Goal: Task Accomplishment & Management: Manage account settings

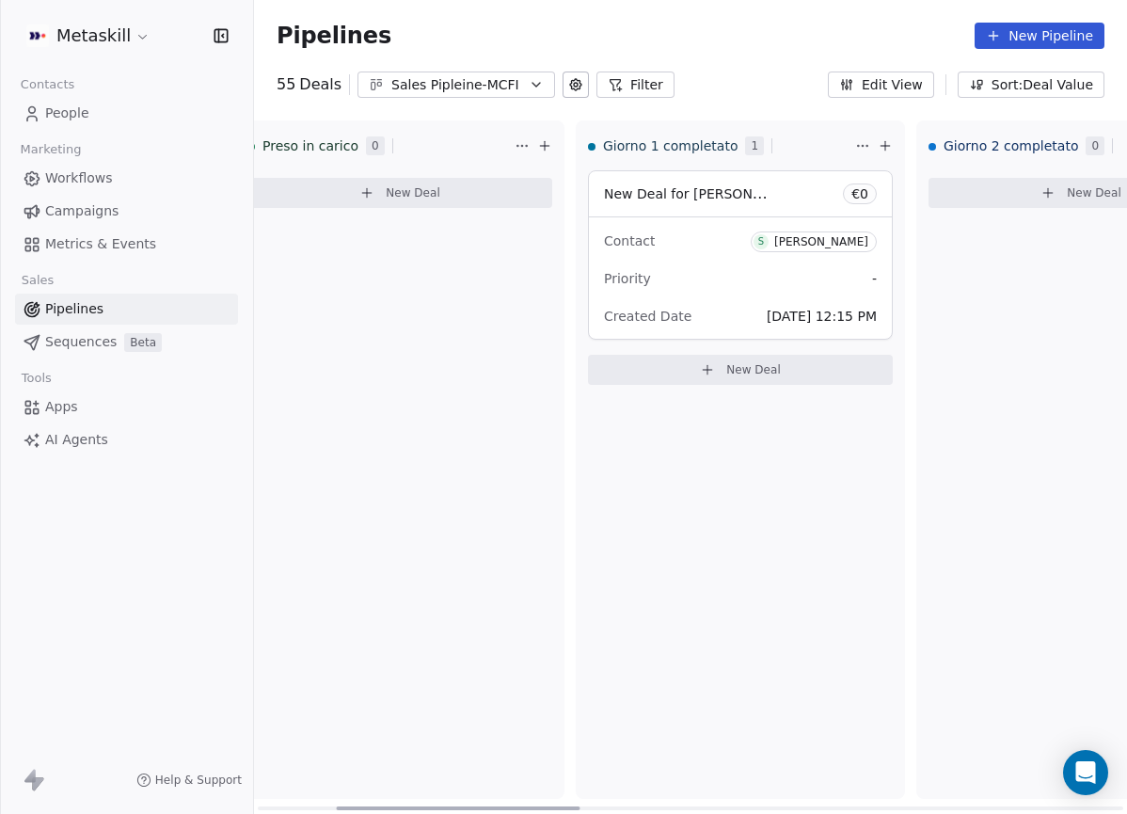
scroll to position [0, 400]
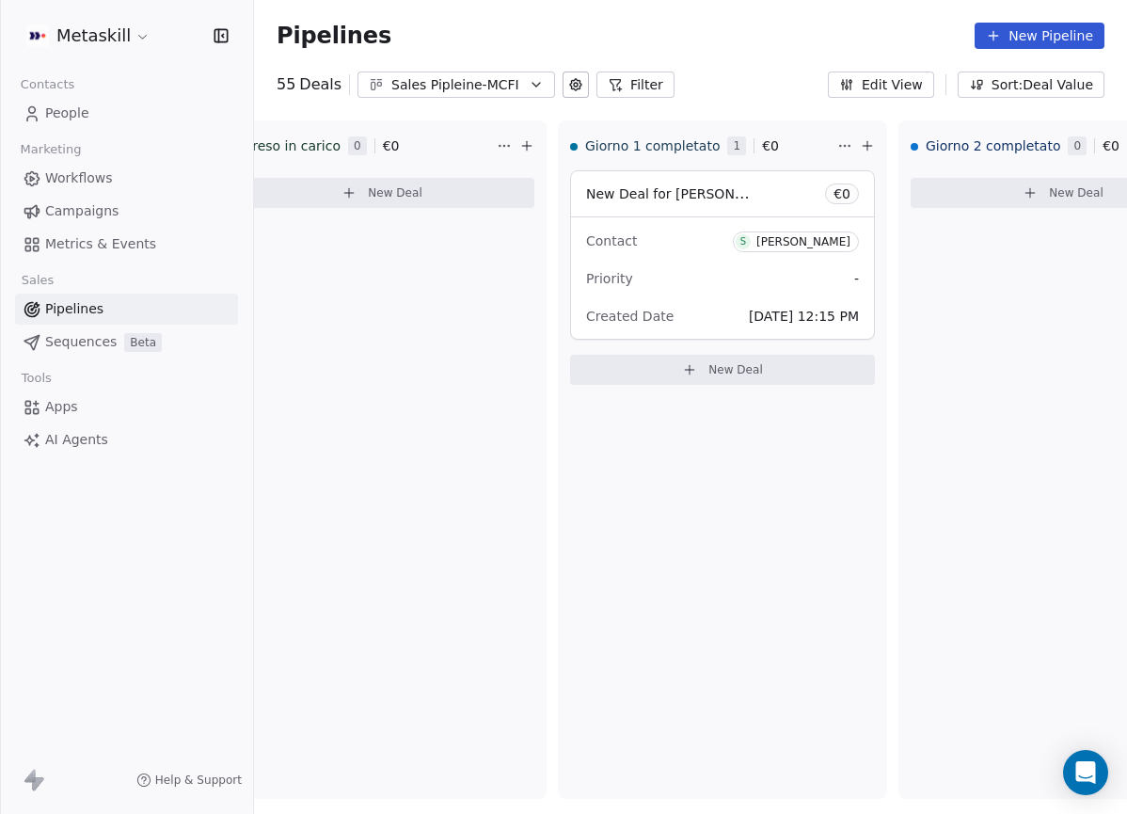
click at [474, 83] on div "Sales Pipleine-MCFI" at bounding box center [456, 85] width 130 height 20
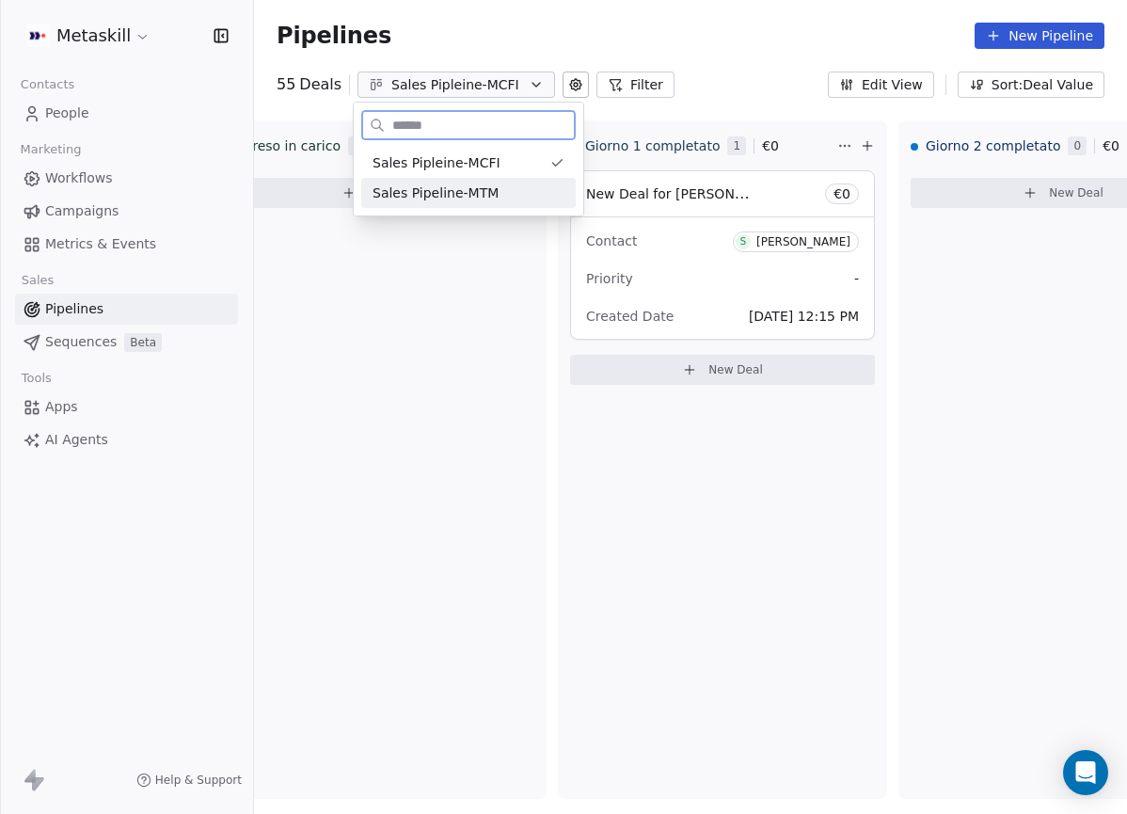
click at [491, 186] on span "Sales Pipeline-MTM" at bounding box center [436, 193] width 126 height 20
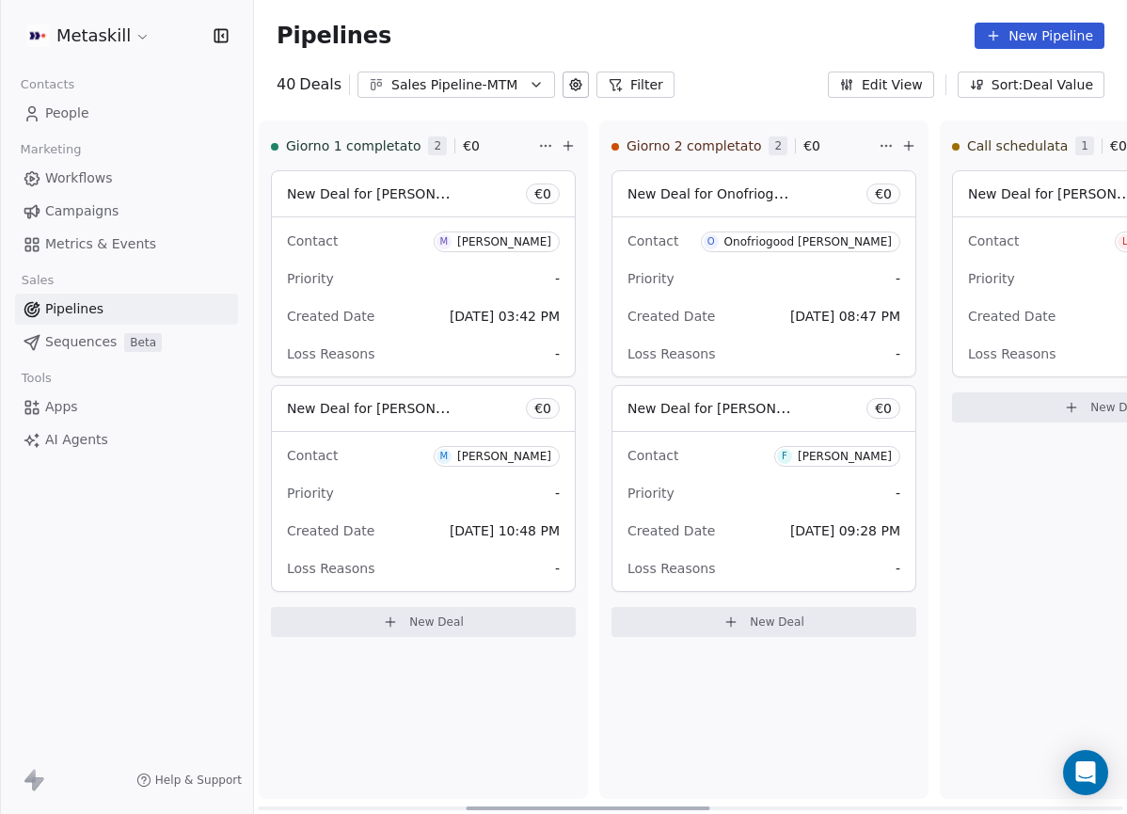
scroll to position [0, 772]
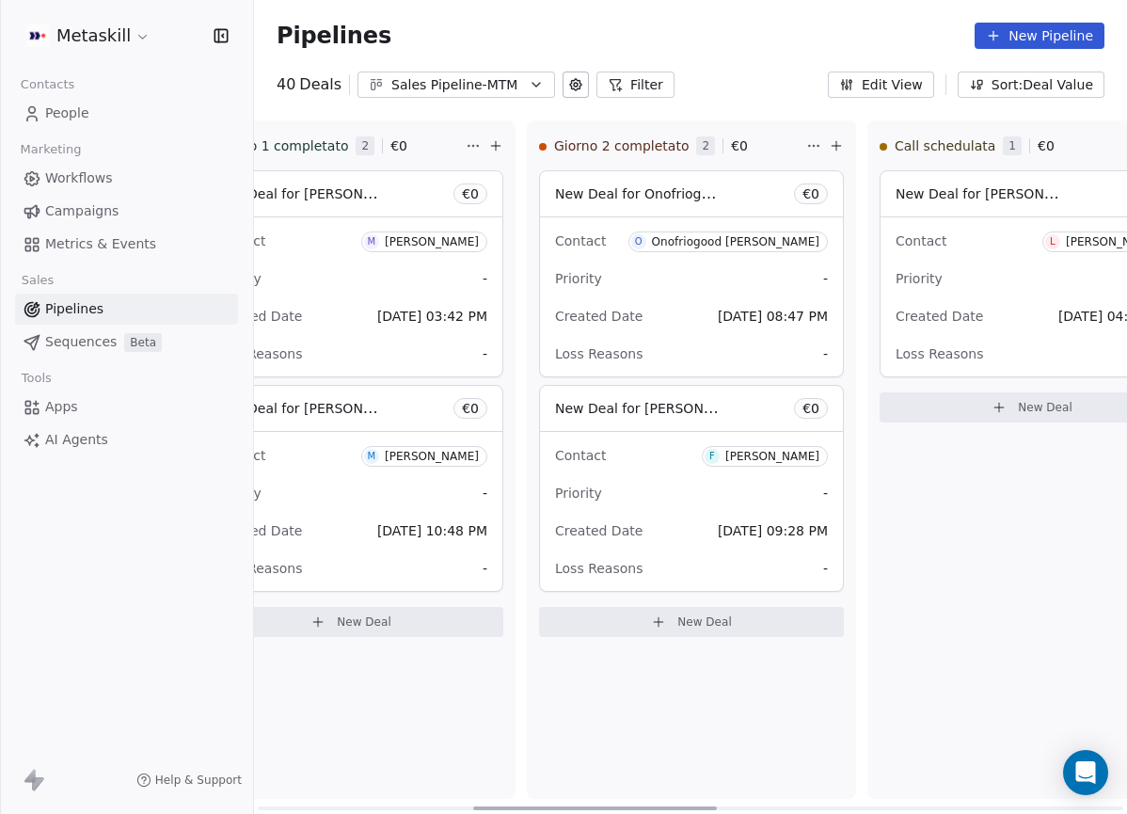
click at [785, 235] on div "Onofriogood [PERSON_NAME]" at bounding box center [735, 241] width 167 height 13
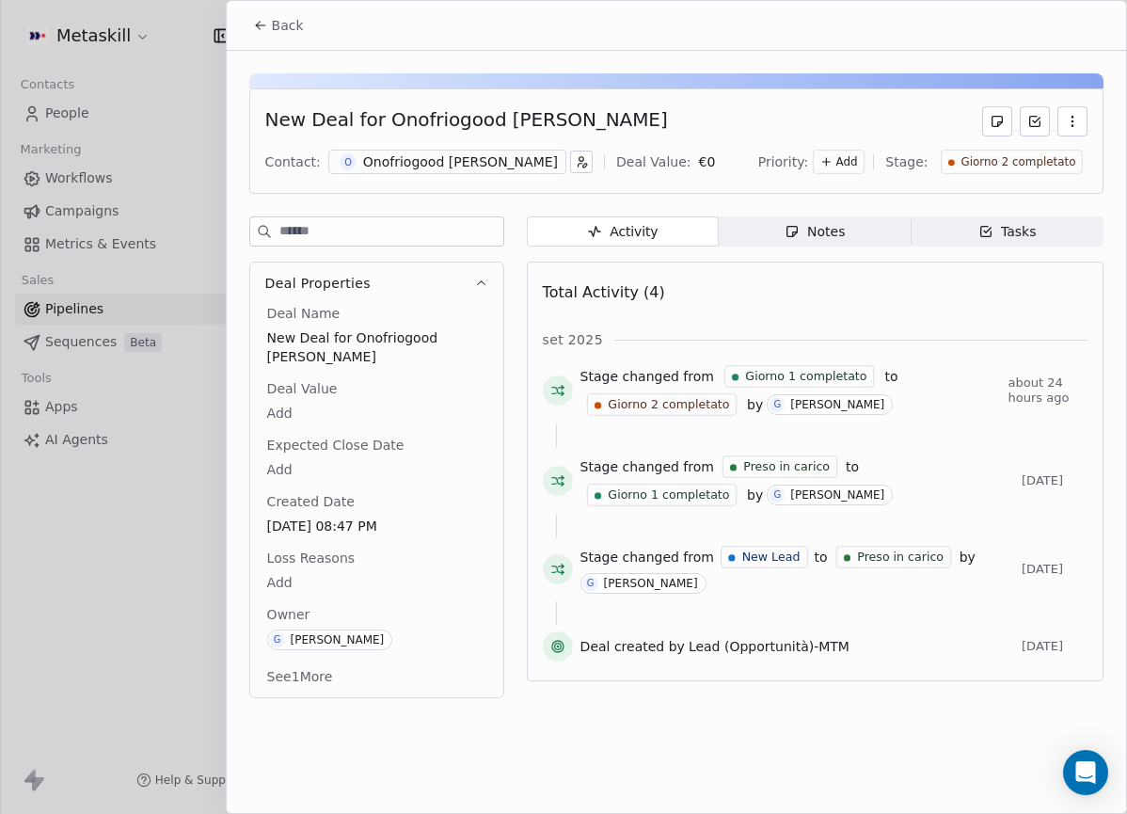
click at [438, 146] on div "New Deal for [PERSON_NAME] Contact: O Onofriogood [PERSON_NAME] Deal Value: € 0…" at bounding box center [676, 140] width 854 height 105
click at [418, 183] on div "New Deal for [PERSON_NAME] Contact: O Onofriogood [PERSON_NAME] Deal Value: € 0…" at bounding box center [676, 140] width 854 height 105
click at [465, 145] on div "New Deal for [PERSON_NAME] Contact: O Onofriogood [PERSON_NAME] Deal Value: € 0…" at bounding box center [676, 140] width 854 height 105
click at [460, 183] on div "New Deal for [PERSON_NAME] Contact: O Onofriogood [PERSON_NAME] Deal Value: € 0…" at bounding box center [676, 140] width 854 height 105
click at [460, 174] on div "Contact: O Onofriogood [PERSON_NAME] Deal Value: € 0 Priority: Add Stage: Giorn…" at bounding box center [676, 162] width 822 height 28
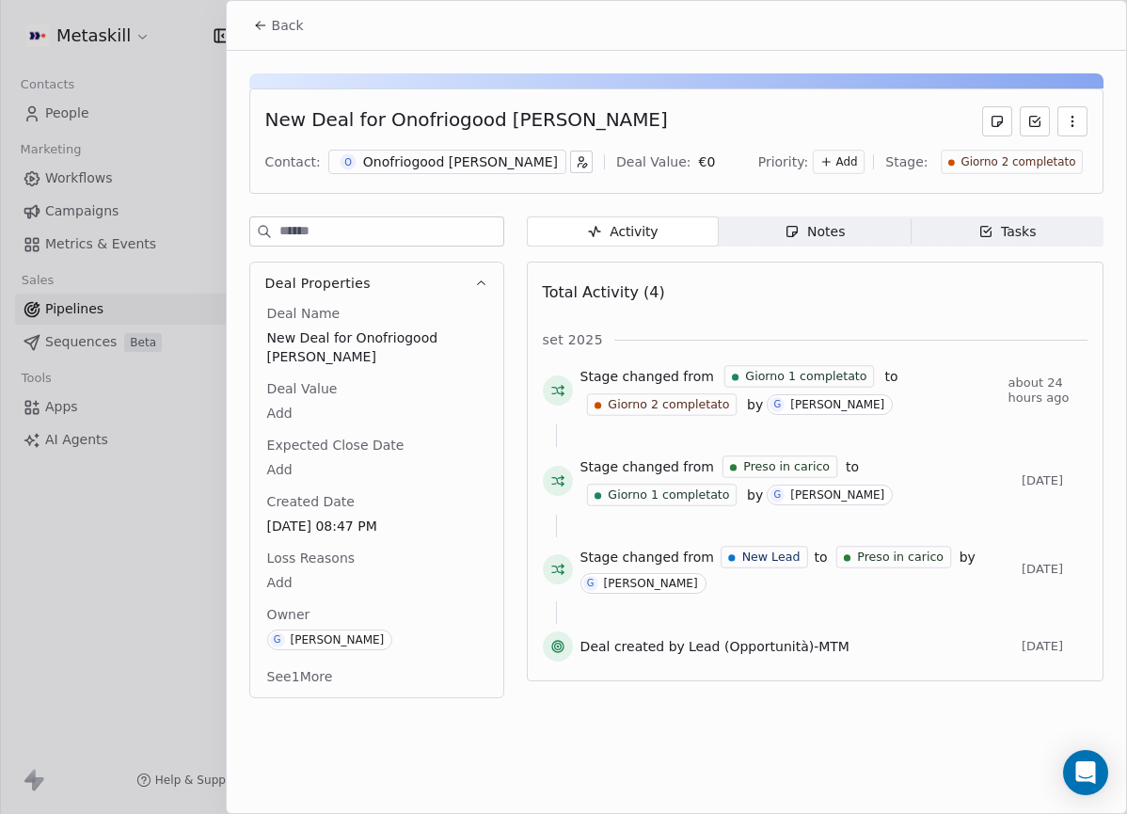
click at [466, 160] on div "Onofriogood [PERSON_NAME]" at bounding box center [460, 161] width 195 height 19
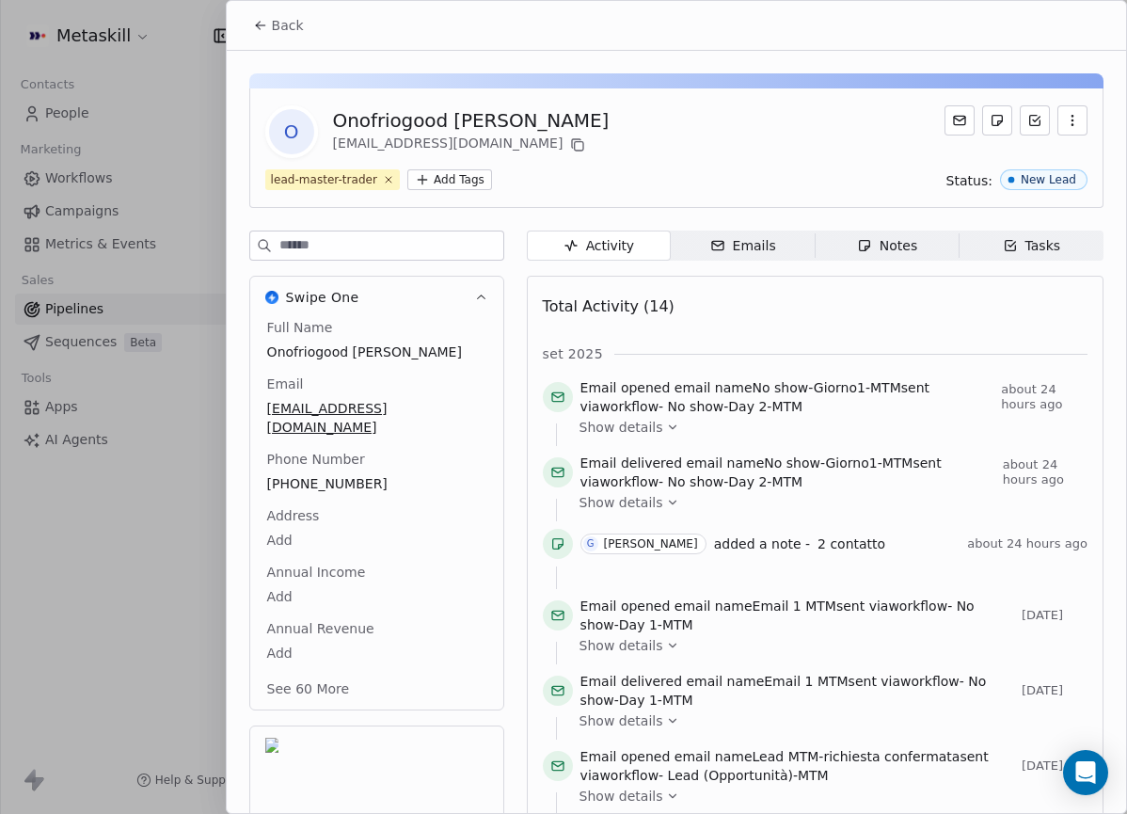
click at [320, 455] on div "Full Name [PERSON_NAME] Email [EMAIL_ADDRESS][DOMAIN_NAME] Phone Number [PHONE_…" at bounding box center [376, 510] width 227 height 384
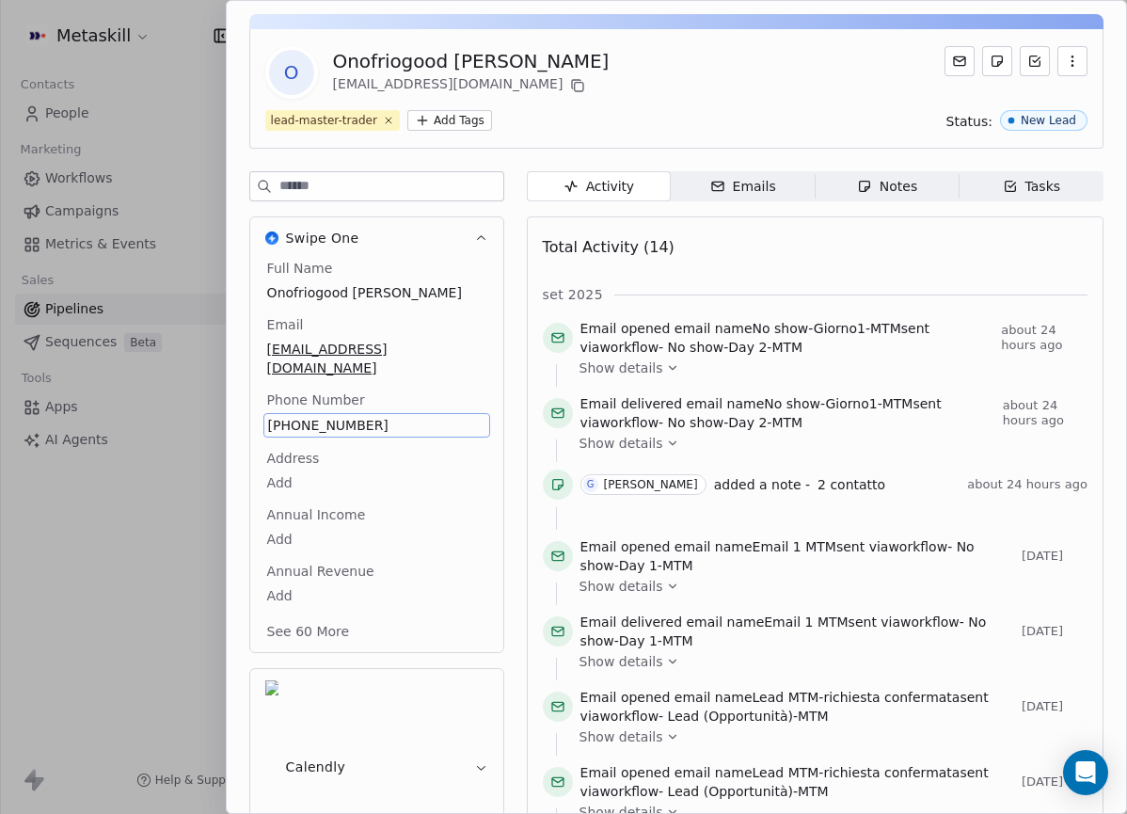
click at [350, 416] on span "[PHONE_NUMBER]" at bounding box center [376, 425] width 217 height 19
click at [350, 406] on input "**********" at bounding box center [375, 418] width 217 height 38
click at [248, 12] on html "Metaskill Contacts People Marketing Workflows Campaigns Metrics & Events Sales …" at bounding box center [563, 407] width 1127 height 814
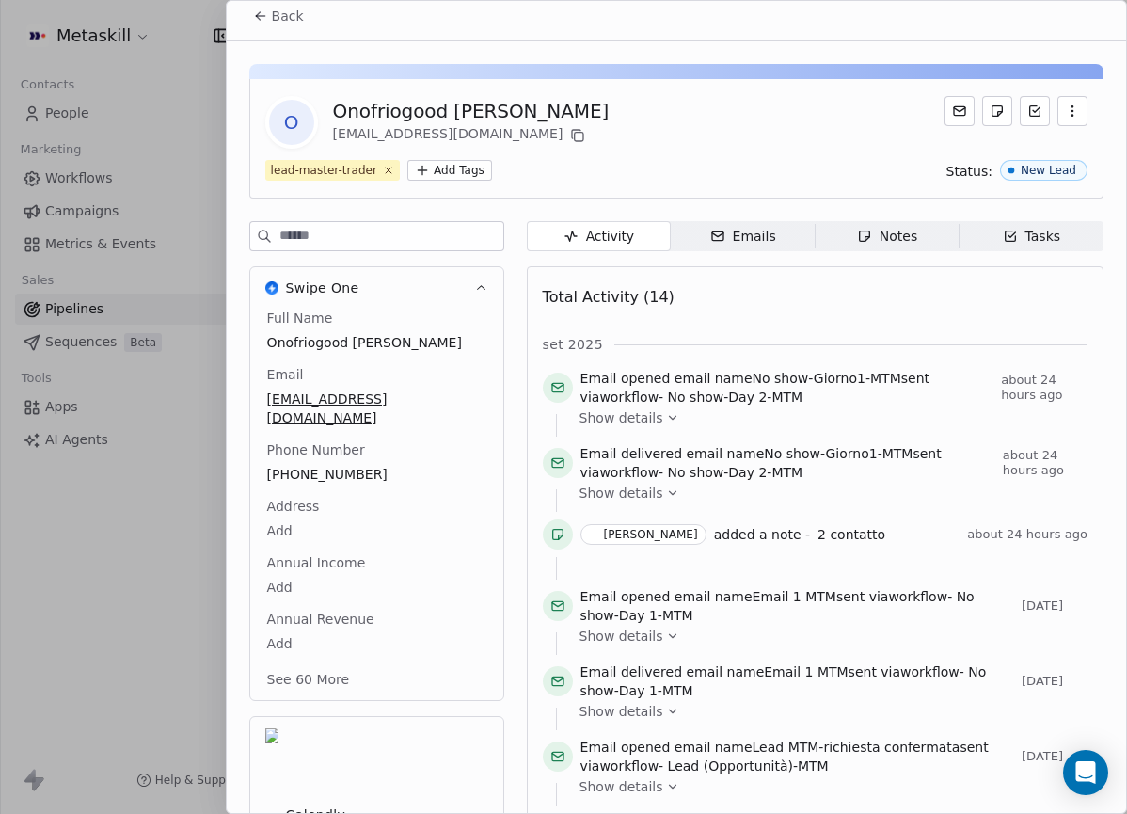
scroll to position [0, 0]
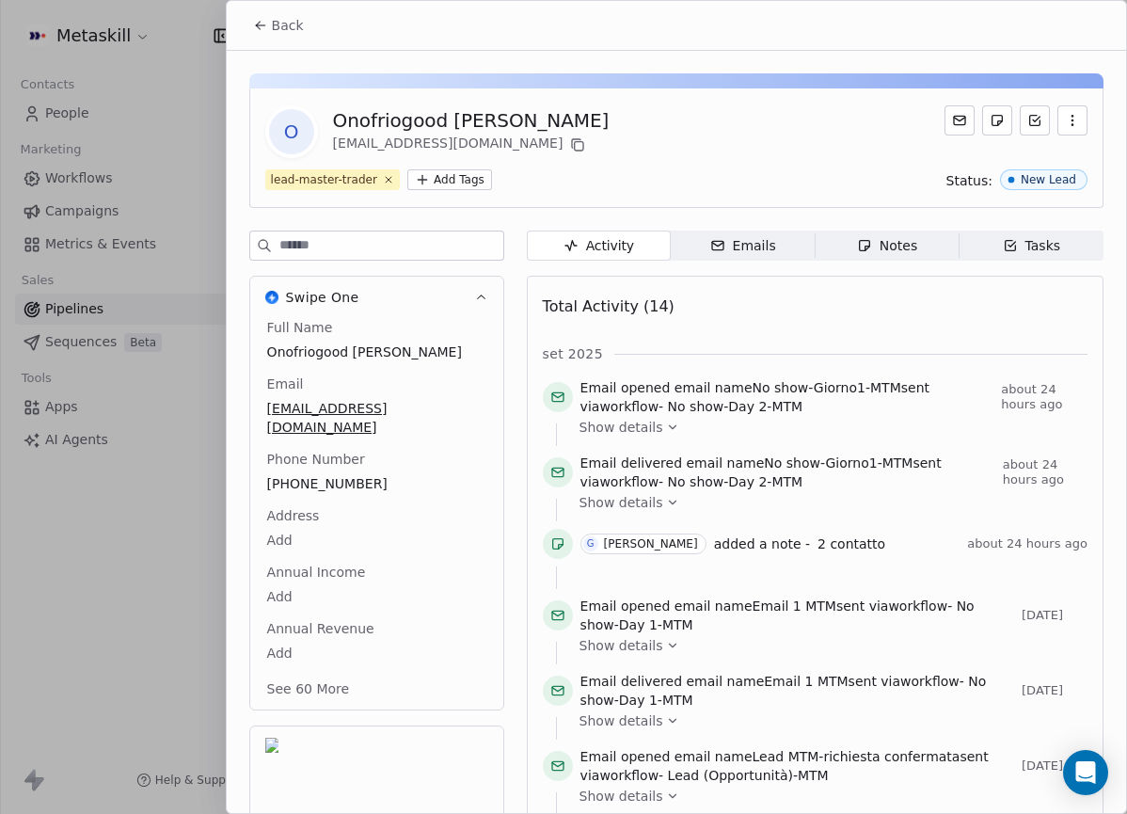
click at [298, 23] on span "Back" at bounding box center [288, 25] width 32 height 19
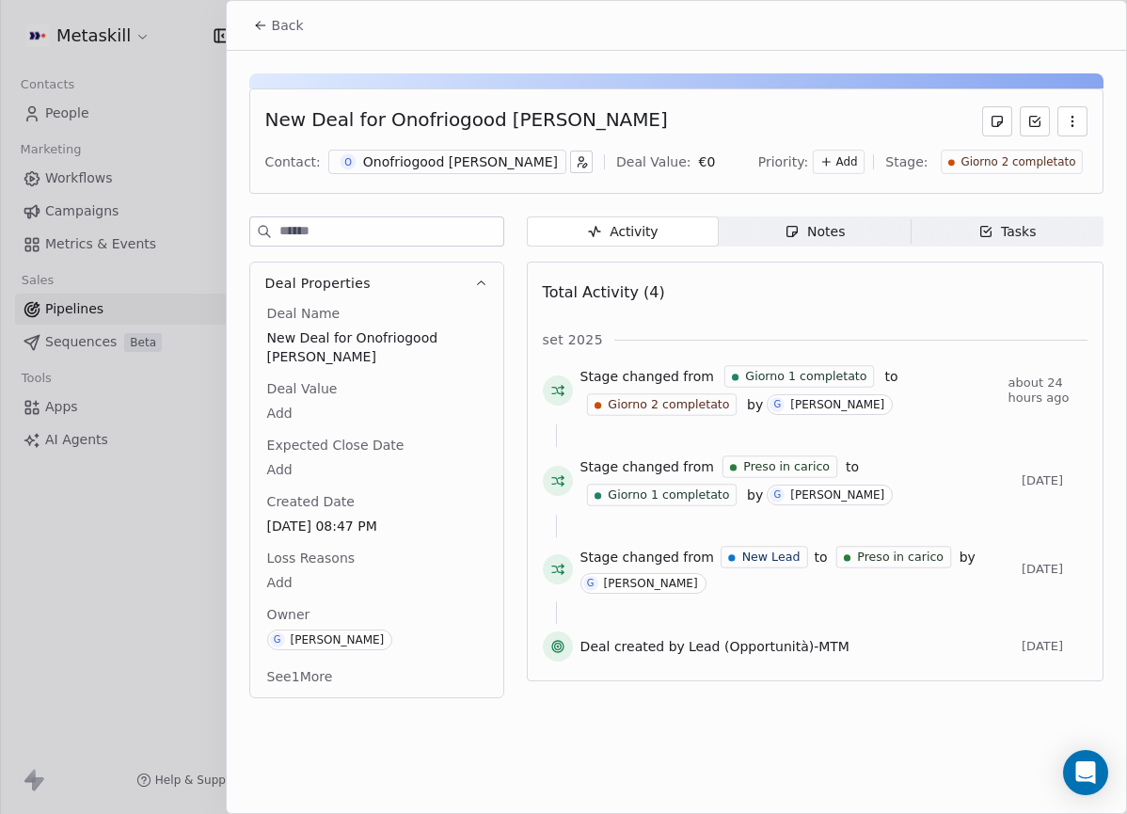
click at [998, 176] on div "New Deal for [PERSON_NAME] Contact: O Onofriogood [PERSON_NAME] Deal Value: € 0…" at bounding box center [676, 140] width 854 height 105
click at [1026, 157] on span "Giorno 2 completato" at bounding box center [1018, 162] width 115 height 16
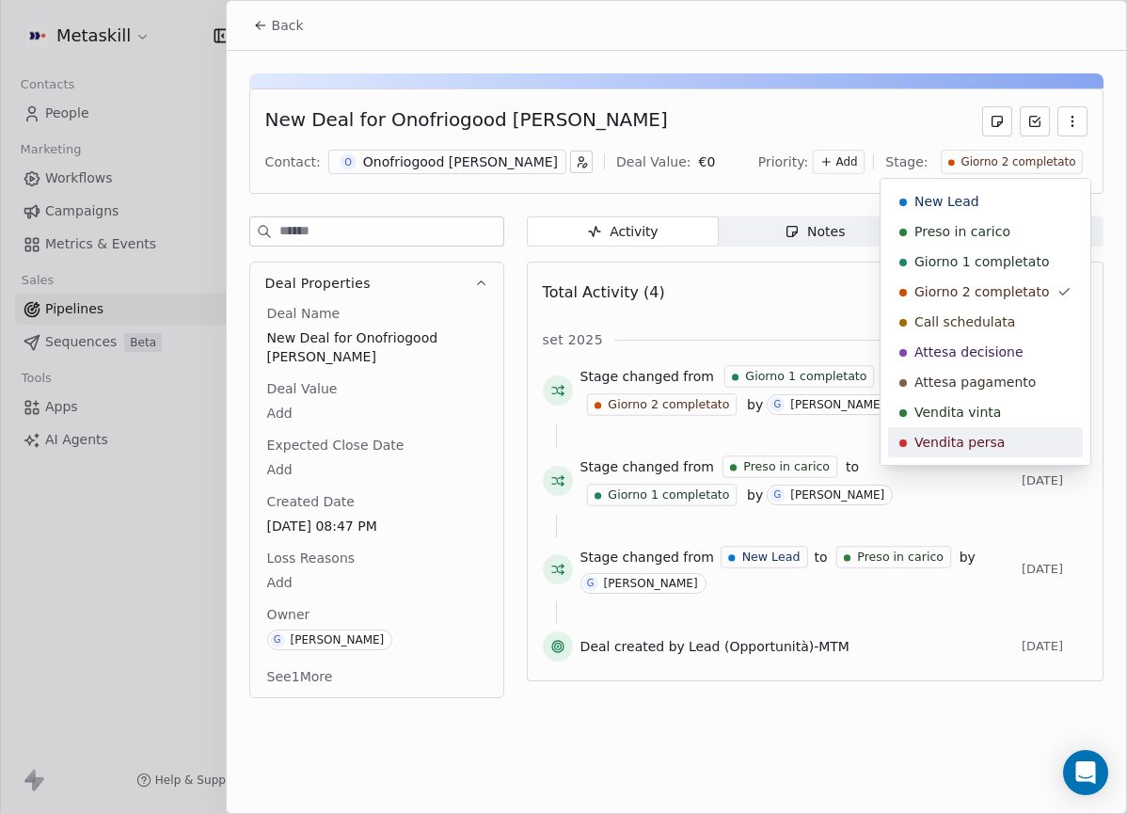
click at [979, 440] on span "Vendita persa" at bounding box center [960, 442] width 90 height 19
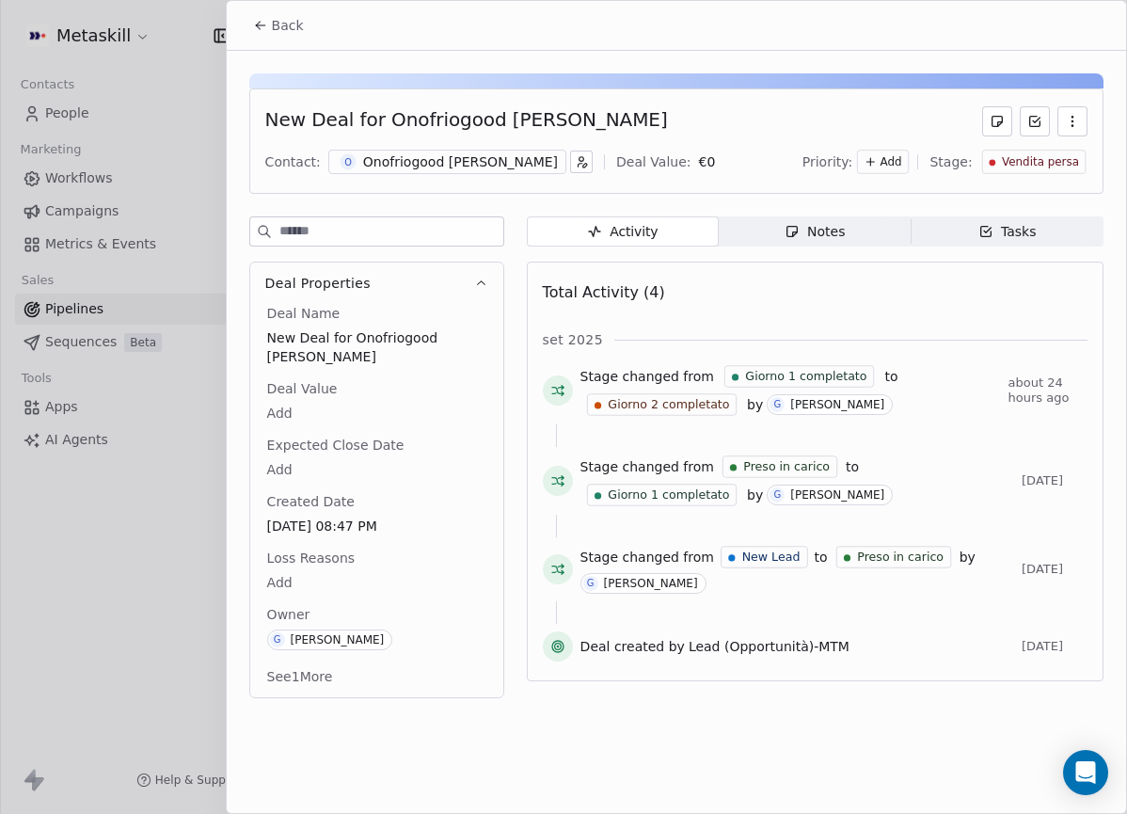
click at [286, 574] on body "Metaskill Contacts People Marketing Workflows Campaigns Metrics & Events Sales …" at bounding box center [563, 407] width 1127 height 814
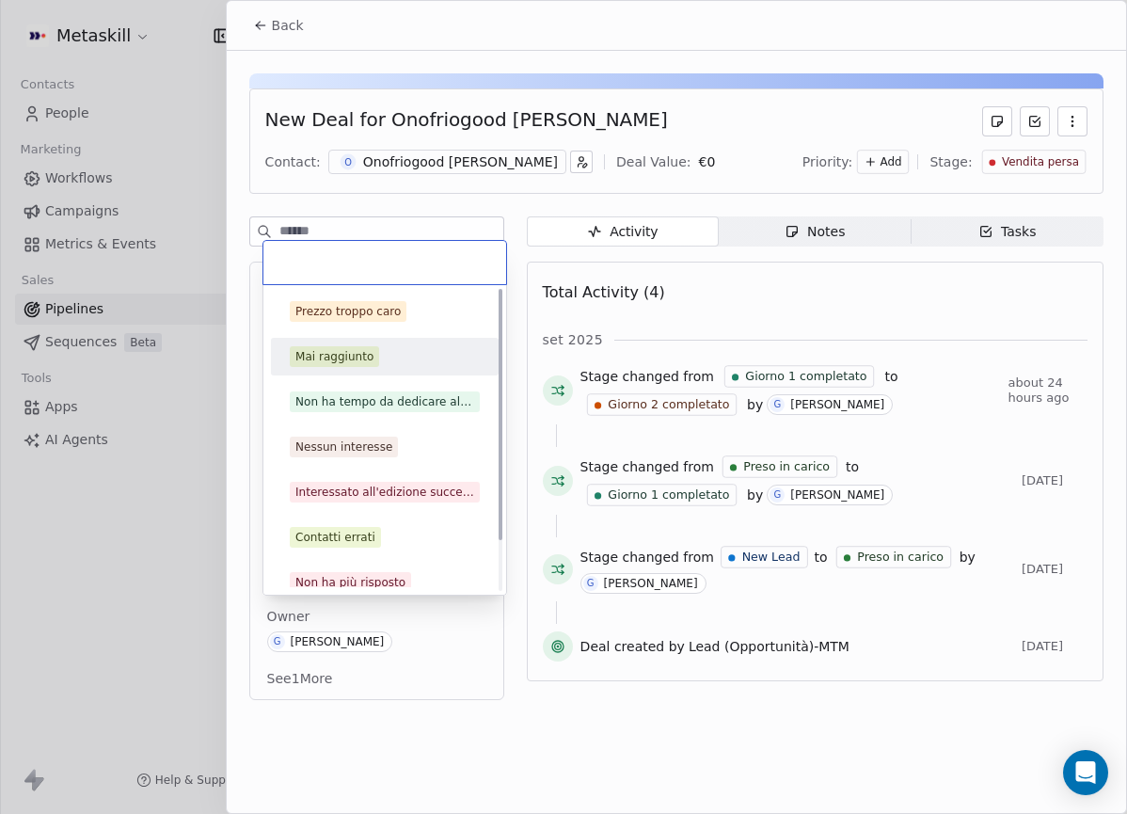
click at [378, 362] on div "Mai raggiunto" at bounding box center [385, 356] width 190 height 21
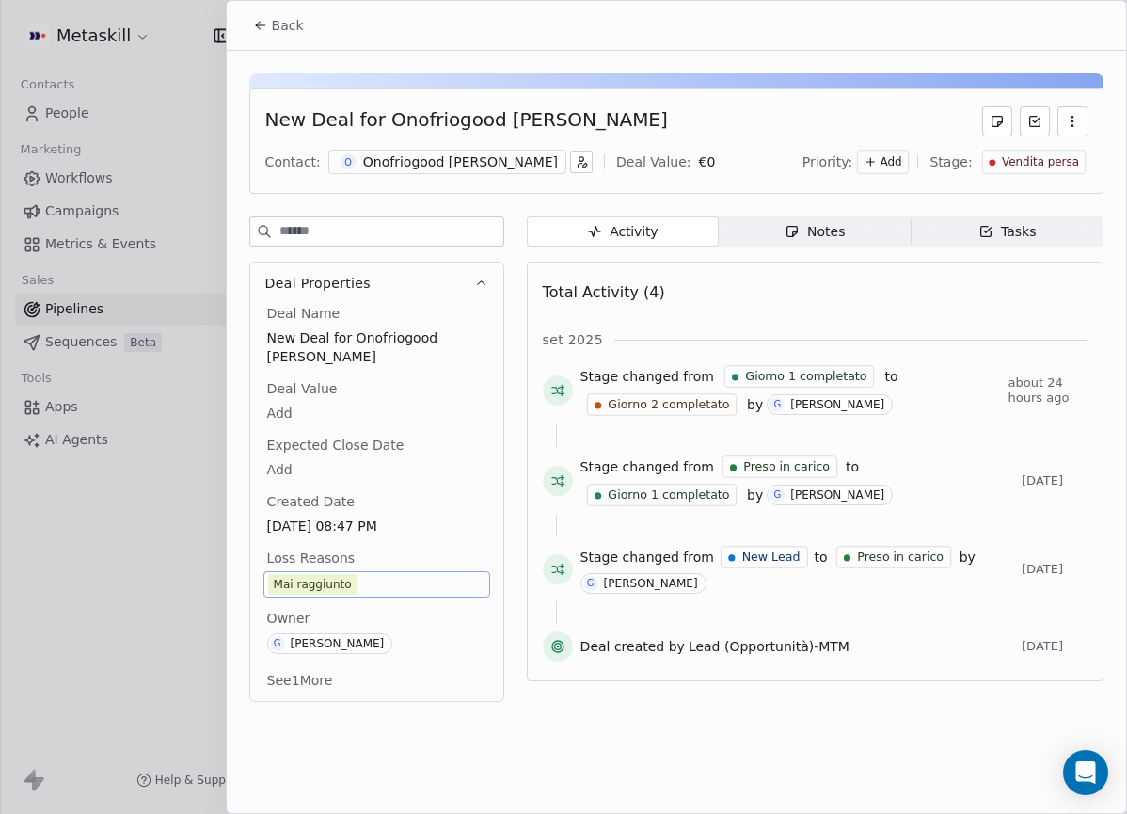
click at [272, 34] on span "Back" at bounding box center [288, 25] width 32 height 19
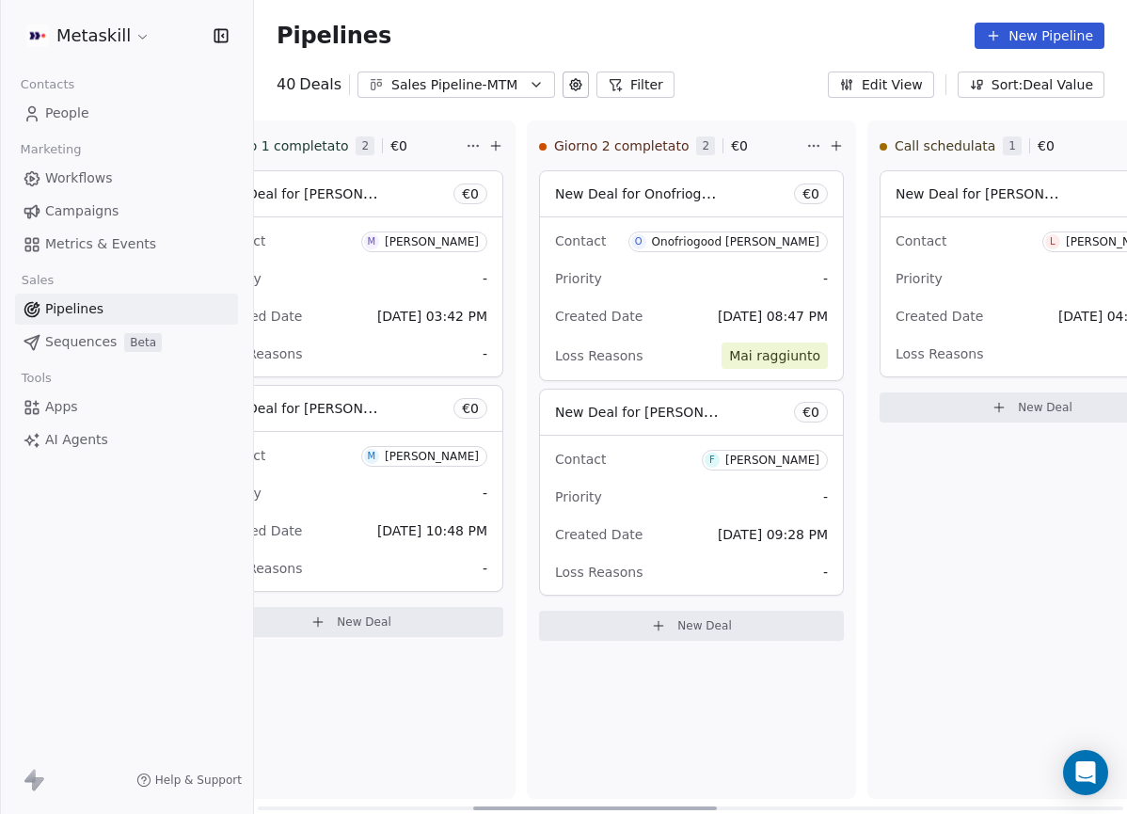
click at [773, 454] on div "[PERSON_NAME]" at bounding box center [772, 460] width 94 height 13
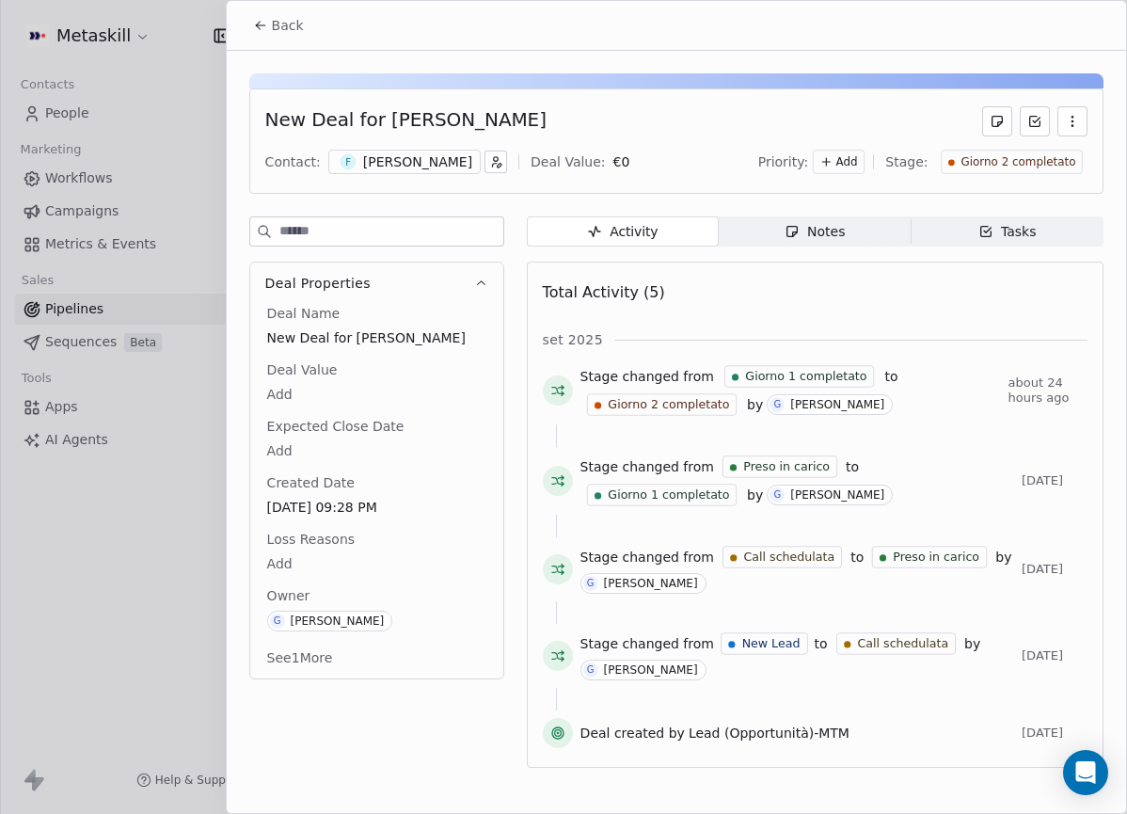
click at [479, 160] on div "F [PERSON_NAME]" at bounding box center [404, 162] width 152 height 24
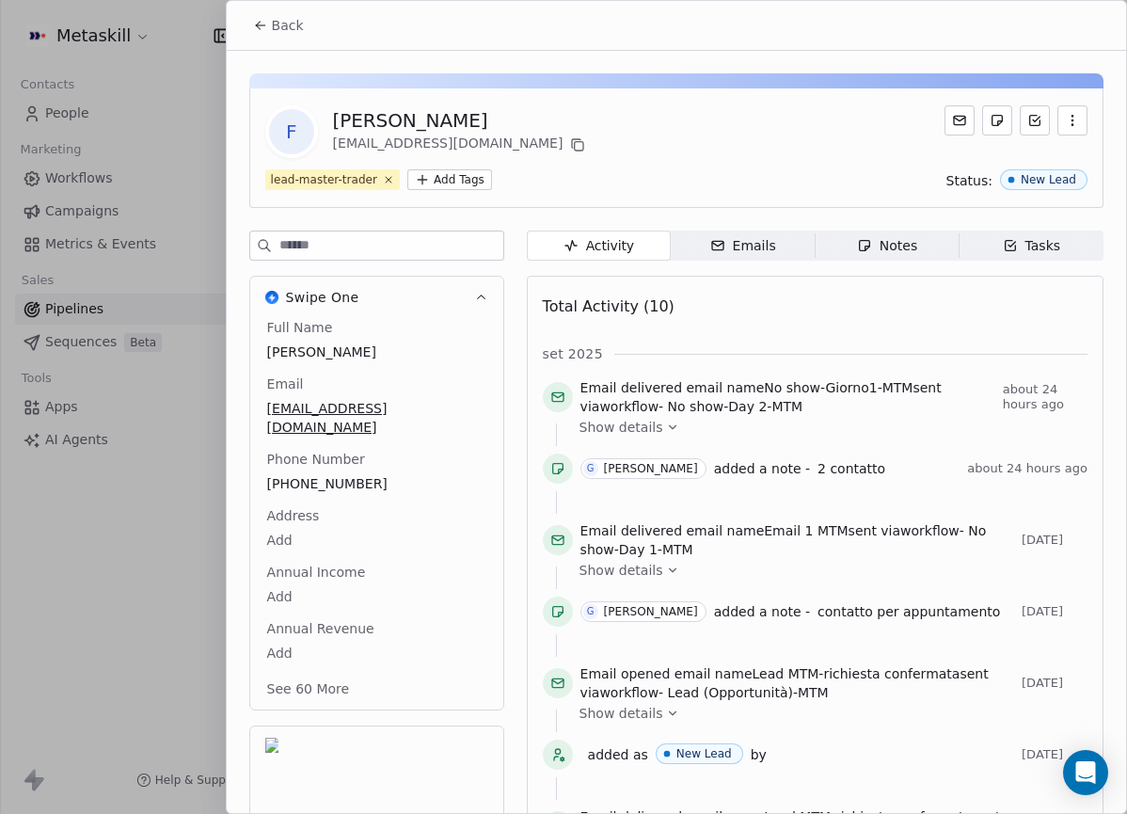
click at [354, 461] on div "Full Name [PERSON_NAME] Email [EMAIL_ADDRESS][DOMAIN_NAME] Phone Number [PHONE_…" at bounding box center [376, 510] width 227 height 384
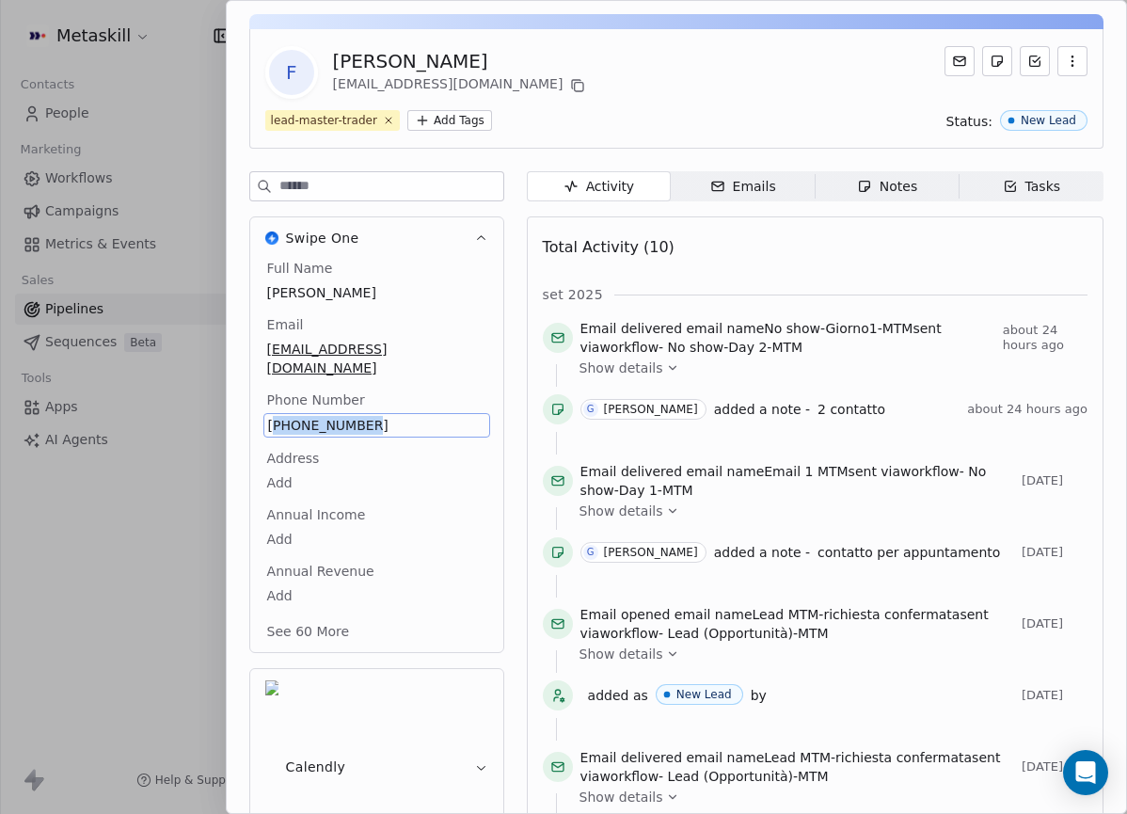
copy span "393917331168"
click at [894, 191] on div "Notes" at bounding box center [887, 187] width 60 height 20
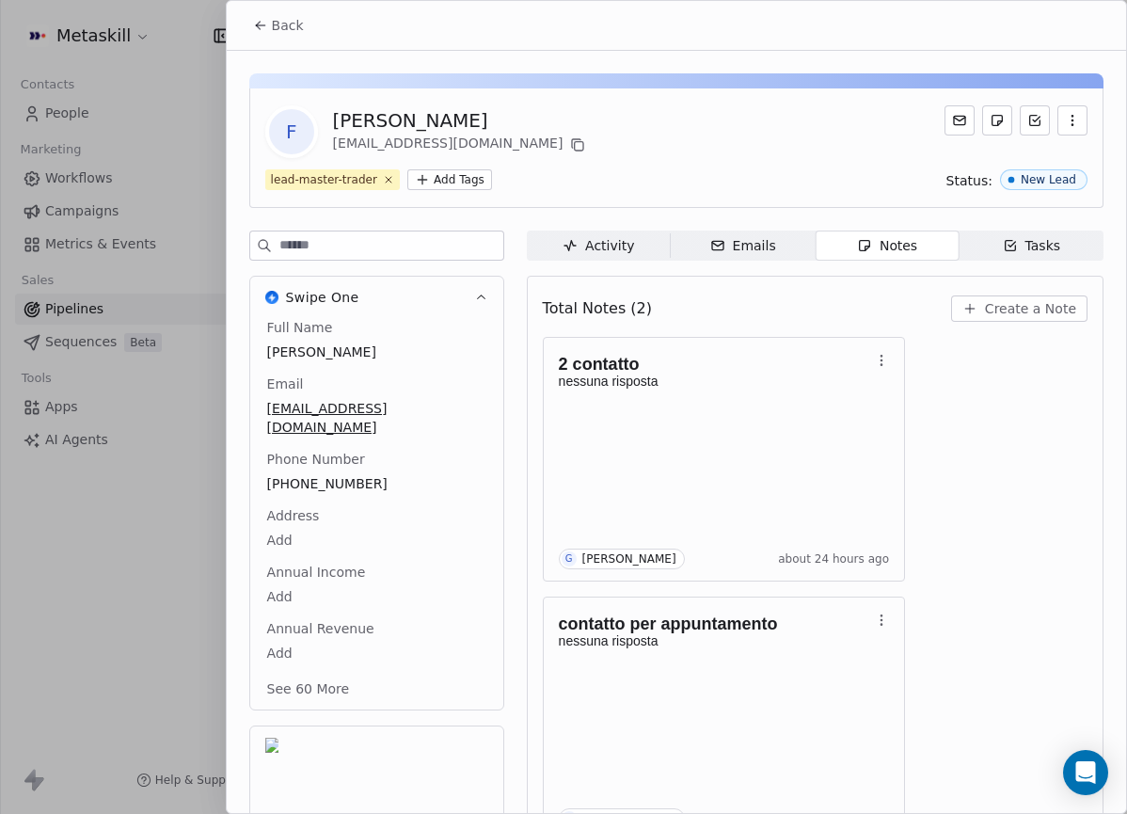
click at [293, 43] on div "Back" at bounding box center [676, 25] width 899 height 49
click at [308, 9] on button "Back" at bounding box center [278, 25] width 73 height 34
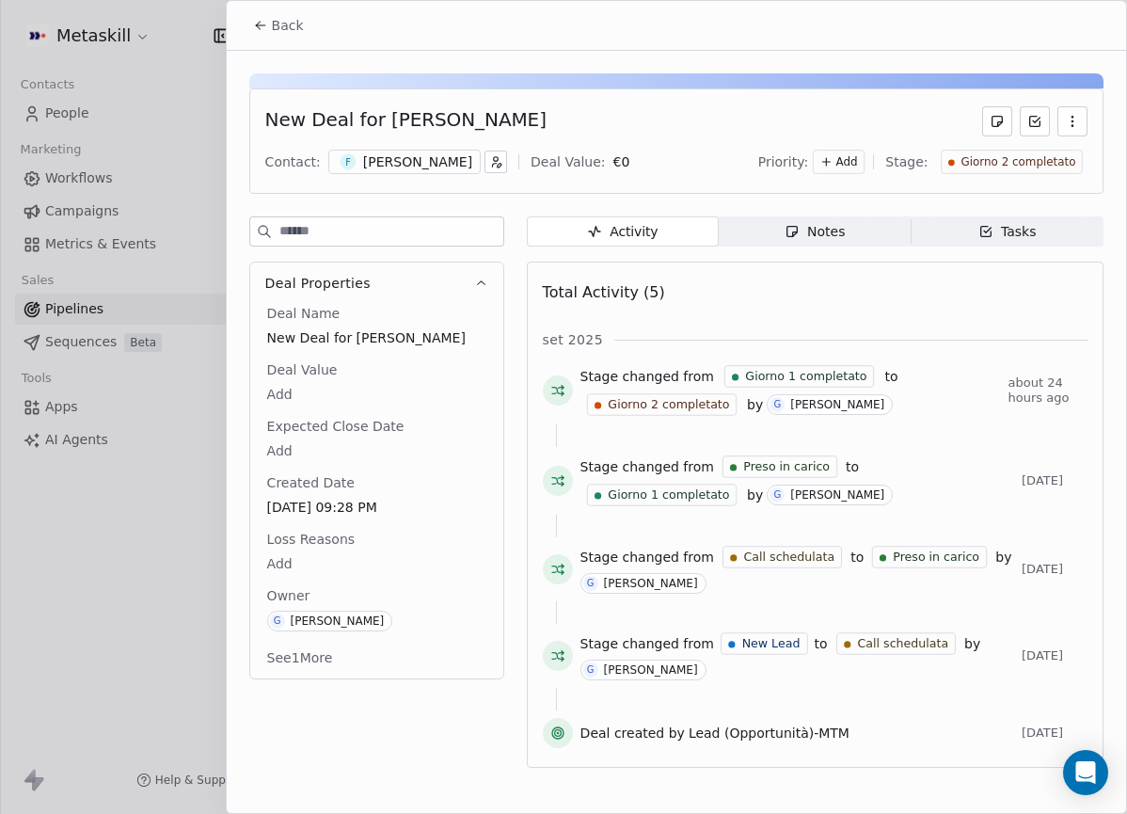
click at [1038, 155] on span "Giorno 2 completato" at bounding box center [1018, 162] width 115 height 16
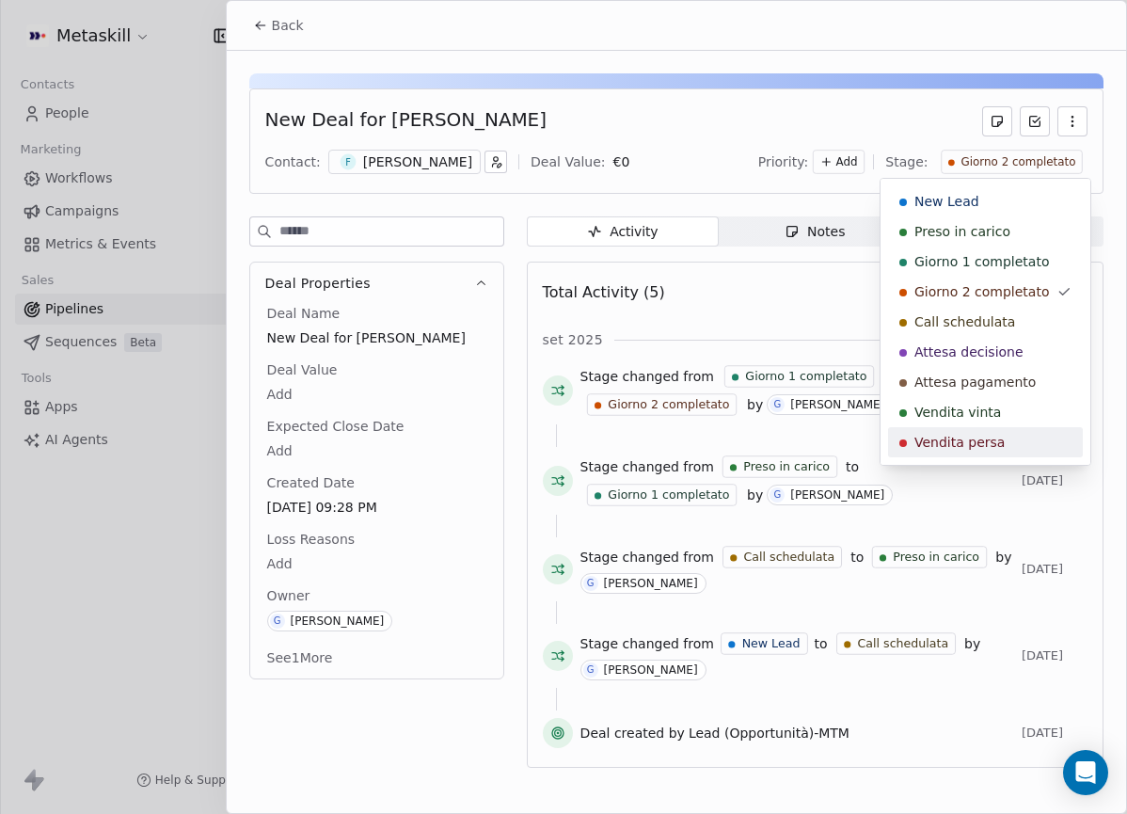
click at [978, 443] on span "Vendita persa" at bounding box center [960, 442] width 90 height 19
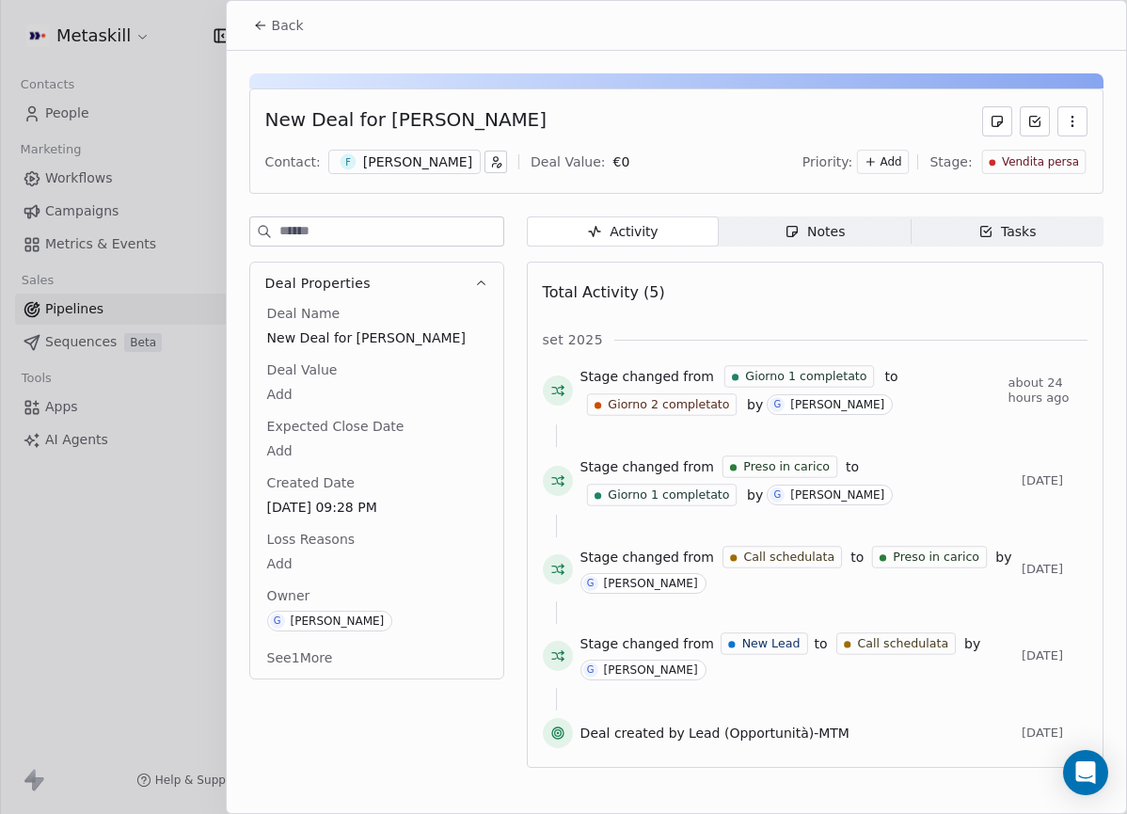
click at [278, 566] on body "Metaskill Contacts People Marketing Workflows Campaigns Metrics & Events Sales …" at bounding box center [563, 407] width 1127 height 814
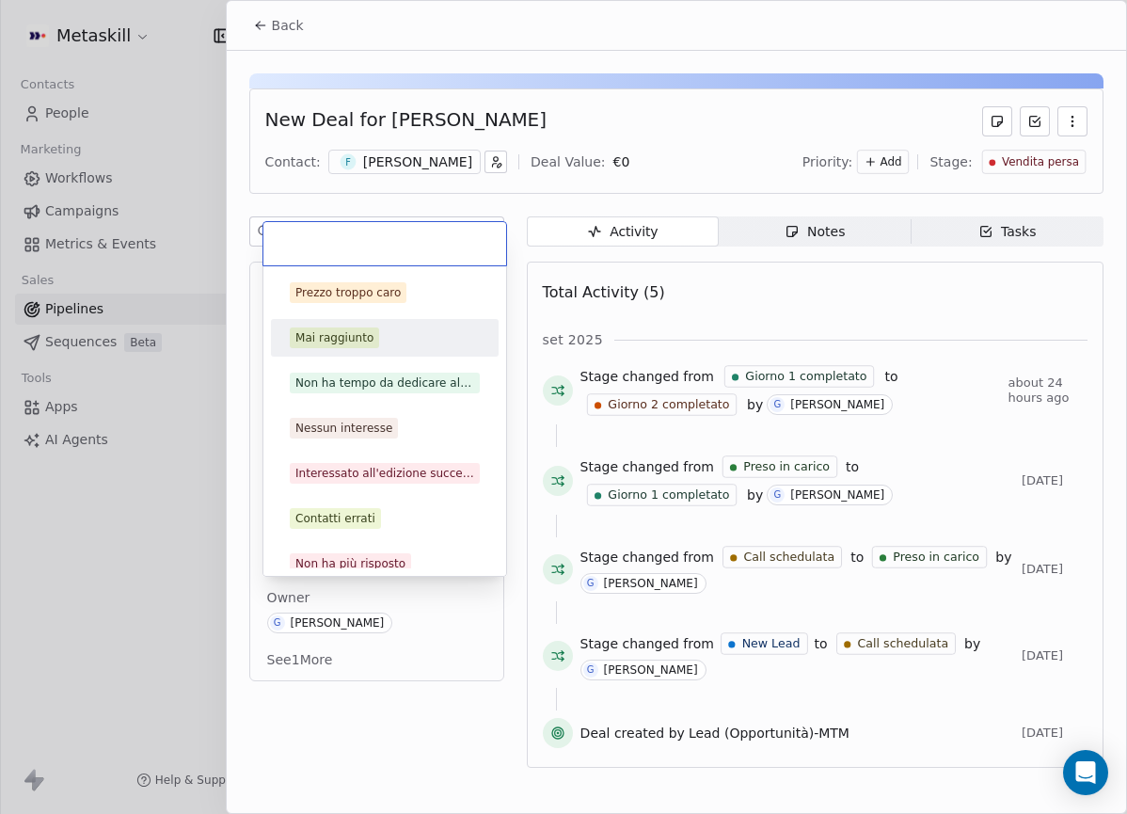
click at [353, 336] on div "Mai raggiunto" at bounding box center [334, 337] width 78 height 17
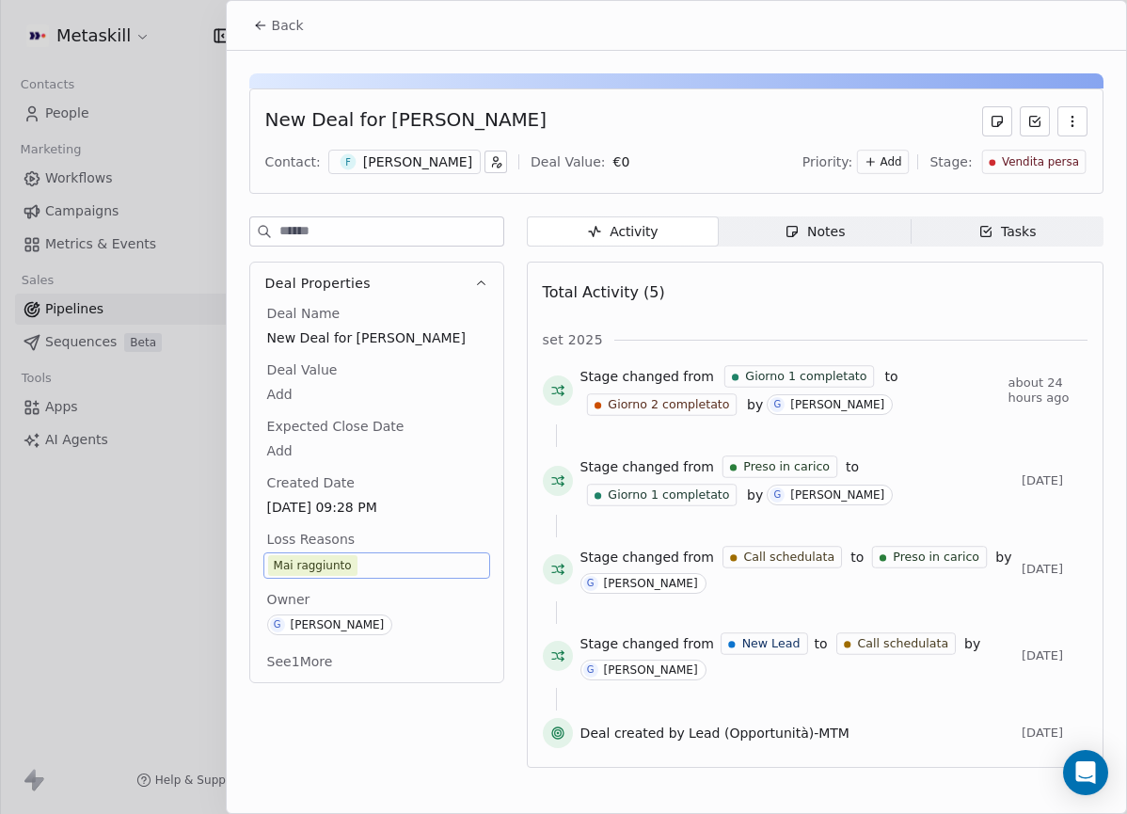
click at [289, 37] on button "Back" at bounding box center [278, 25] width 73 height 34
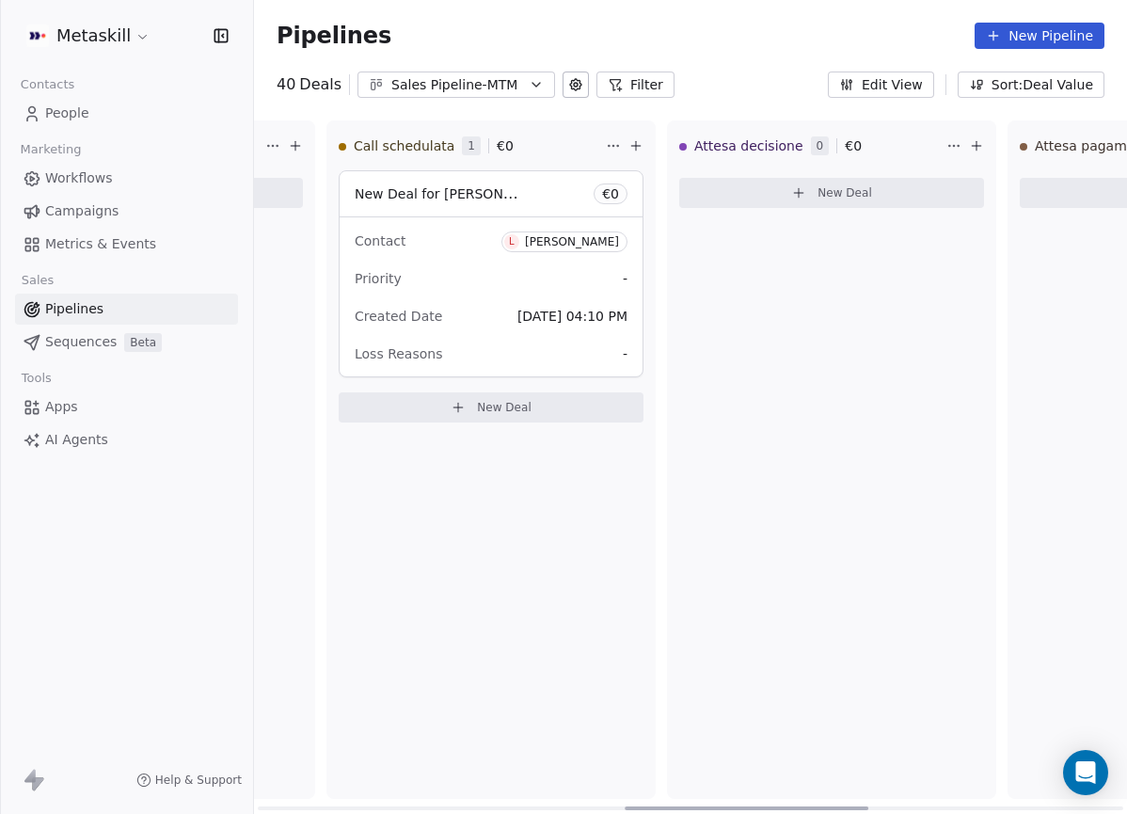
scroll to position [0, 1313]
drag, startPoint x: 556, startPoint y: 805, endPoint x: 663, endPoint y: 618, distance: 215.8
click at [708, 807] on div at bounding box center [747, 808] width 244 height 4
click at [529, 75] on button "Sales Pipeline-MTM" at bounding box center [457, 85] width 198 height 26
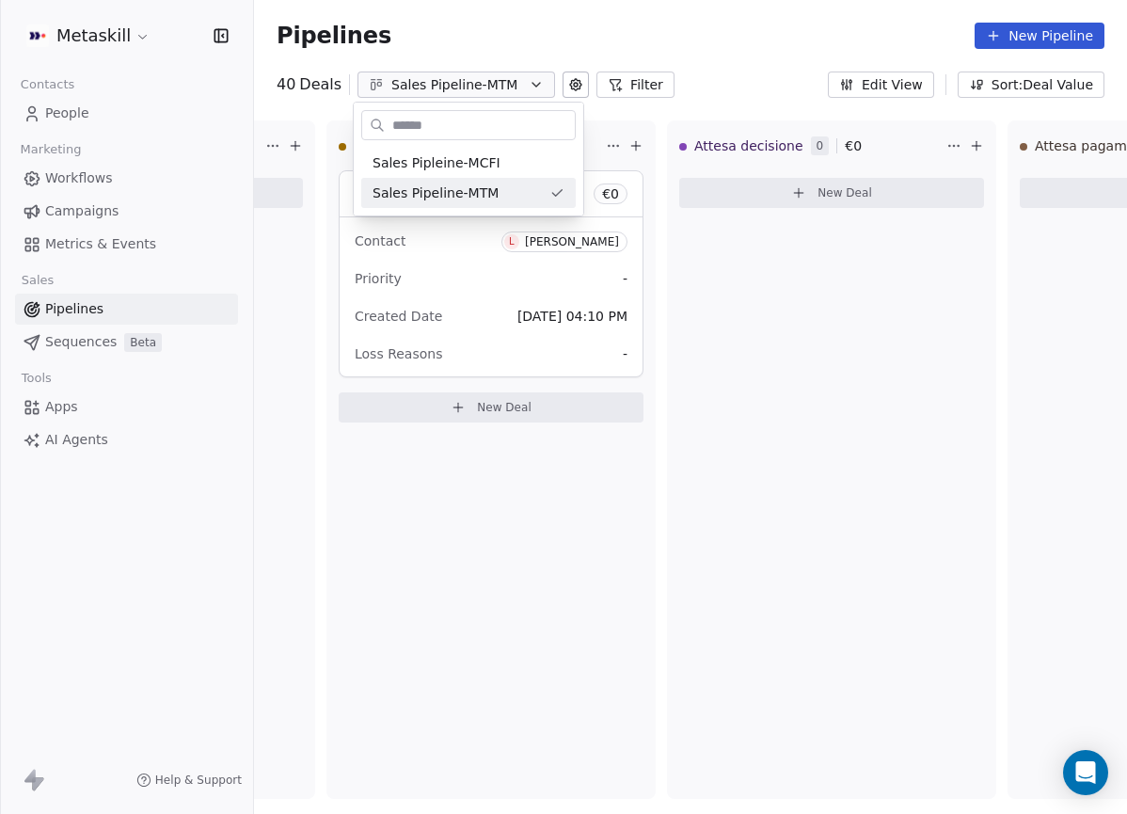
click at [540, 271] on html "Metaskill Contacts People Marketing Workflows Campaigns Metrics & Events Sales …" at bounding box center [563, 407] width 1127 height 814
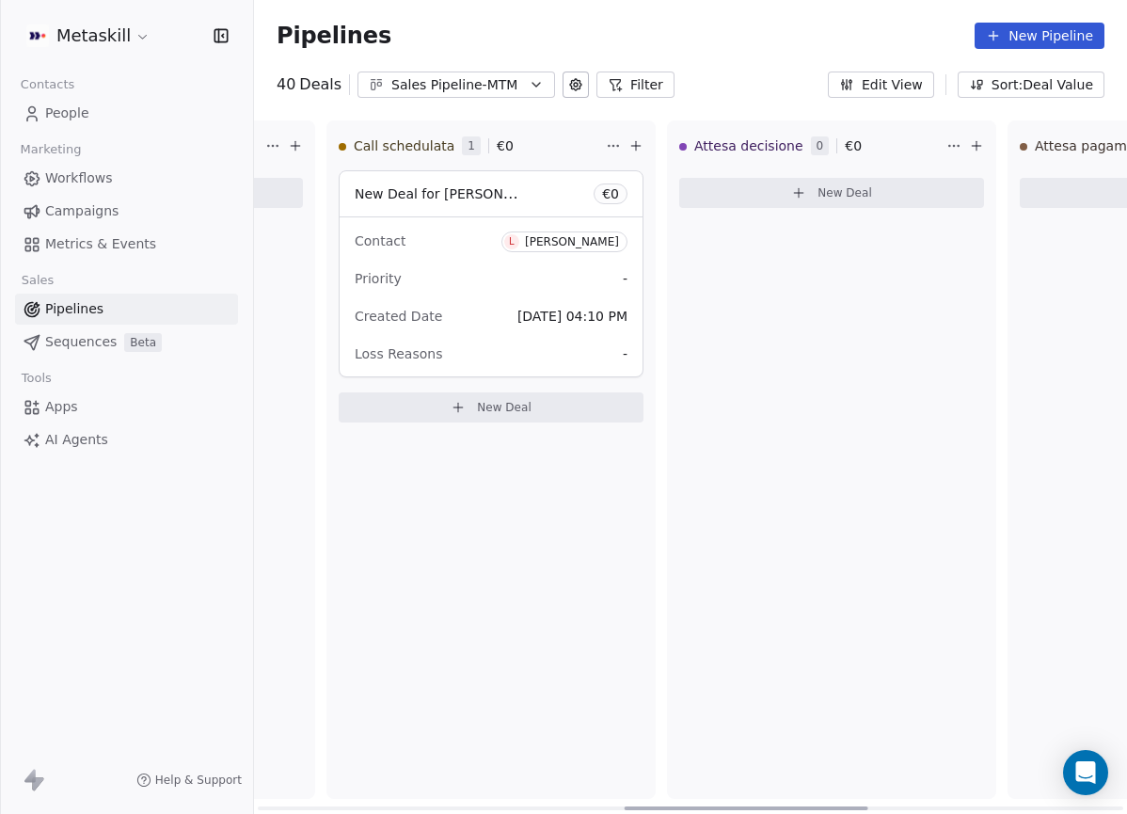
click at [567, 242] on div "[PERSON_NAME]" at bounding box center [572, 241] width 94 height 13
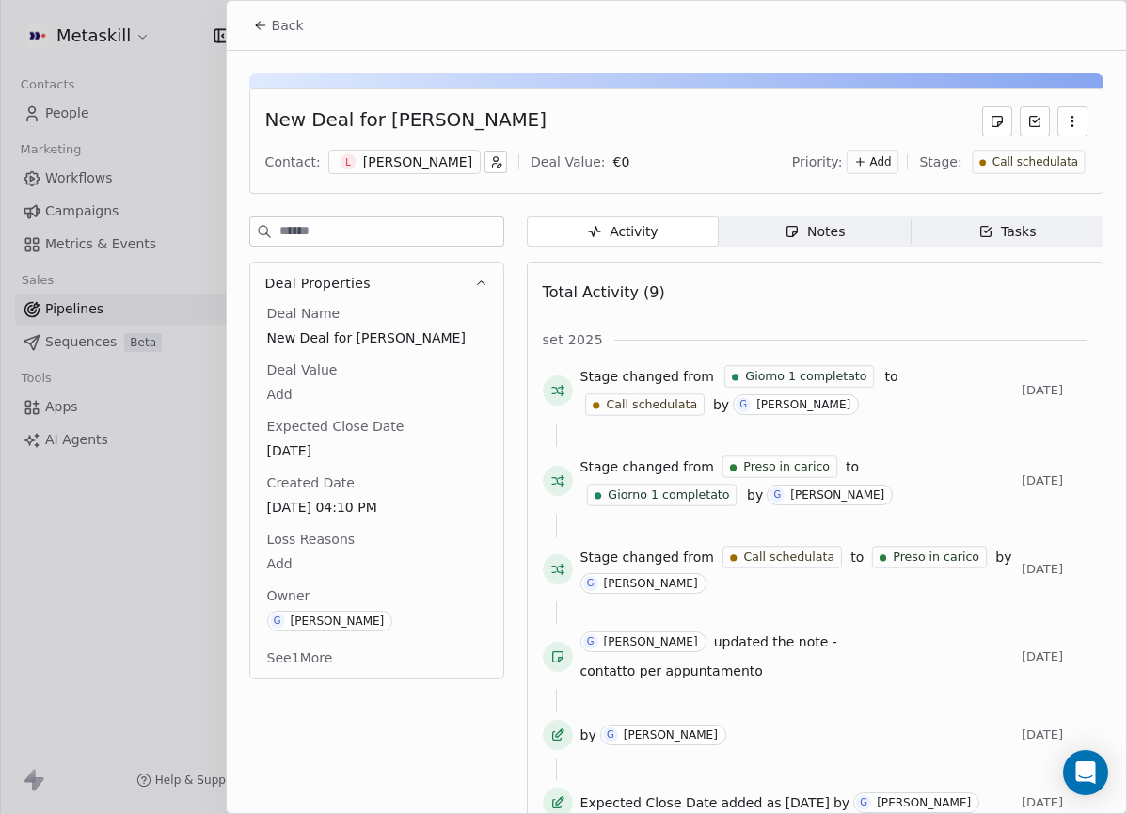
click at [427, 159] on div "[PERSON_NAME]" at bounding box center [417, 161] width 109 height 19
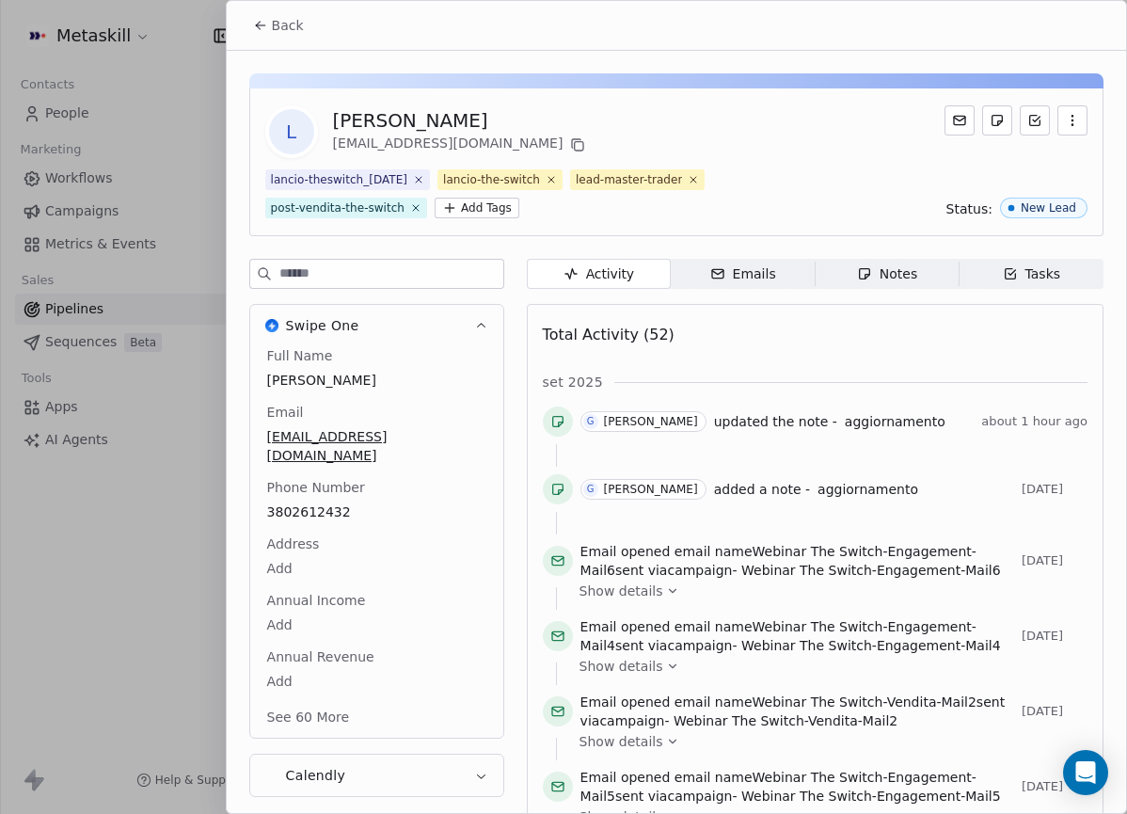
click at [861, 279] on icon "button" at bounding box center [864, 273] width 15 height 15
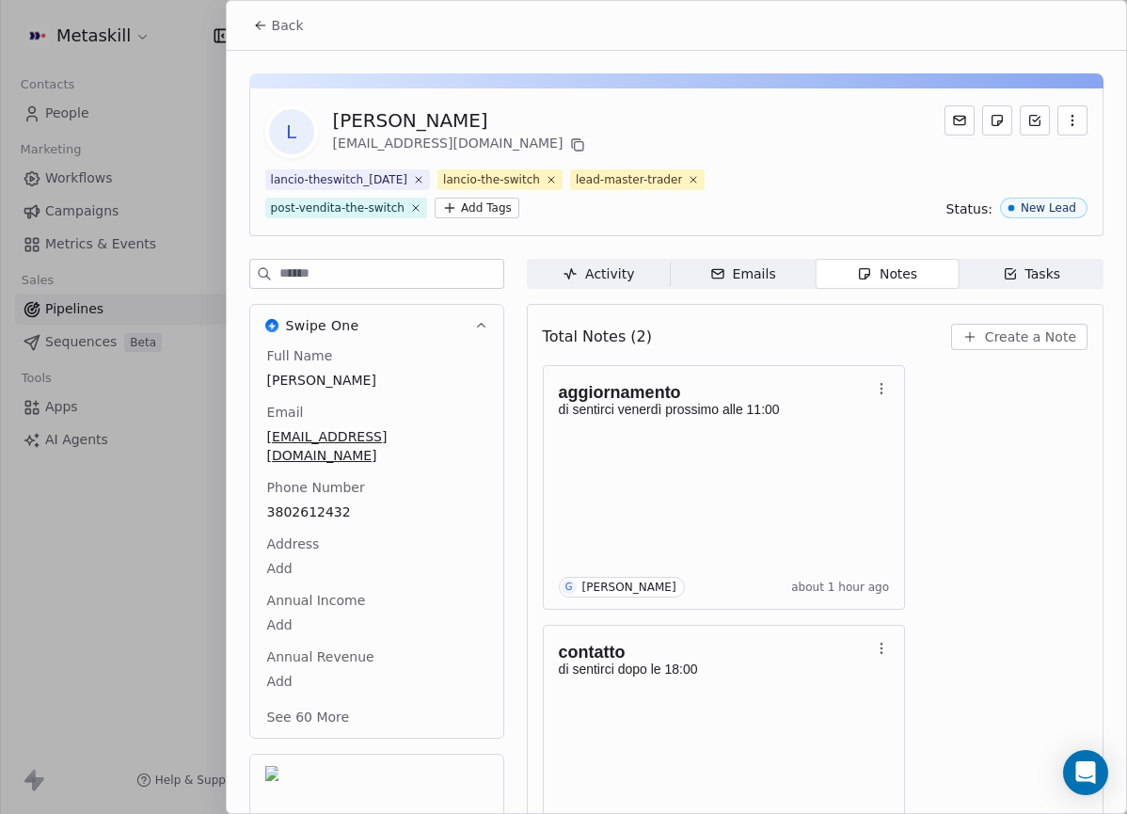
click at [272, 29] on span "Back" at bounding box center [288, 25] width 32 height 19
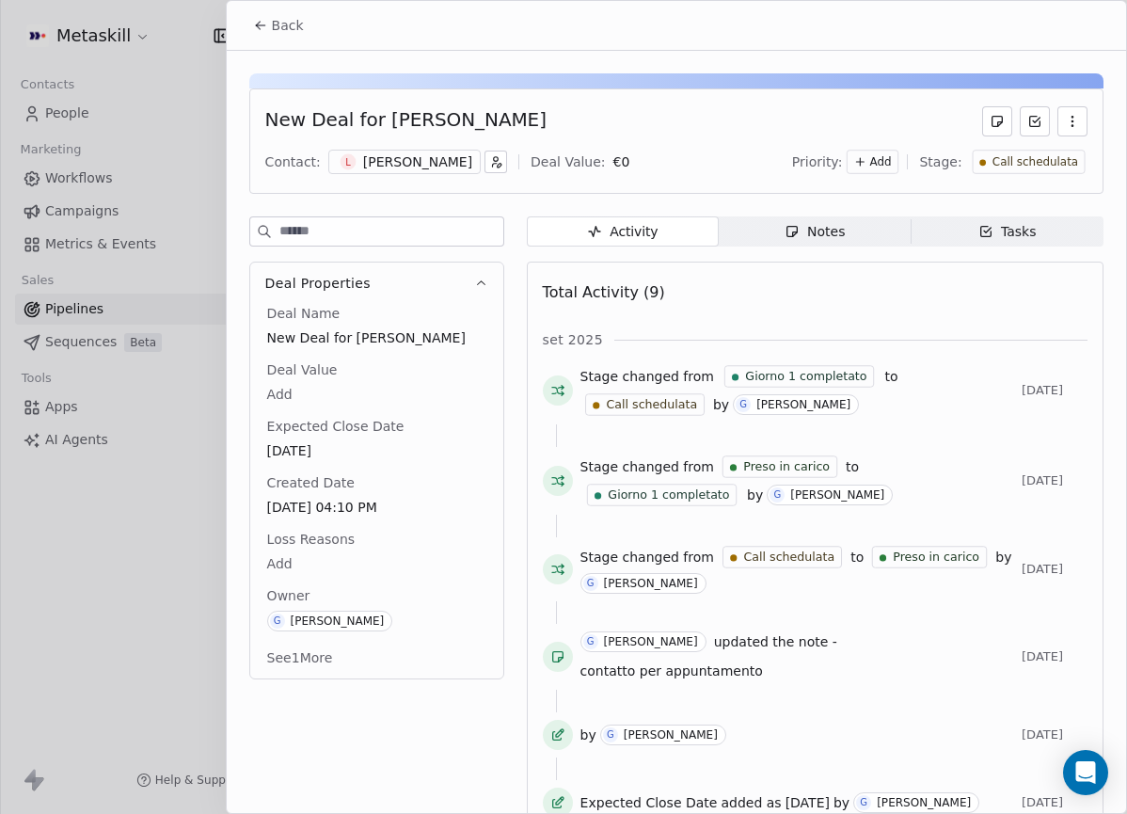
click at [271, 12] on button "Back" at bounding box center [278, 25] width 73 height 34
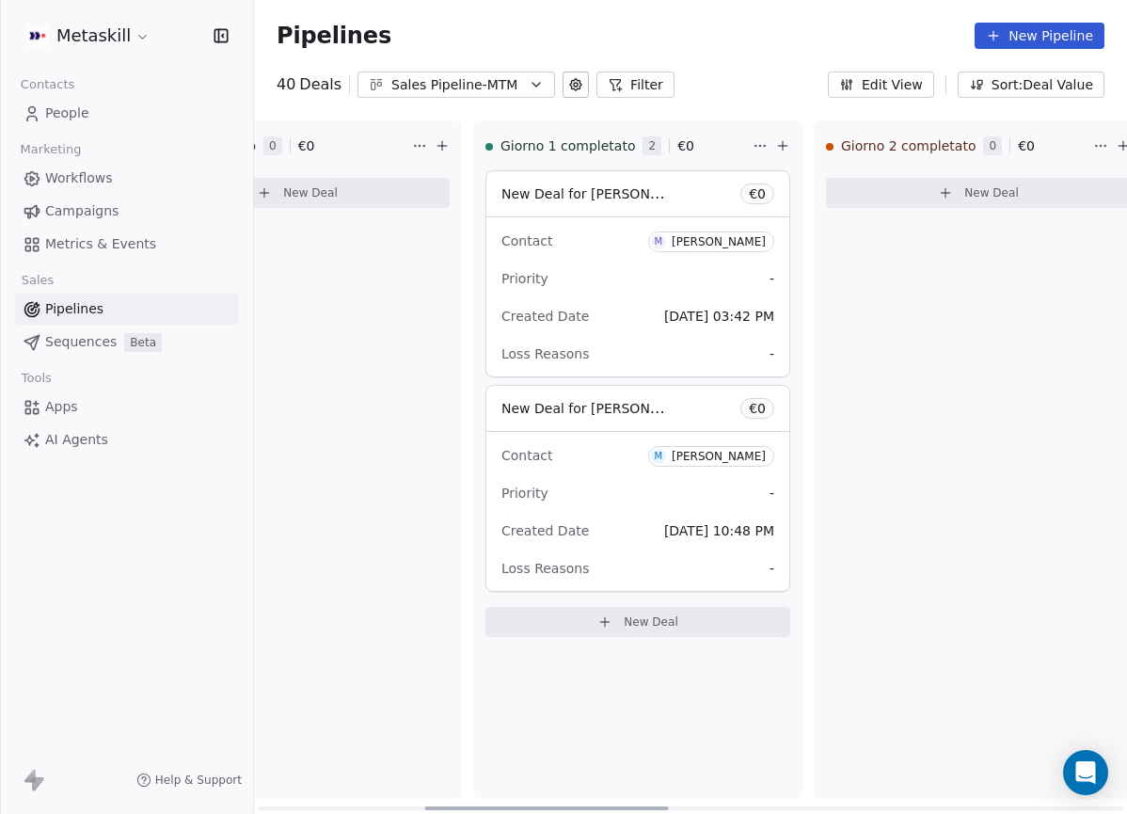
scroll to position [0, 694]
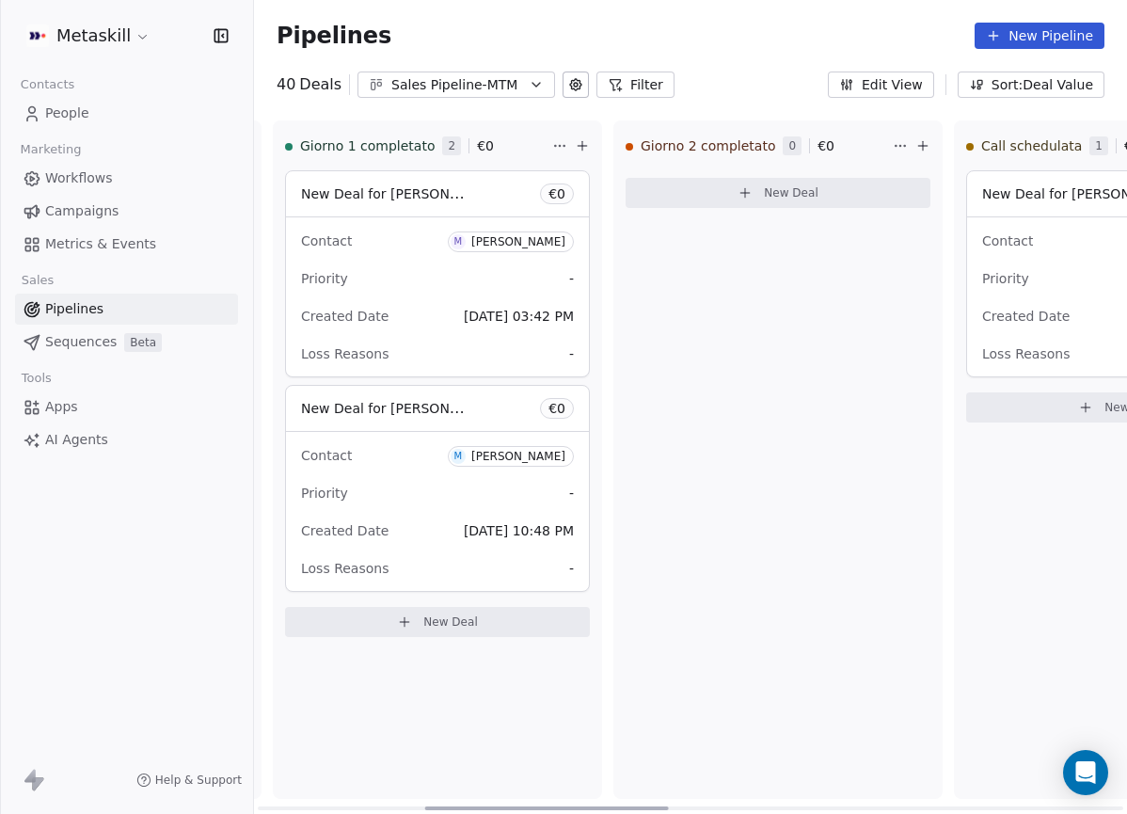
drag, startPoint x: 762, startPoint y: 806, endPoint x: 564, endPoint y: 644, distance: 256.7
click at [590, 698] on div "New Lead 0 € 0 New Deal Preso in carico 0 € 0 New Deal Giorno 1 completato 2 € …" at bounding box center [690, 466] width 873 height 693
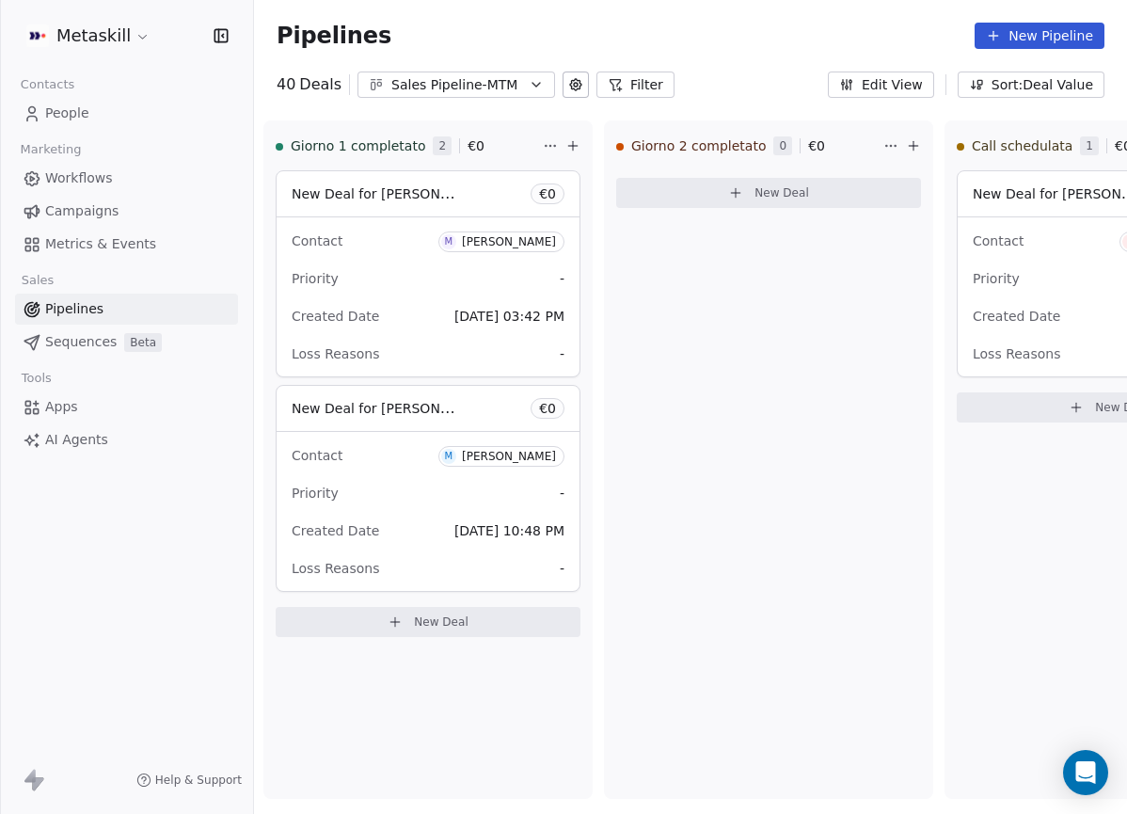
click at [499, 65] on div "Pipelines New Pipeline" at bounding box center [690, 36] width 873 height 72
click at [497, 85] on div "Sales Pipeline-MTM" at bounding box center [456, 85] width 130 height 20
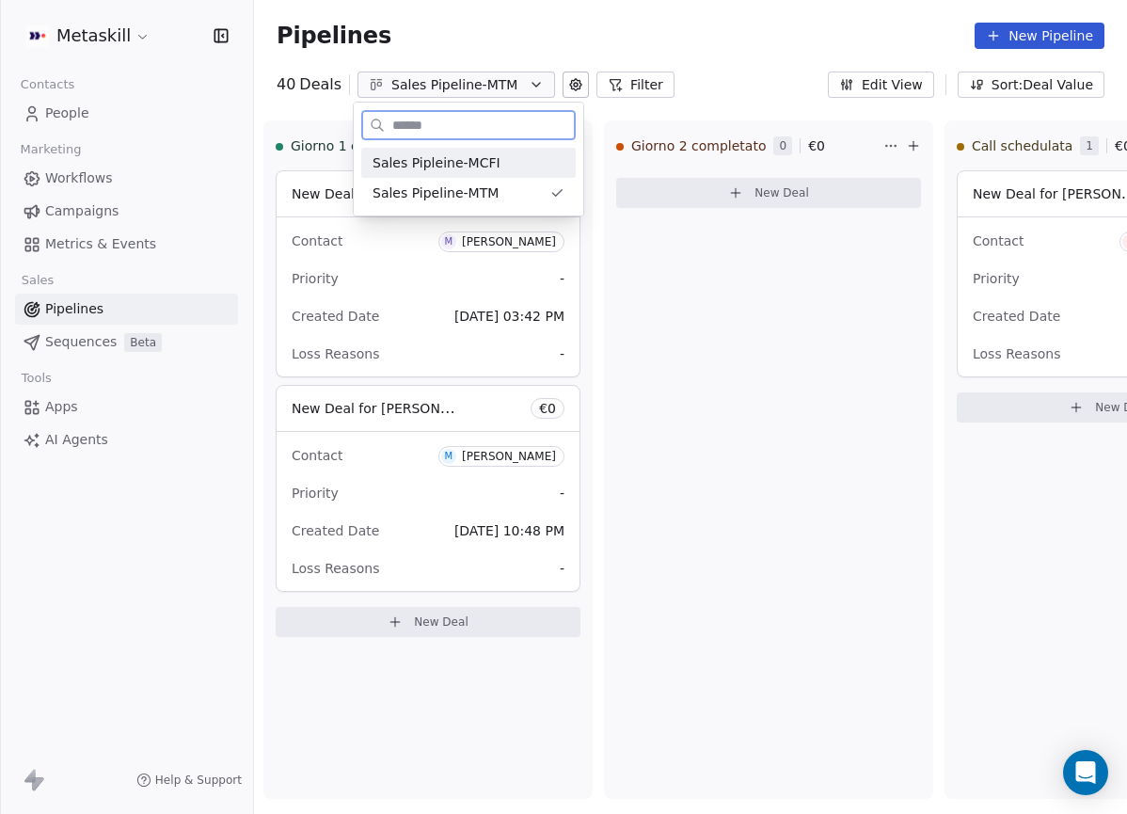
click at [534, 168] on div "Sales Pipleine-MCFI" at bounding box center [469, 163] width 192 height 20
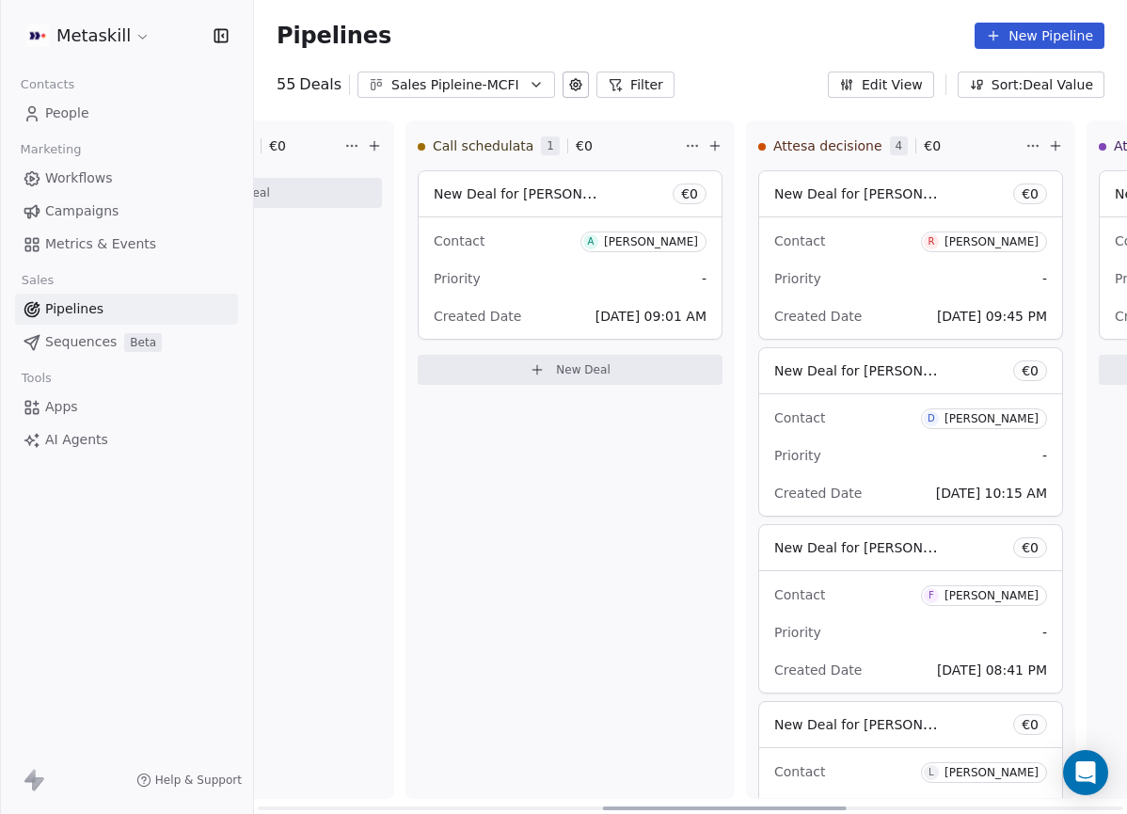
scroll to position [0, 1236]
drag, startPoint x: 497, startPoint y: 805, endPoint x: 653, endPoint y: 480, distance: 361.1
click at [841, 806] on div at bounding box center [725, 808] width 244 height 4
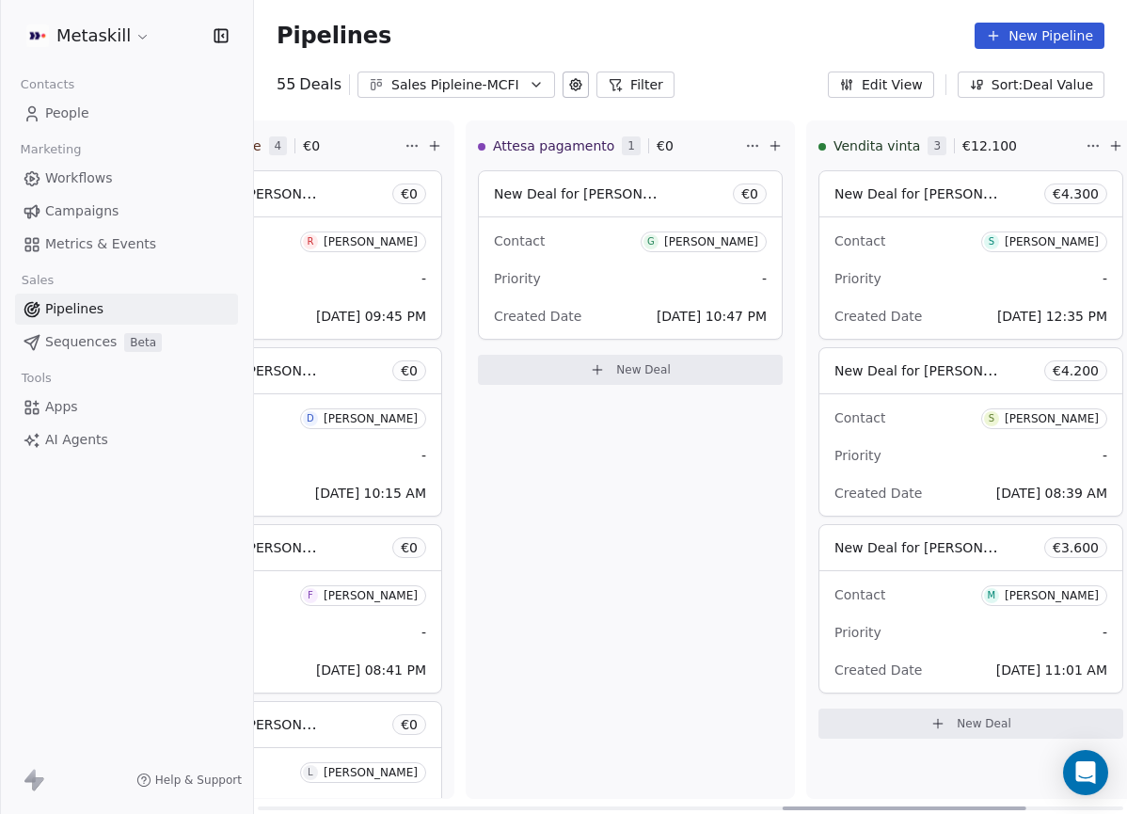
scroll to position [0, 1888]
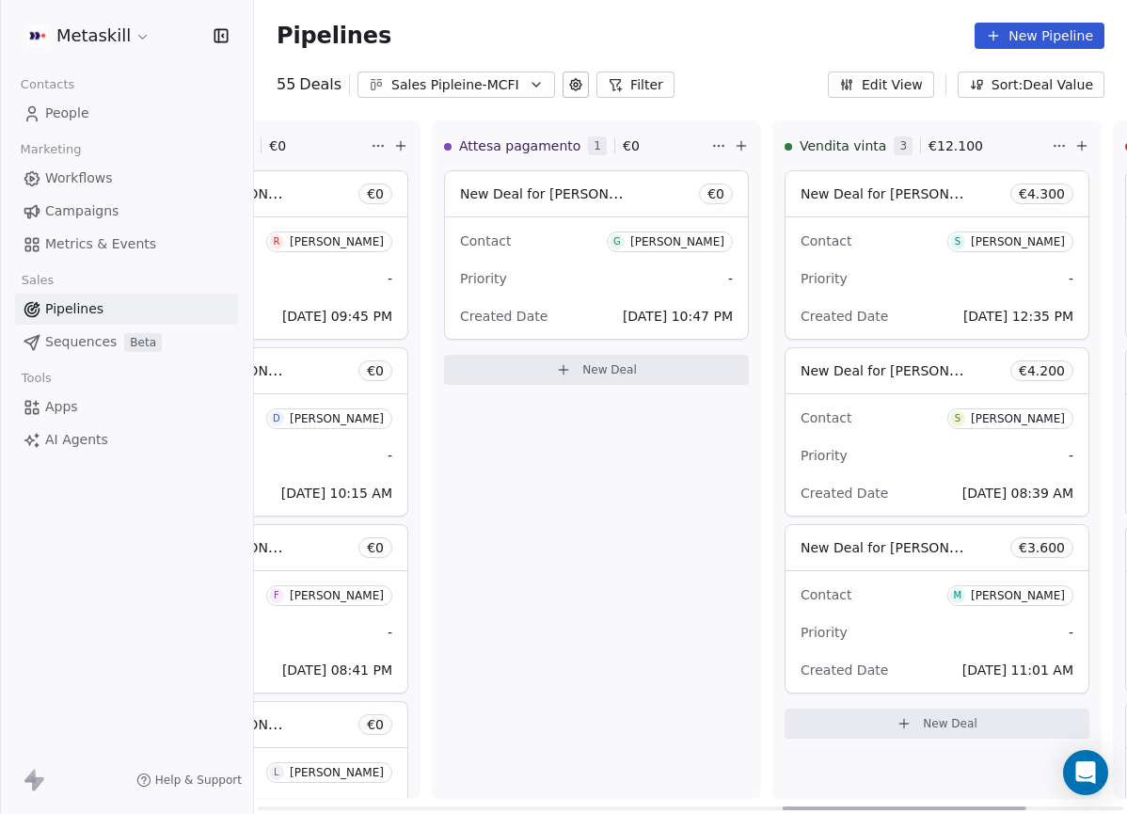
drag, startPoint x: 758, startPoint y: 805, endPoint x: 764, endPoint y: 375, distance: 430.0
click at [915, 806] on div at bounding box center [905, 808] width 244 height 4
click at [687, 253] on div "Contact G [PERSON_NAME]" at bounding box center [596, 240] width 273 height 31
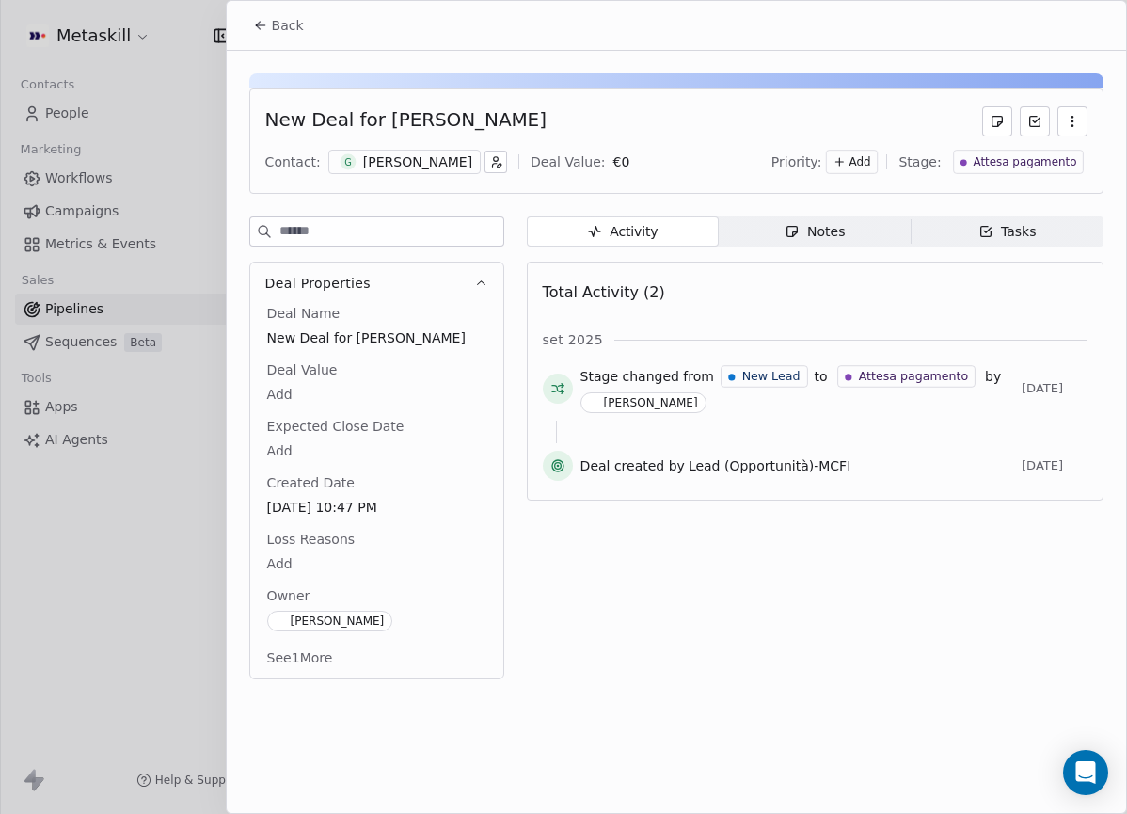
click at [503, 244] on input at bounding box center [391, 231] width 224 height 28
click at [416, 153] on div "[PERSON_NAME]" at bounding box center [417, 161] width 109 height 19
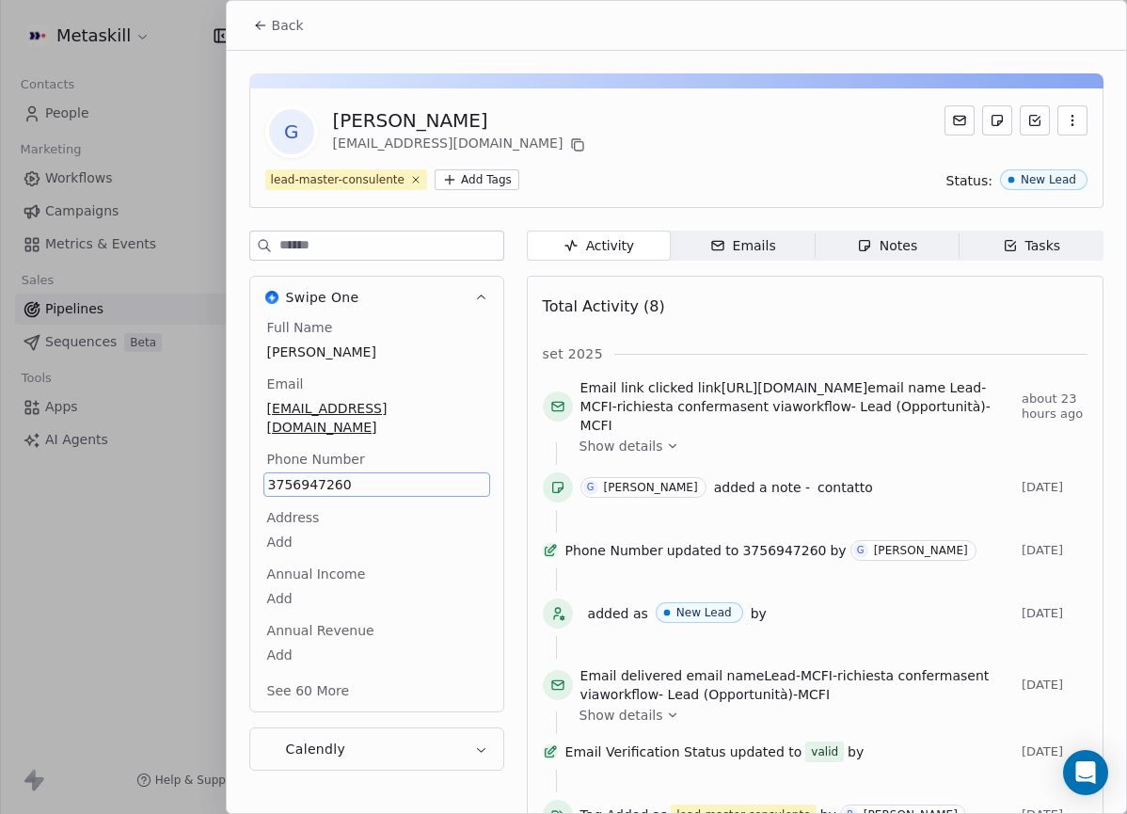
scroll to position [59, 0]
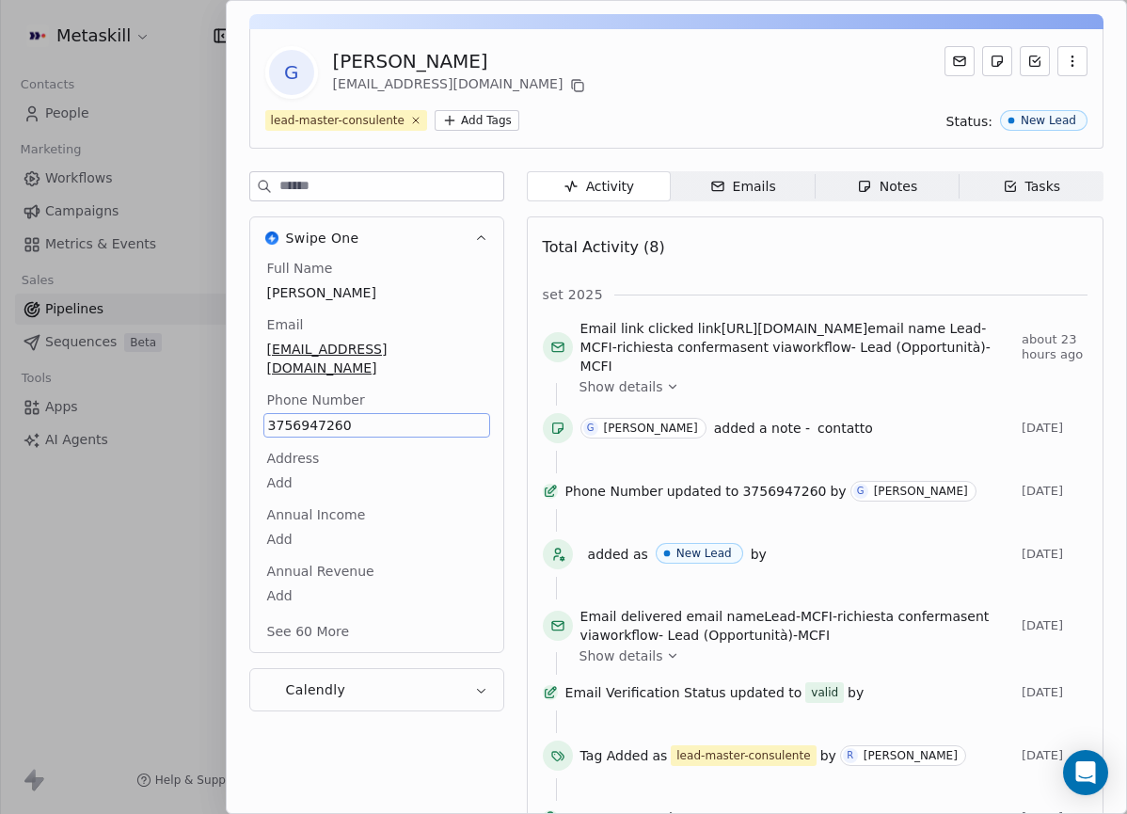
click at [284, 416] on span "3756947260" at bounding box center [376, 425] width 217 height 19
click at [420, 240] on html "Metaskill Contacts People Marketing Workflows Campaigns Metrics & Events Sales …" at bounding box center [563, 407] width 1127 height 814
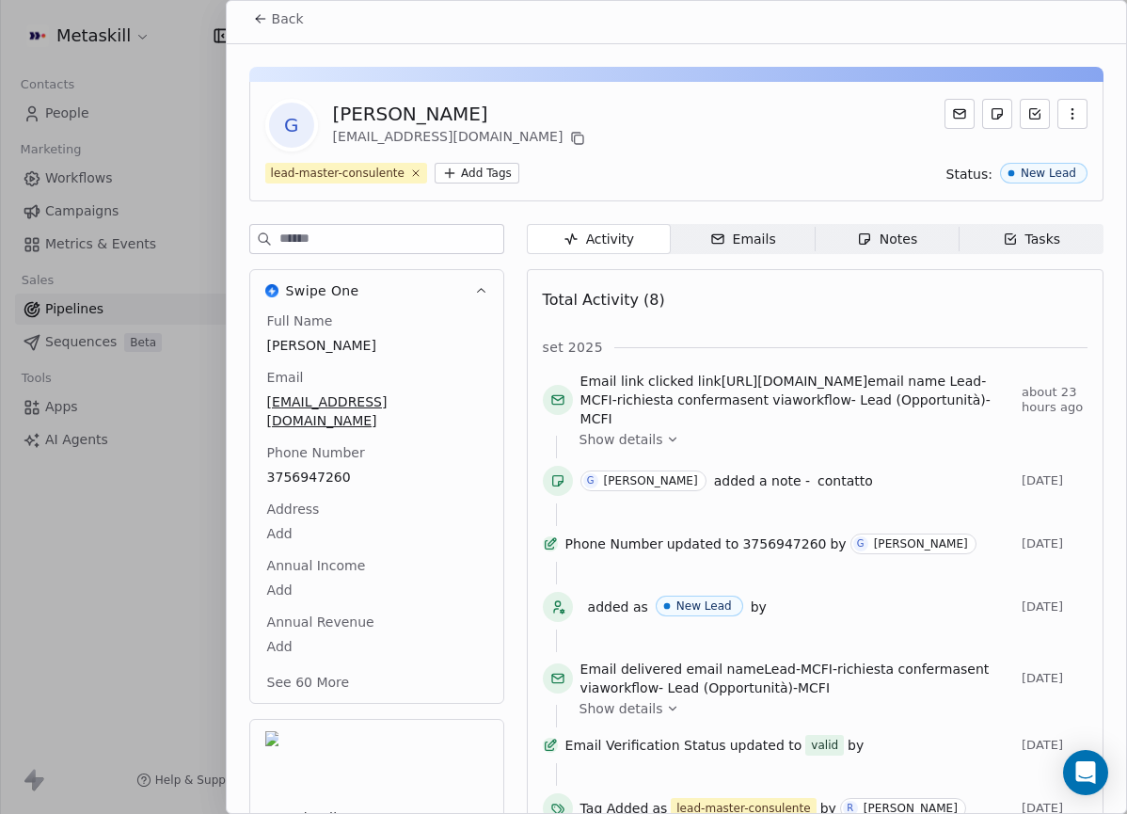
scroll to position [0, 0]
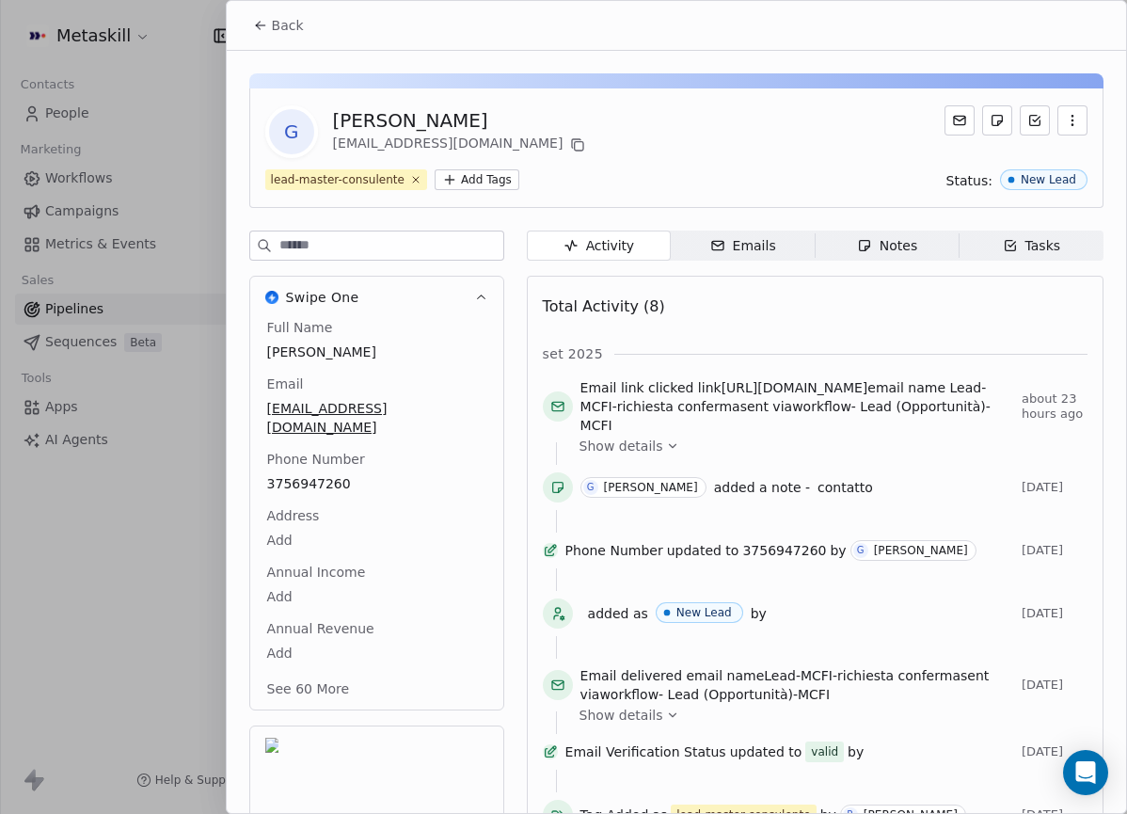
click at [279, 25] on span "Back" at bounding box center [288, 25] width 32 height 19
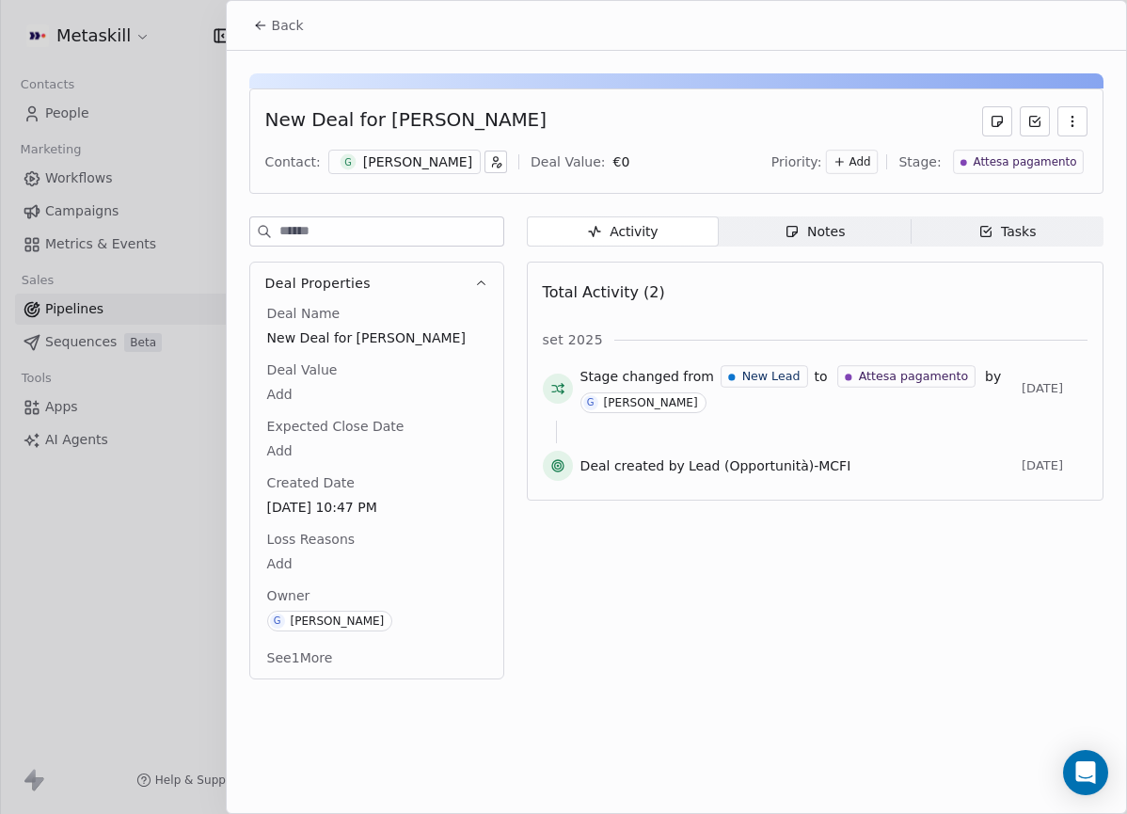
click at [692, 140] on div "New Deal for [PERSON_NAME] Contact: G [PERSON_NAME] Deal Value: € 0 Priority: A…" at bounding box center [676, 140] width 854 height 105
click at [329, 8] on div "Back" at bounding box center [676, 25] width 899 height 49
drag, startPoint x: 161, startPoint y: 12, endPoint x: 176, endPoint y: 15, distance: 15.3
click at [162, 12] on div at bounding box center [563, 407] width 1127 height 814
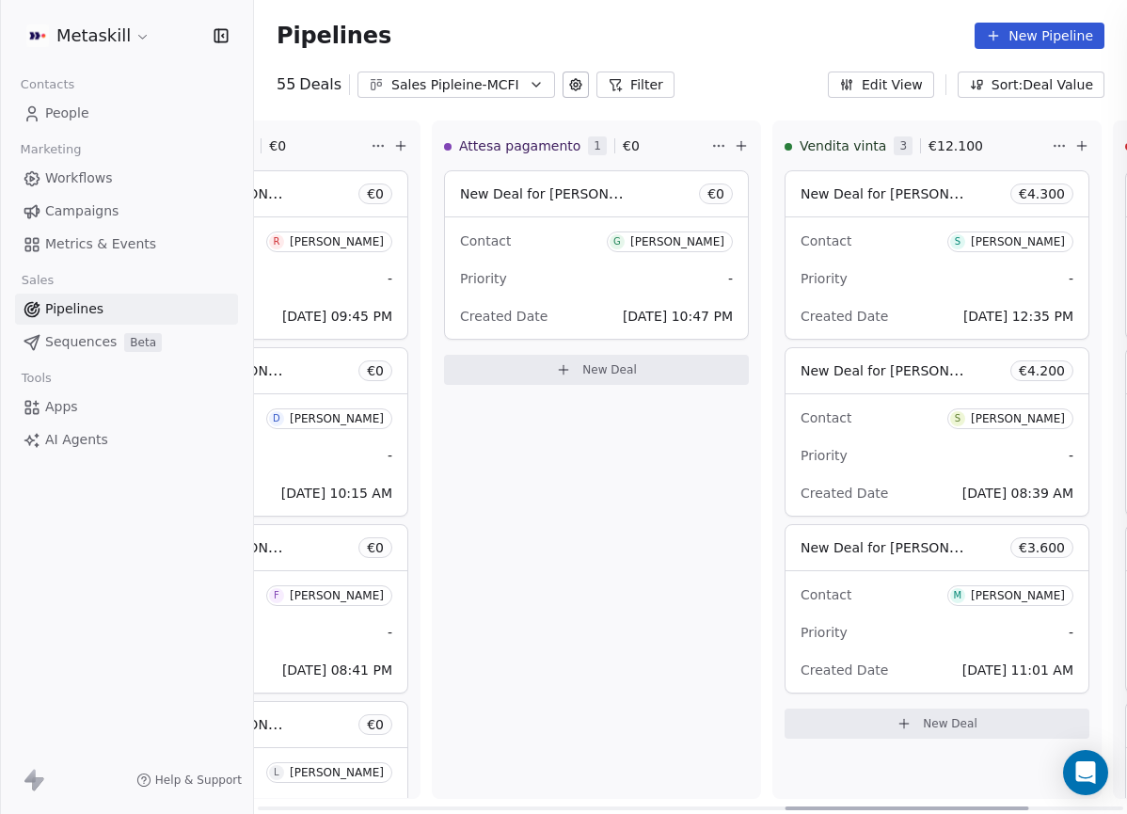
click at [266, 8] on div at bounding box center [563, 407] width 1127 height 814
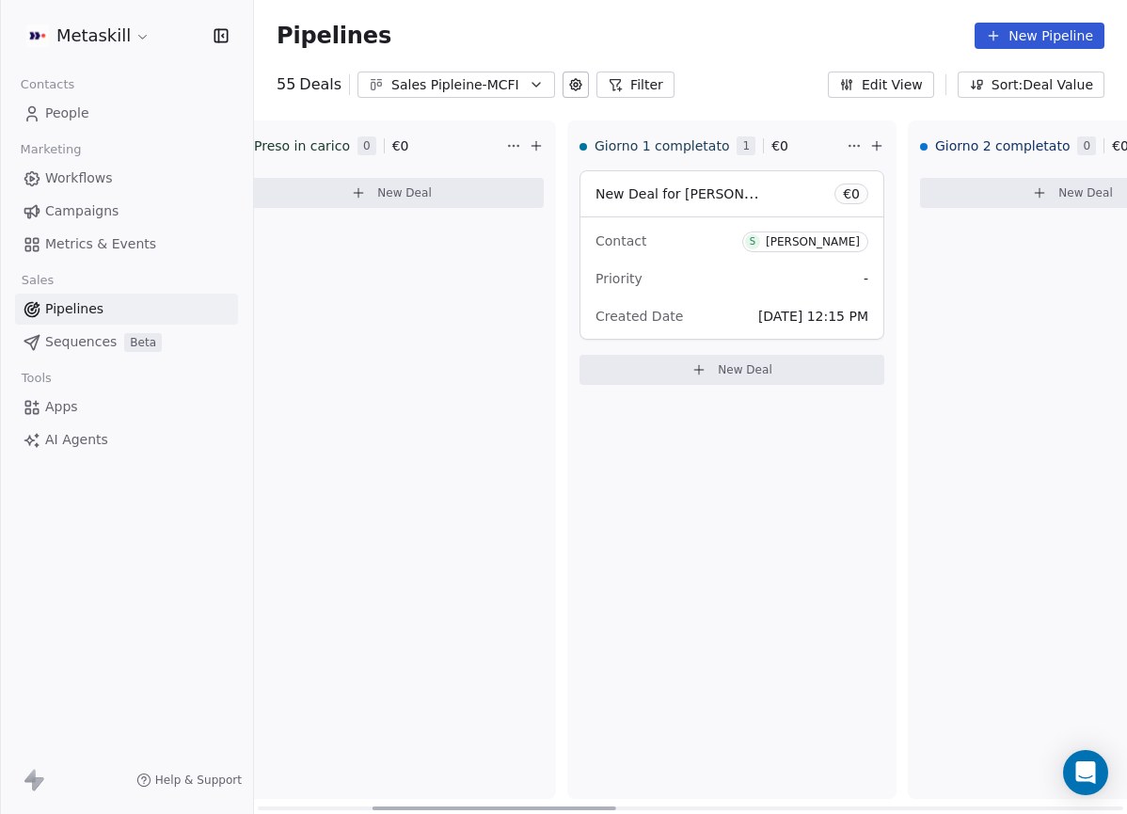
scroll to position [0, 443]
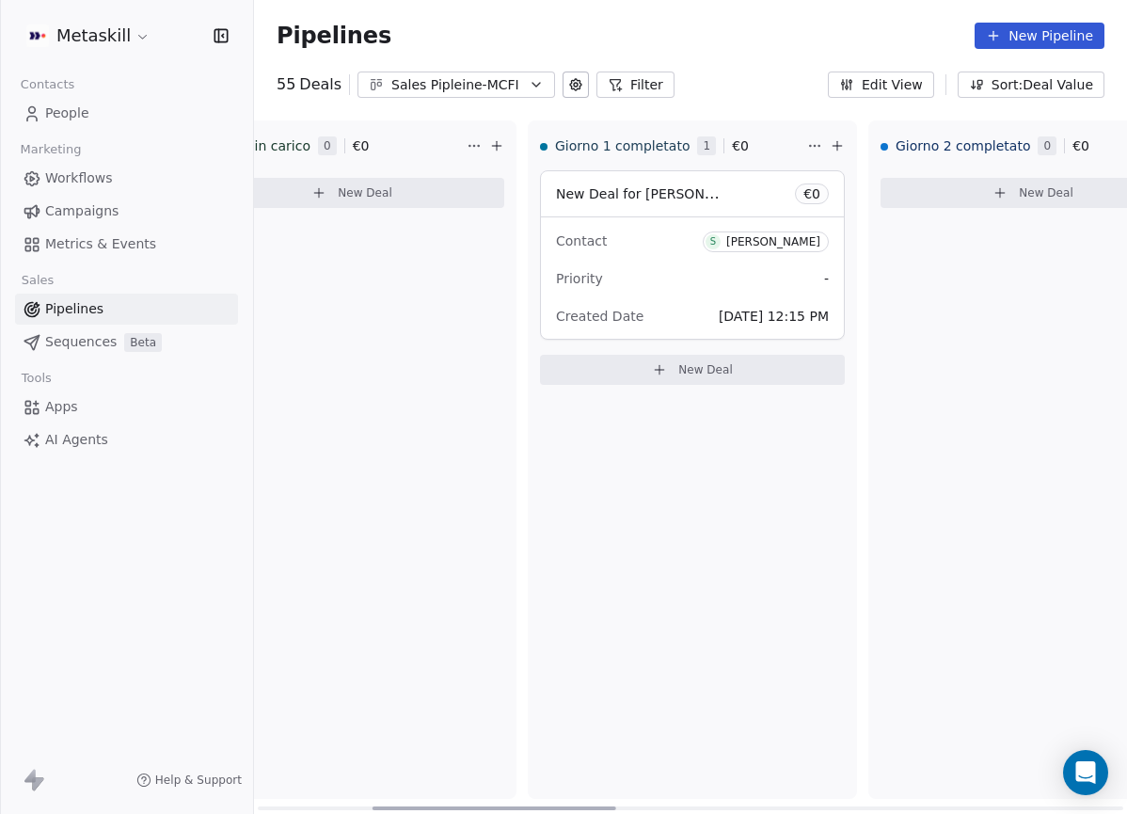
drag, startPoint x: 799, startPoint y: 807, endPoint x: 547, endPoint y: 647, distance: 298.6
click at [395, 755] on div "New Lead 0 € 0 New Deal Preso in carico 0 € 0 New Deal Giorno 1 completato 1 € …" at bounding box center [690, 466] width 873 height 693
click at [533, 99] on div "Pipelines New Pipeline 55 Deals Sales Pipleine-MCFI Filter Edit View Sort: Deal…" at bounding box center [690, 407] width 873 height 814
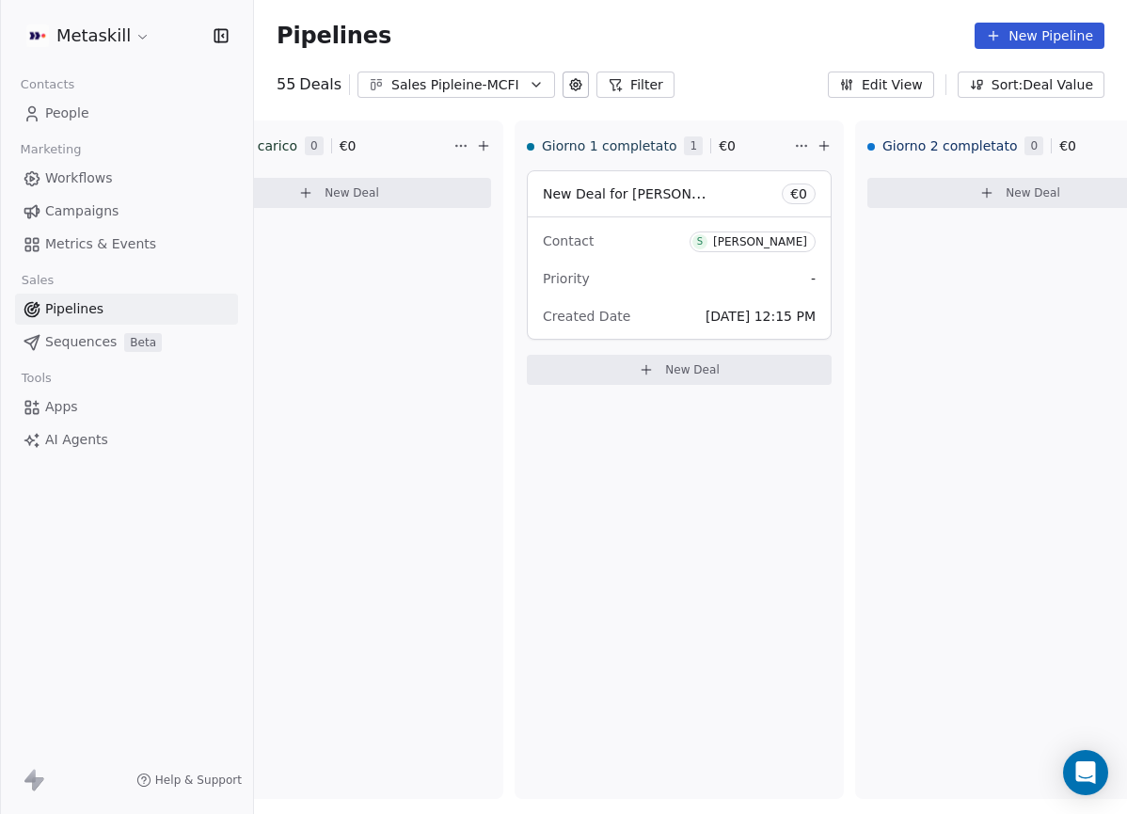
click at [520, 92] on button "Sales Pipleine-MCFI" at bounding box center [457, 85] width 198 height 26
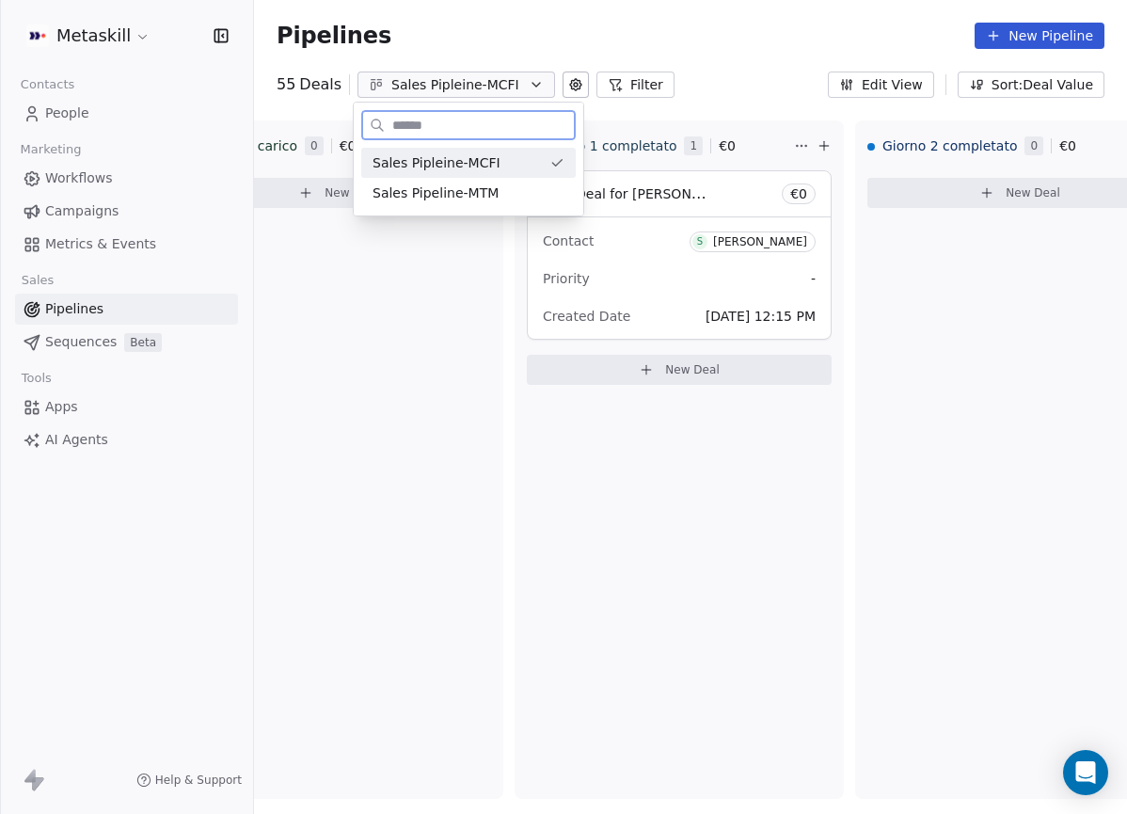
drag, startPoint x: 500, startPoint y: 168, endPoint x: 501, endPoint y: 197, distance: 28.2
click at [501, 174] on div "Sales Pipleine-MCFI" at bounding box center [468, 163] width 215 height 30
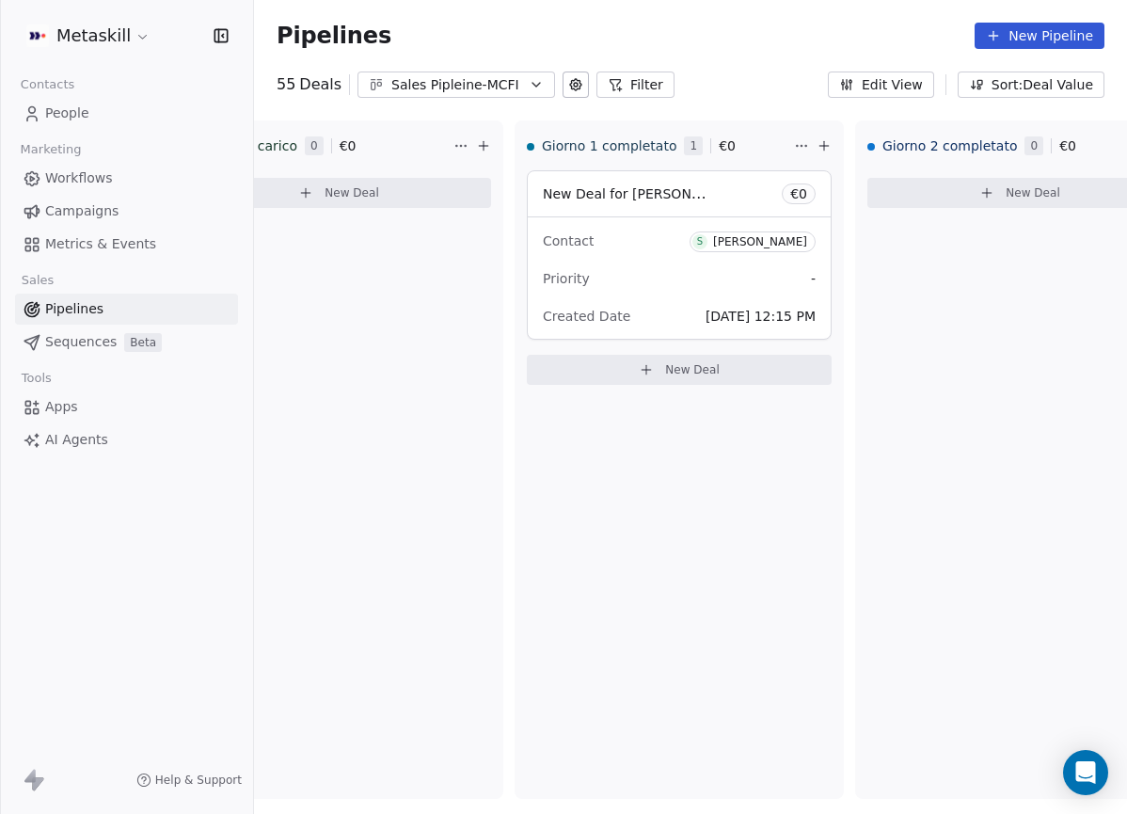
click at [501, 203] on div "New Deal" at bounding box center [338, 196] width 327 height 53
click at [507, 75] on div "Sales Pipleine-MCFI" at bounding box center [456, 85] width 130 height 20
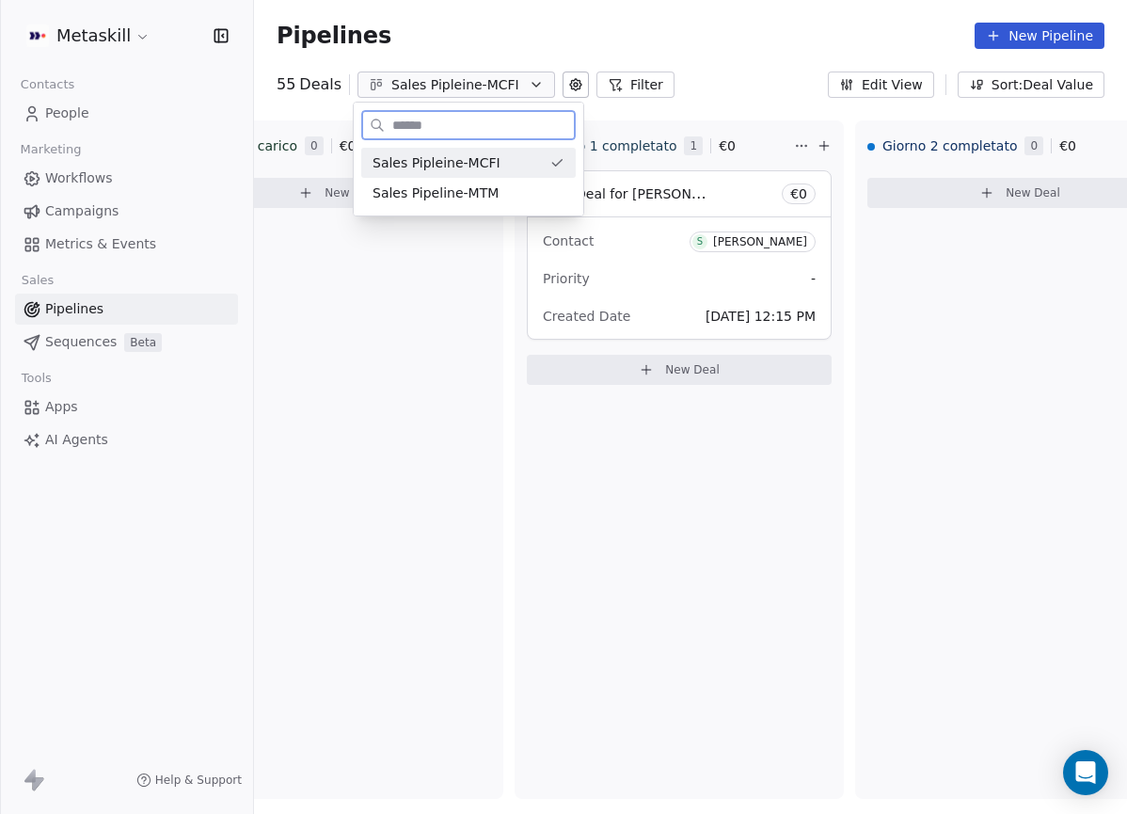
click at [504, 180] on div "Sales Pipeline-MTM" at bounding box center [468, 193] width 215 height 30
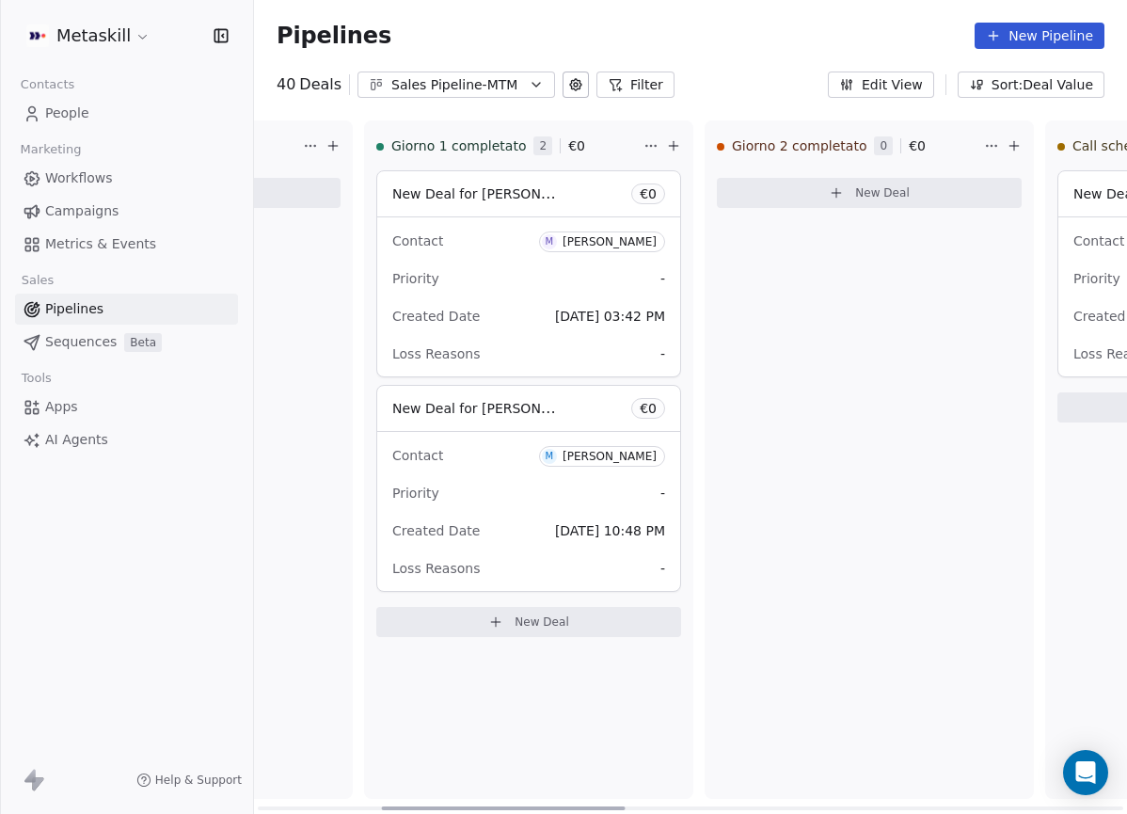
scroll to position [0, 622]
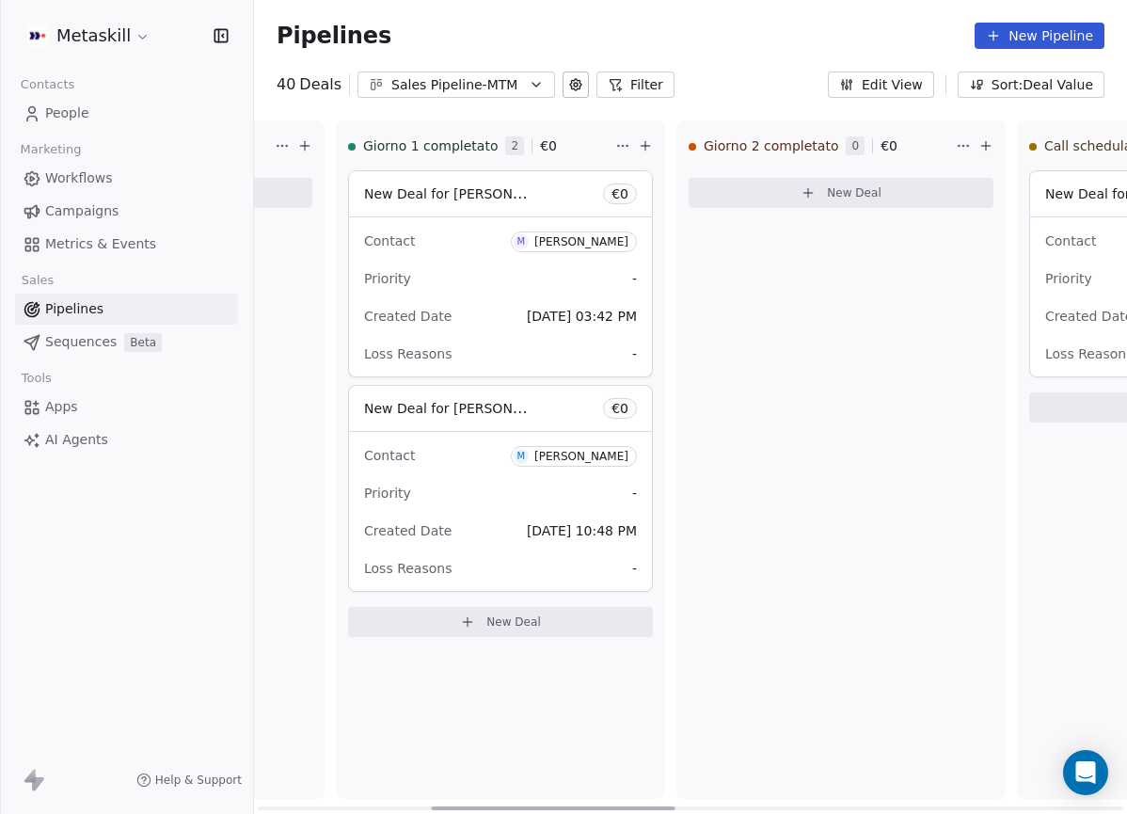
drag, startPoint x: 485, startPoint y: 804, endPoint x: 624, endPoint y: 630, distance: 222.9
click at [659, 807] on div at bounding box center [554, 808] width 244 height 4
click at [601, 243] on div "[PERSON_NAME]" at bounding box center [581, 241] width 94 height 13
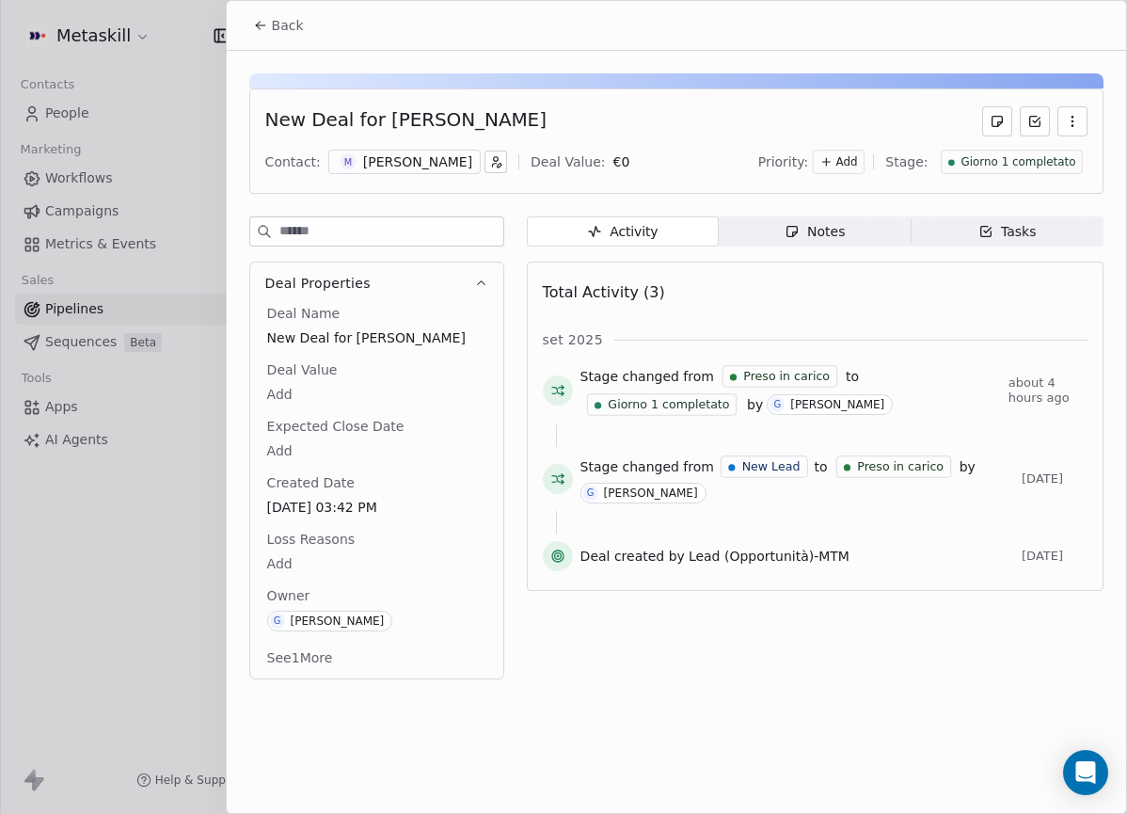
click at [391, 167] on div "[PERSON_NAME]" at bounding box center [417, 161] width 109 height 19
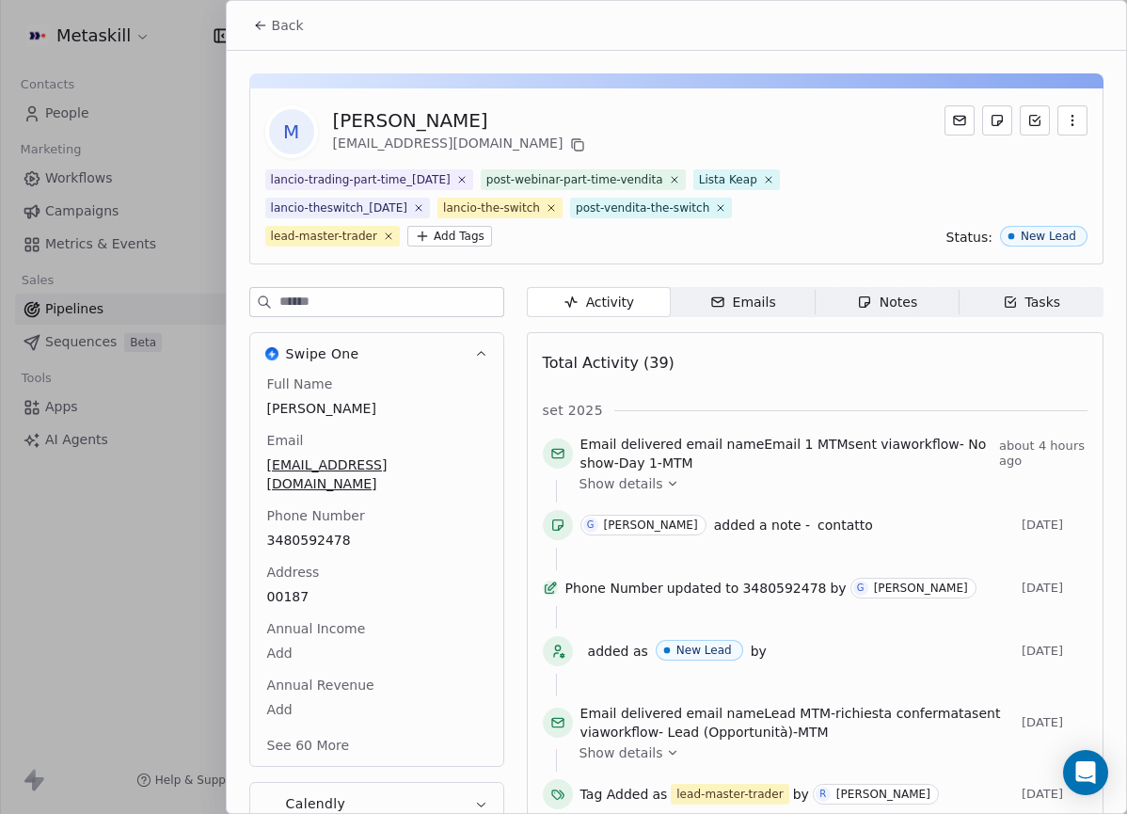
scroll to position [116, 0]
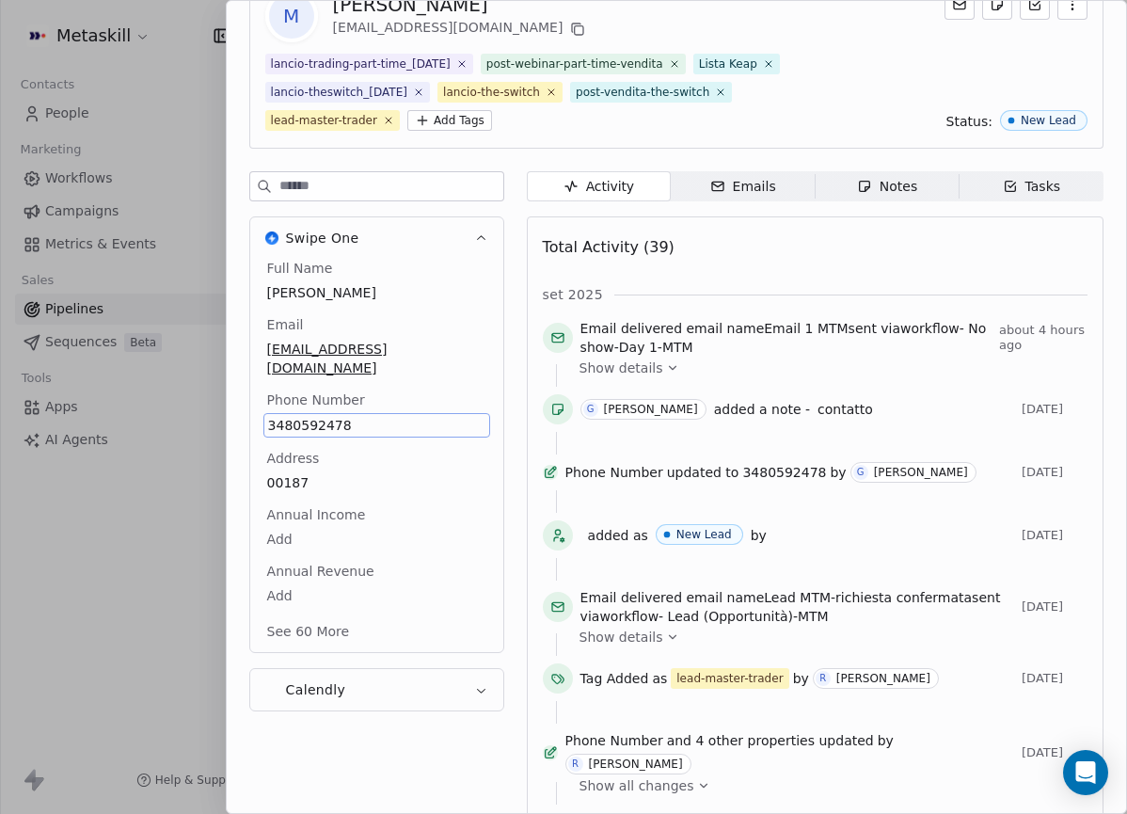
click at [305, 416] on span "3480592478" at bounding box center [376, 425] width 217 height 19
click at [772, 406] on html "Metaskill Contacts People Marketing Workflows Campaigns Metrics & Events Sales …" at bounding box center [563, 407] width 1127 height 814
click at [879, 186] on div "Notes" at bounding box center [887, 187] width 60 height 20
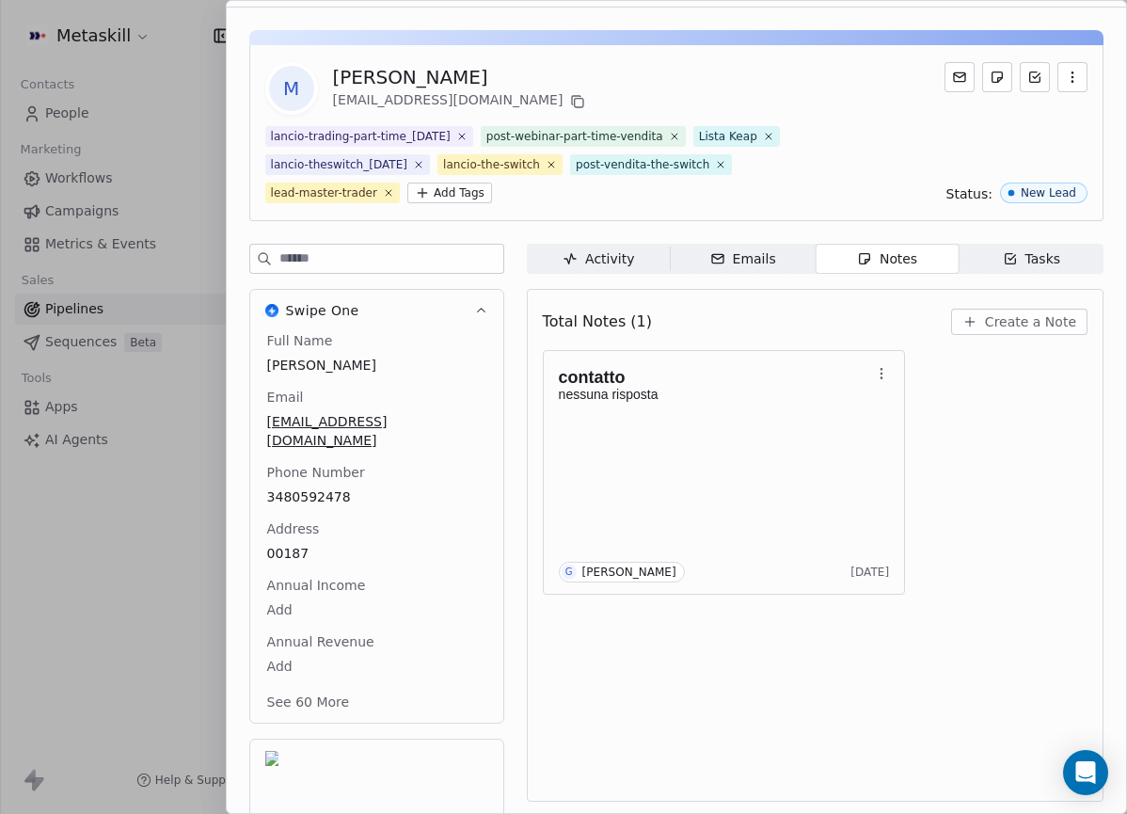
click at [617, 90] on div "M [PERSON_NAME] [EMAIL_ADDRESS][DOMAIN_NAME]" at bounding box center [676, 88] width 822 height 53
click at [312, 524] on div "Full Name [PERSON_NAME] Email [EMAIL_ADDRESS][DOMAIN_NAME] Phone Number 3480592…" at bounding box center [376, 524] width 227 height 386
click at [312, 542] on div "00187" at bounding box center [376, 554] width 227 height 24
click at [308, 493] on div "Full Name [PERSON_NAME] Email [EMAIL_ADDRESS][DOMAIN_NAME] Phone Number 3480592…" at bounding box center [376, 524] width 227 height 386
click at [317, 488] on span "3480592478" at bounding box center [376, 497] width 217 height 19
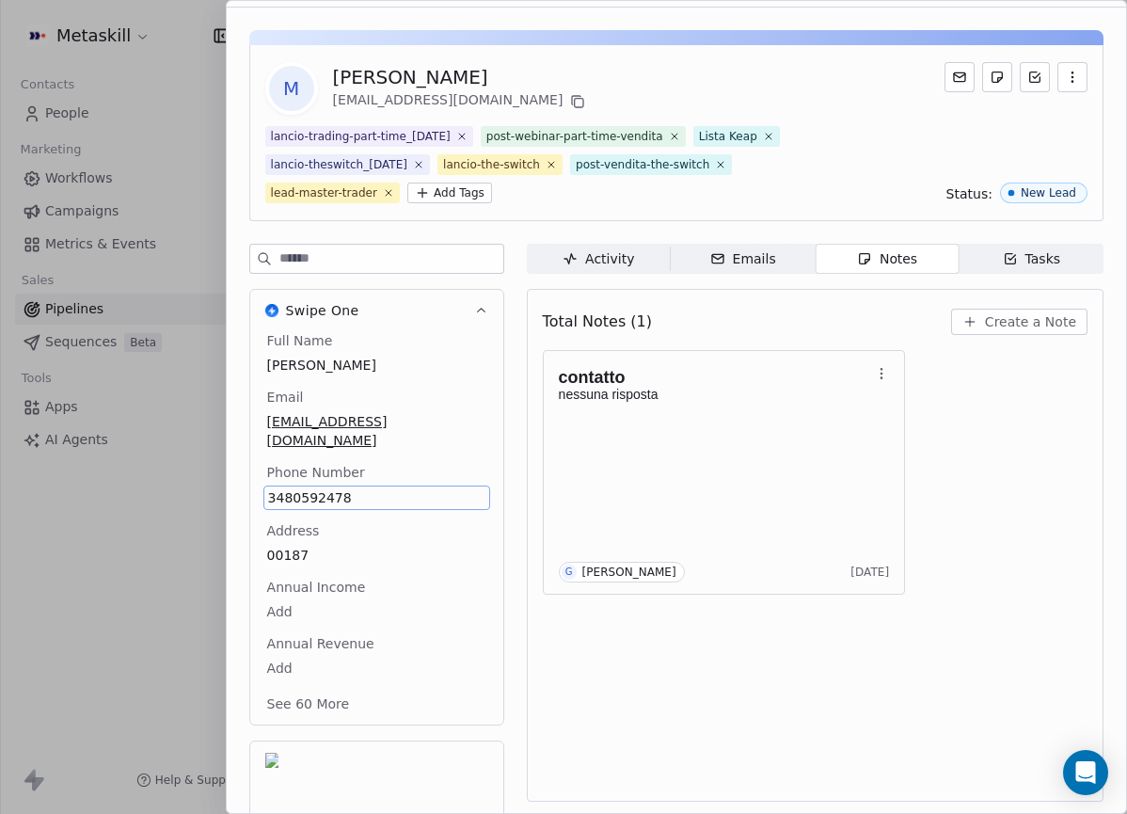
click at [318, 488] on span "3480592478" at bounding box center [376, 497] width 217 height 19
click at [317, 488] on span "3480592478" at bounding box center [376, 497] width 217 height 19
click at [316, 488] on span "3480592478" at bounding box center [376, 497] width 217 height 19
click at [316, 483] on input "**********" at bounding box center [375, 490] width 217 height 38
click at [748, 452] on html "Metaskill Contacts People Marketing Workflows Campaigns Metrics & Events Sales …" at bounding box center [563, 407] width 1127 height 814
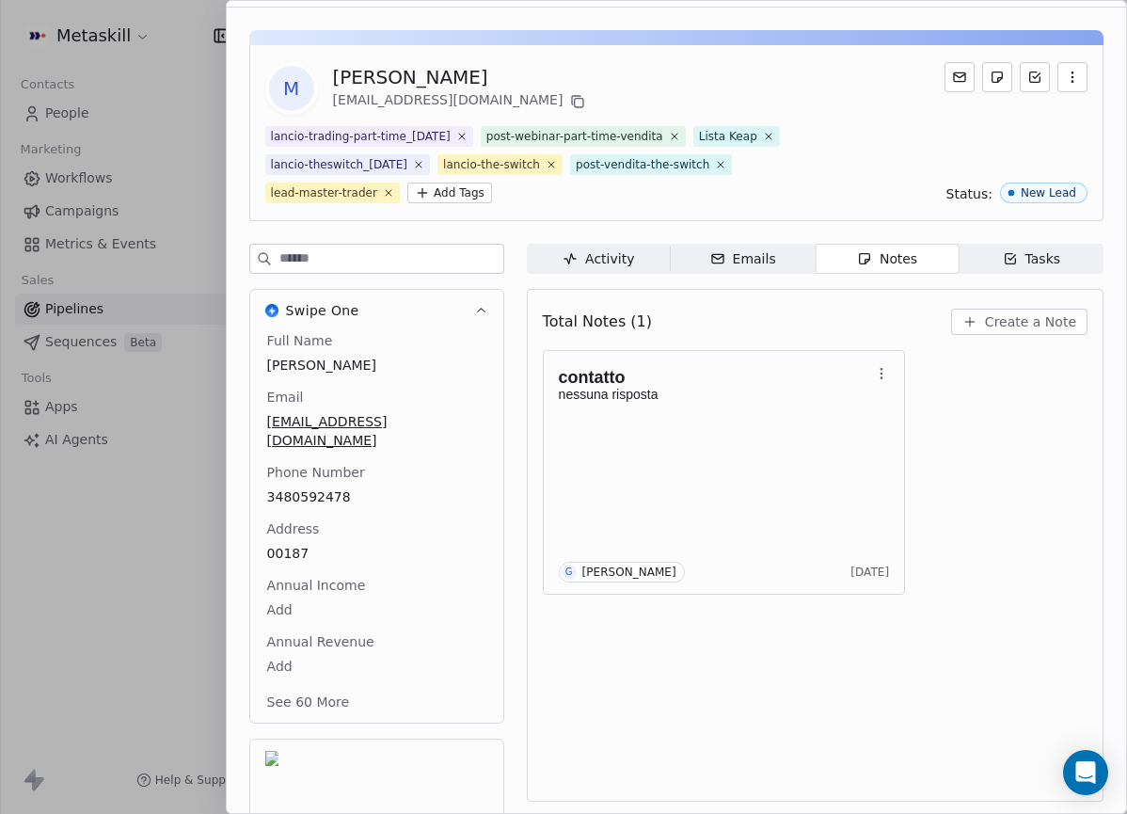
click at [960, 321] on button "Create a Note" at bounding box center [1019, 322] width 136 height 26
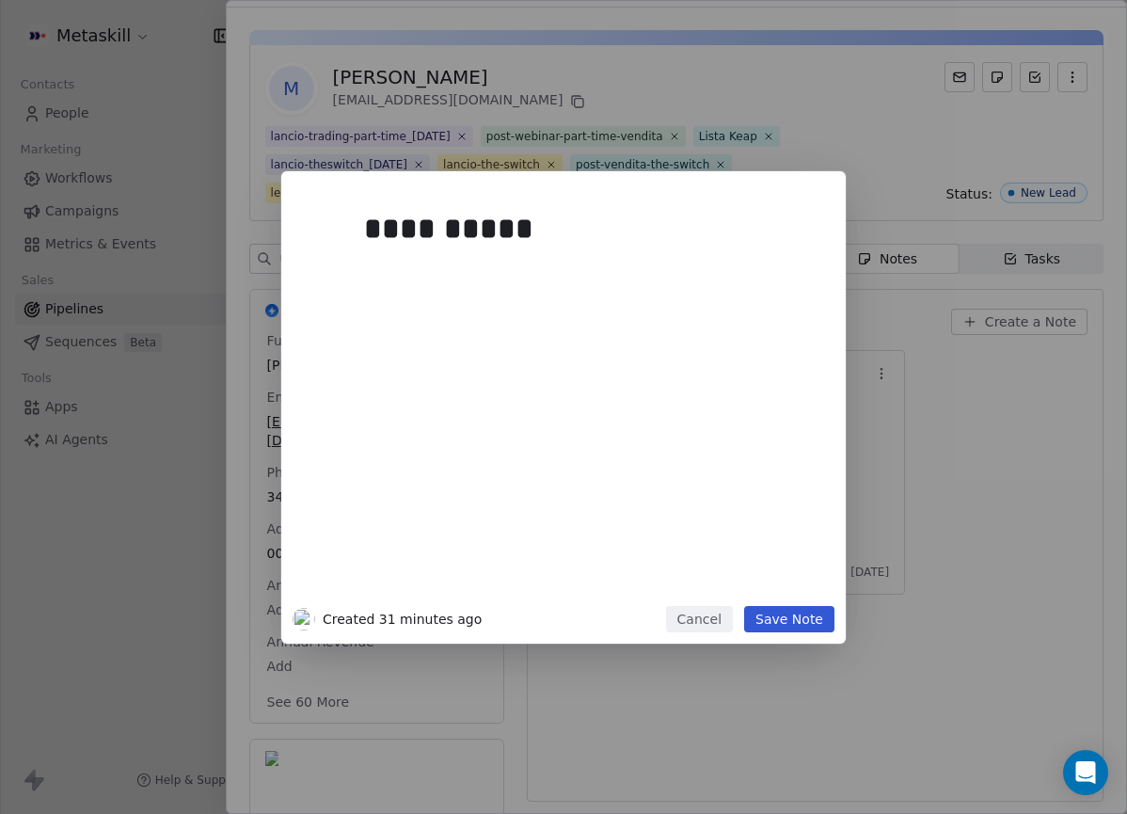
click at [1077, 393] on div "**********" at bounding box center [563, 407] width 1127 height 472
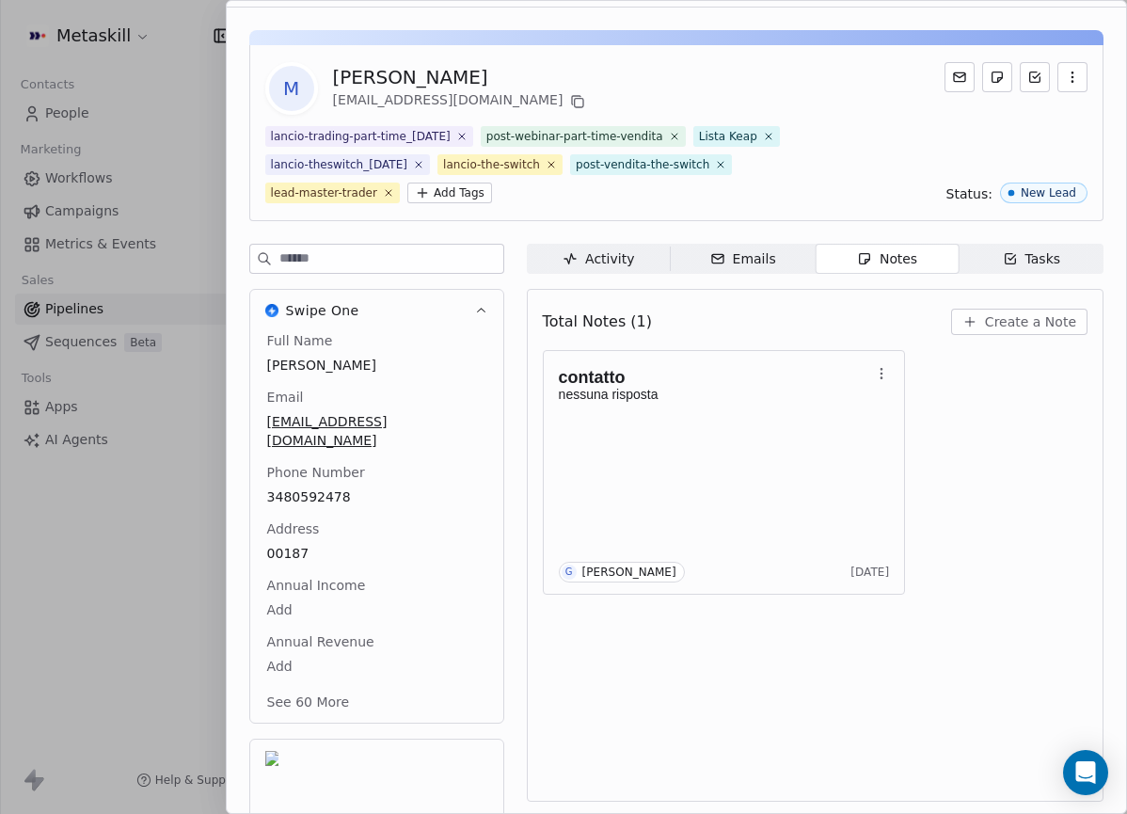
click at [980, 309] on button "Create a Note" at bounding box center [1019, 322] width 136 height 26
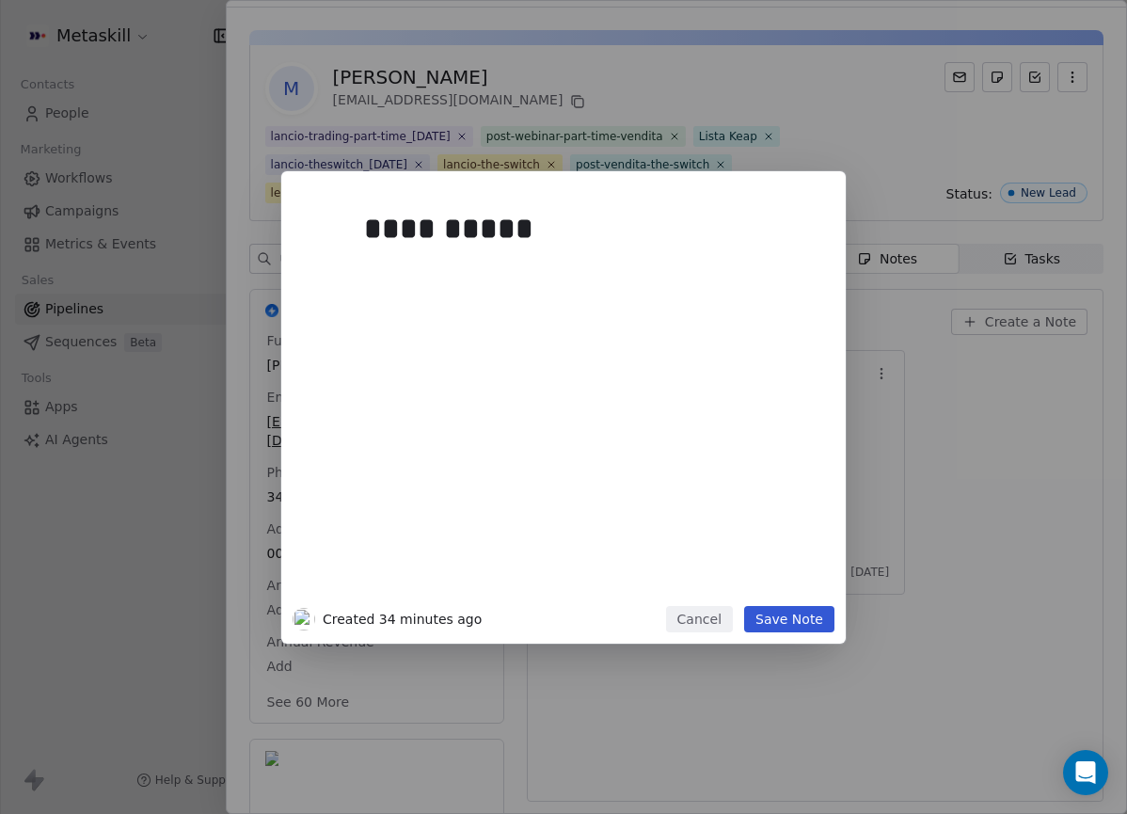
click at [980, 309] on div "**********" at bounding box center [563, 407] width 1127 height 472
click at [665, 357] on div "**********" at bounding box center [591, 399] width 455 height 401
click at [827, 633] on div "**********" at bounding box center [563, 407] width 565 height 472
click at [827, 624] on button "Save Note" at bounding box center [789, 619] width 90 height 26
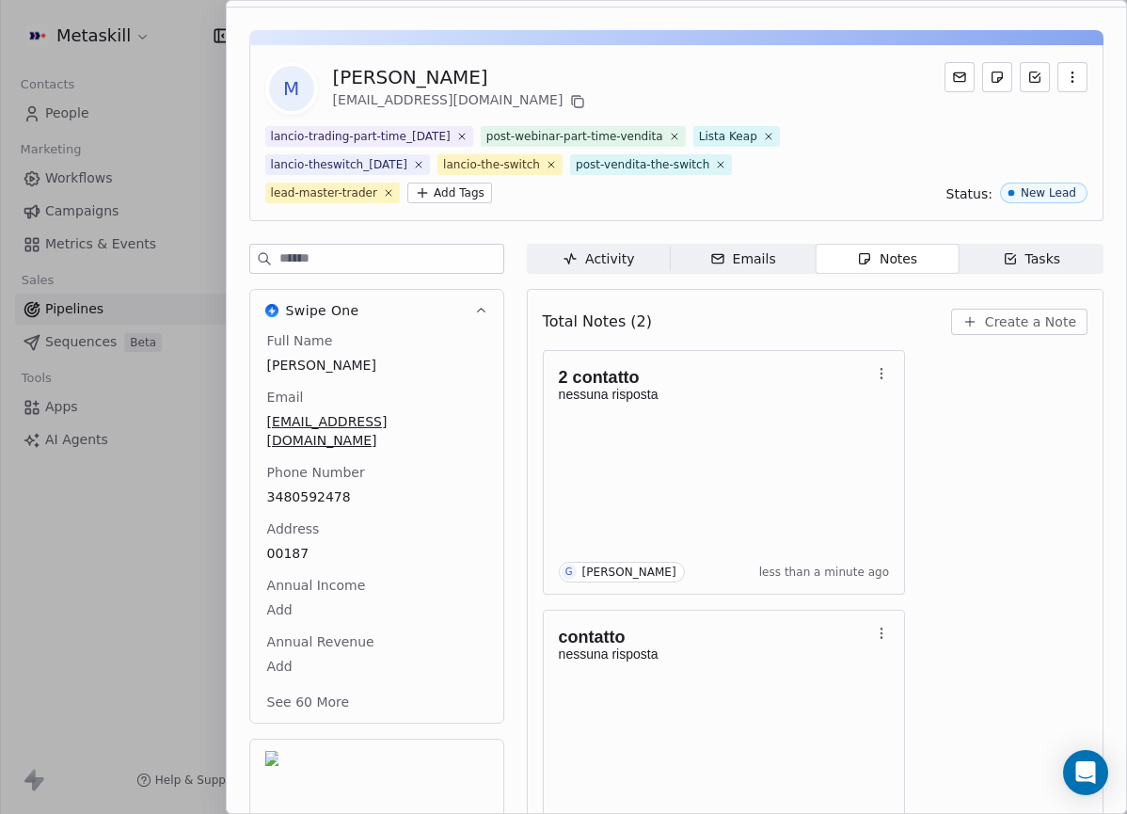
scroll to position [0, 0]
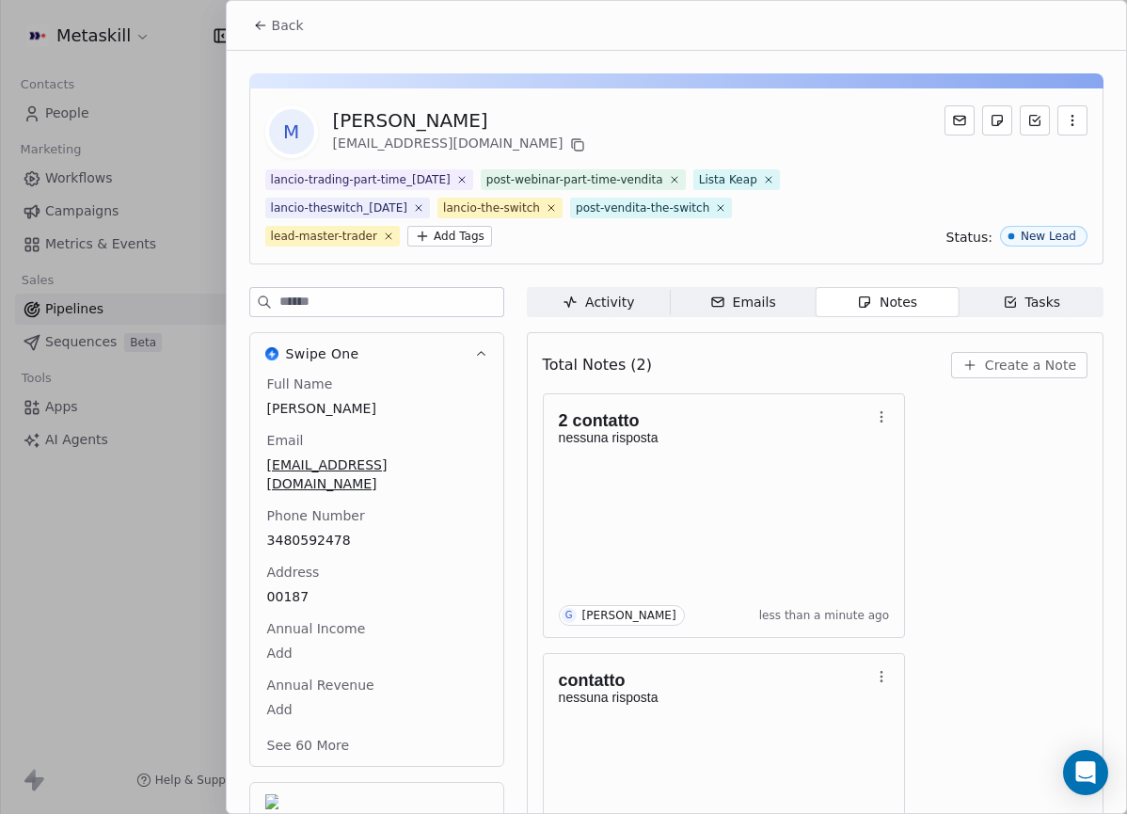
click at [272, 24] on span "Back" at bounding box center [288, 25] width 32 height 19
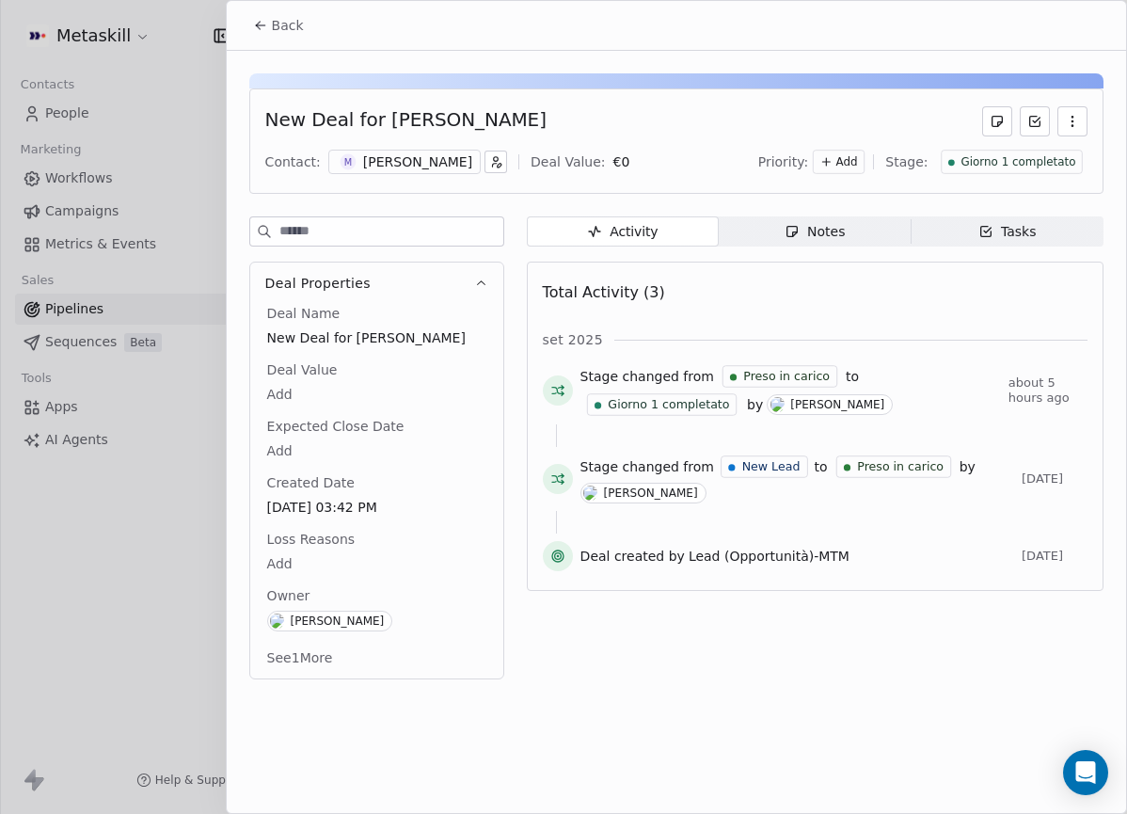
click at [1042, 165] on span "Giorno 1 completato" at bounding box center [1018, 162] width 115 height 16
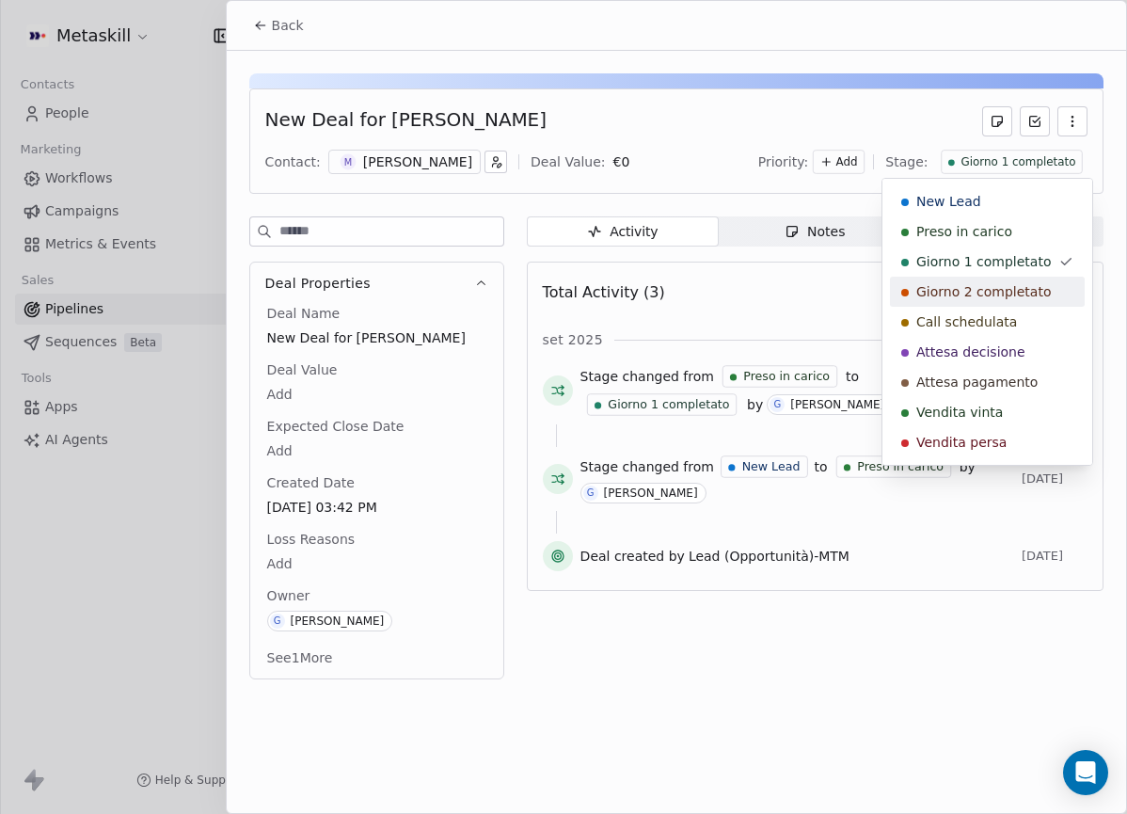
click at [1020, 279] on div "Giorno 2 completato" at bounding box center [987, 292] width 195 height 30
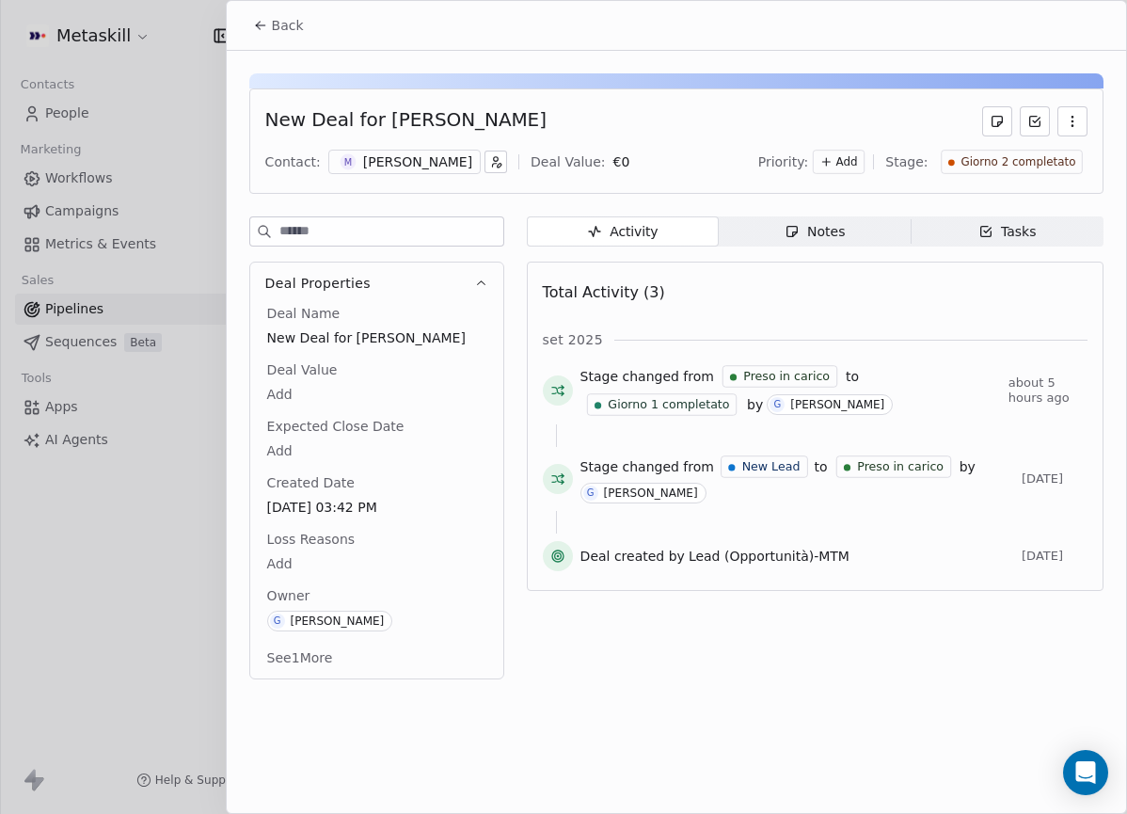
click at [312, 18] on button "Back" at bounding box center [278, 25] width 73 height 34
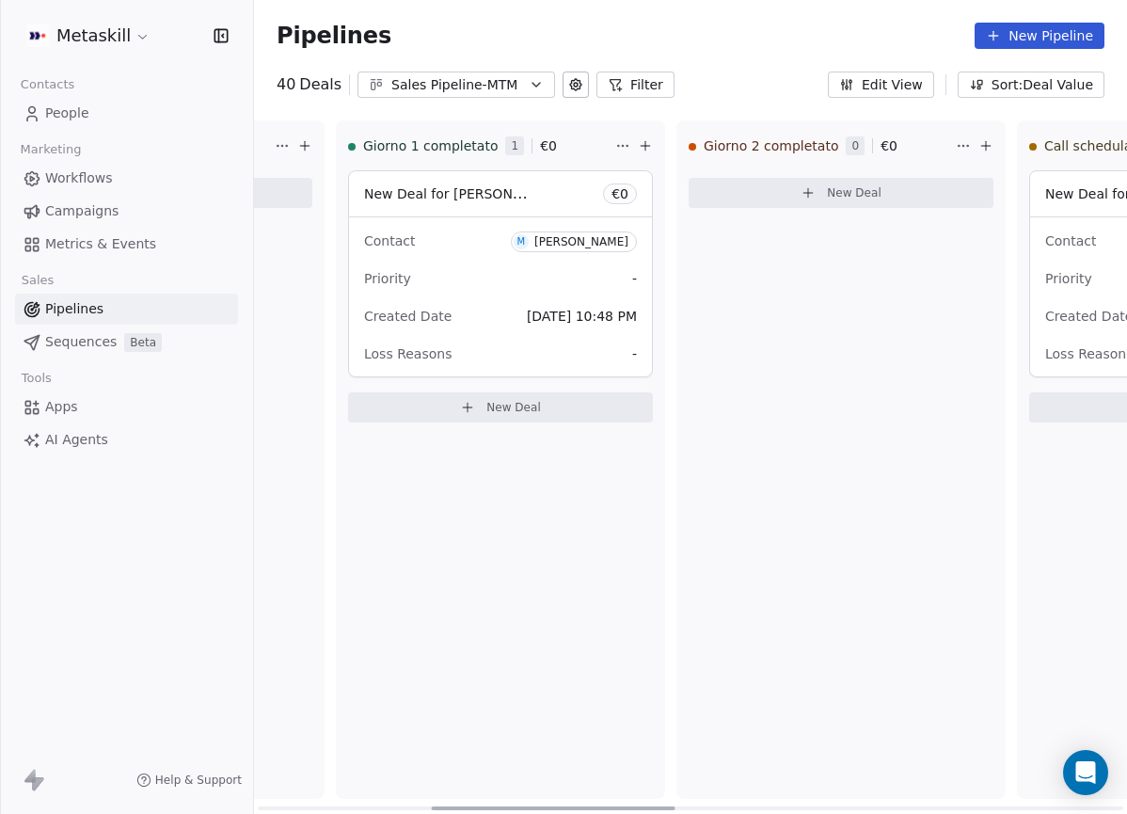
click at [582, 244] on div "[PERSON_NAME]" at bounding box center [581, 241] width 94 height 13
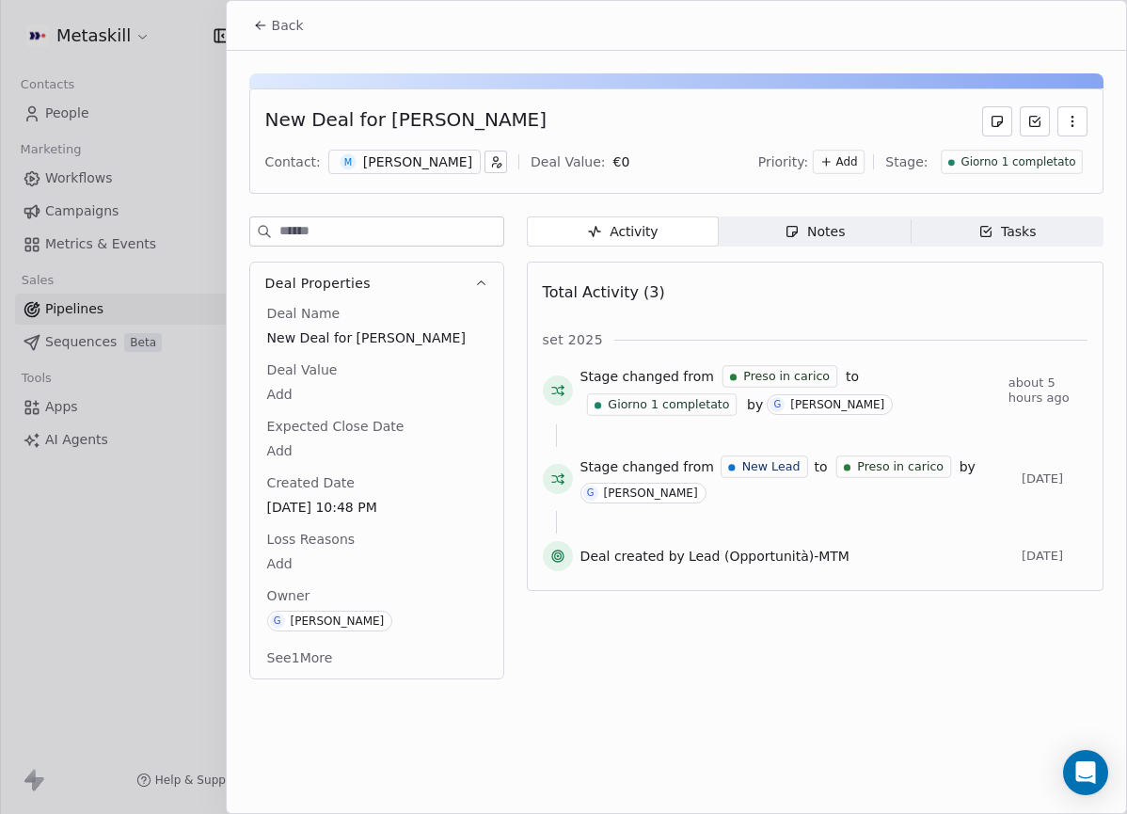
click at [414, 167] on div "[PERSON_NAME]" at bounding box center [417, 161] width 109 height 19
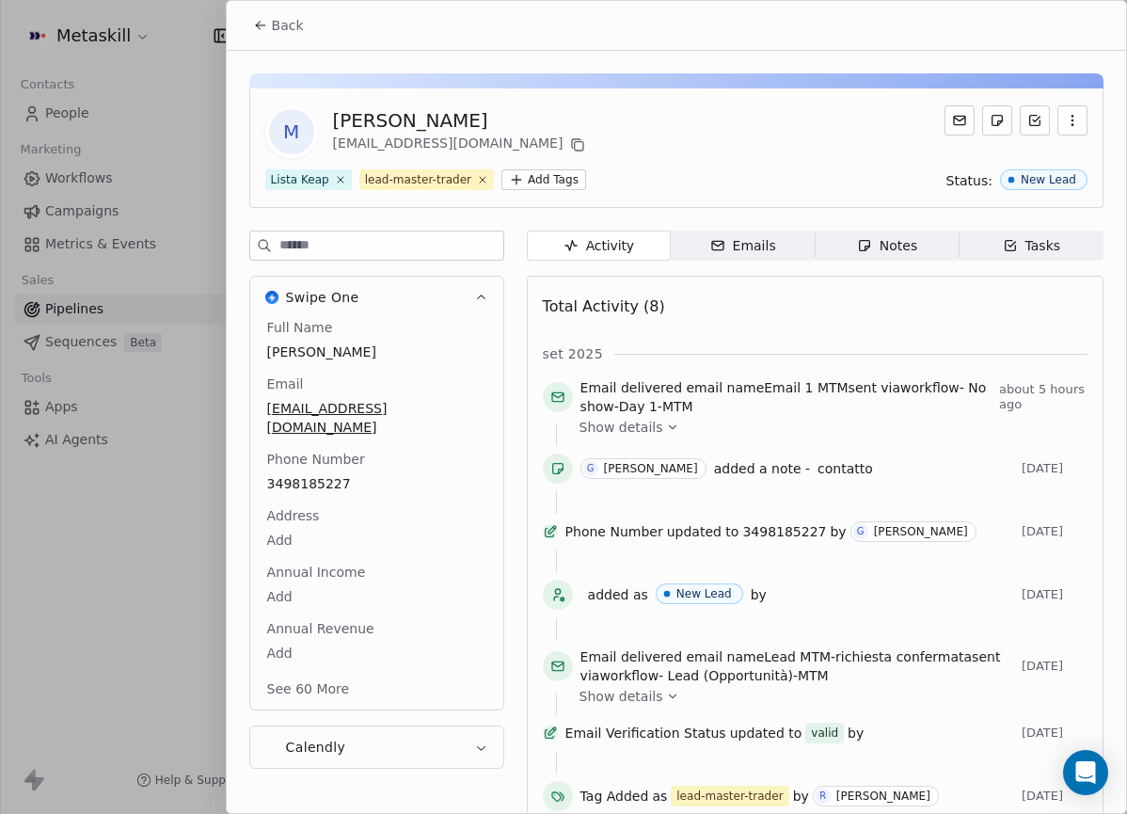
scroll to position [59, 0]
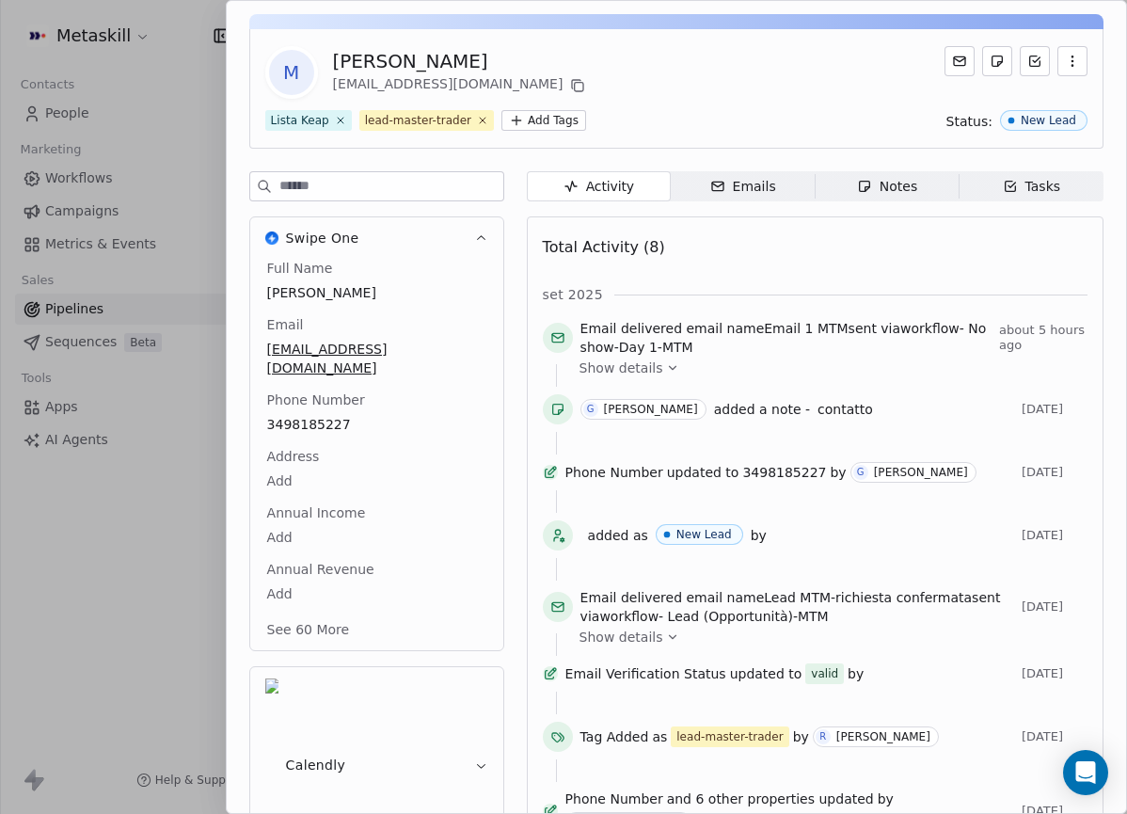
click at [302, 462] on div "Full Name [PERSON_NAME] Email [EMAIL_ADDRESS][DOMAIN_NAME] Phone Number [PHONE_…" at bounding box center [376, 451] width 227 height 384
click at [306, 416] on span "3498185227" at bounding box center [376, 425] width 217 height 19
click at [322, 413] on div "3498185227" at bounding box center [376, 425] width 227 height 24
click at [310, 416] on span "3498185227" at bounding box center [376, 425] width 217 height 19
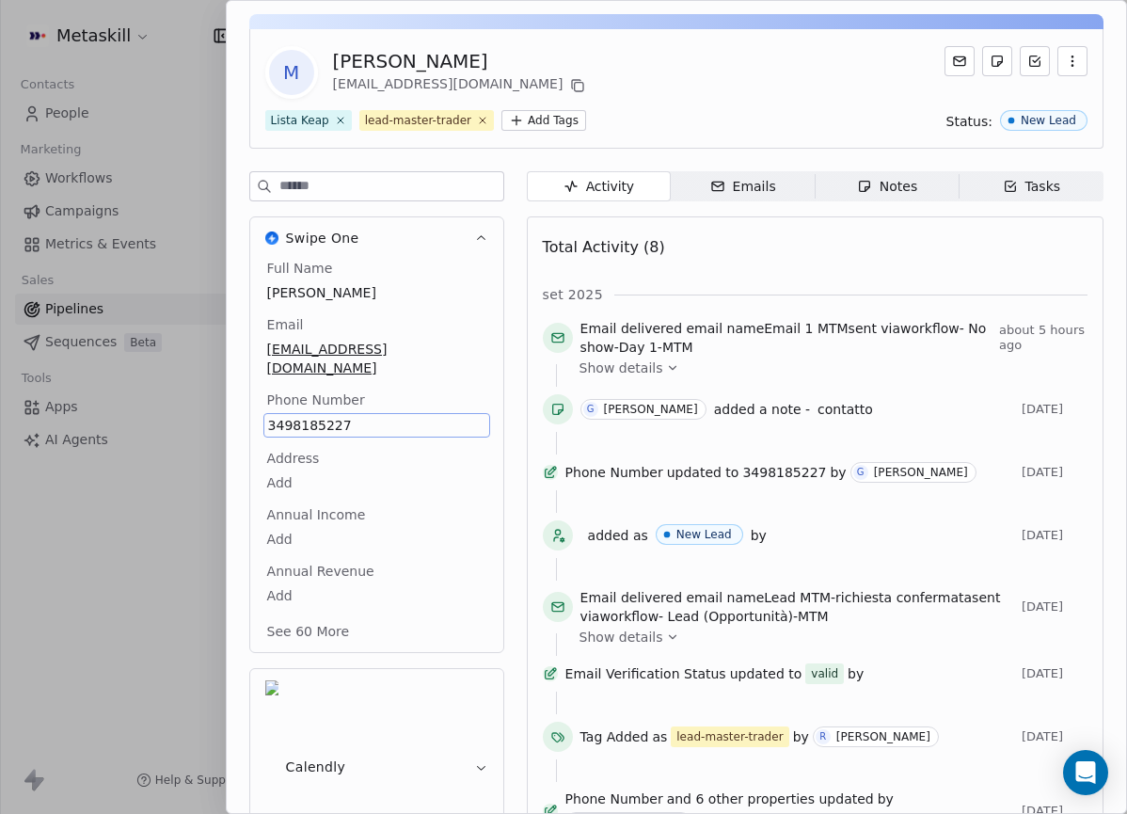
click at [310, 416] on span "3498185227" at bounding box center [376, 425] width 217 height 19
click at [310, 401] on input "**********" at bounding box center [375, 418] width 217 height 38
click at [913, 193] on html "Metaskill Contacts People Marketing Workflows Campaigns Metrics & Events Sales …" at bounding box center [563, 407] width 1127 height 814
click at [913, 193] on div "Notes" at bounding box center [887, 187] width 60 height 20
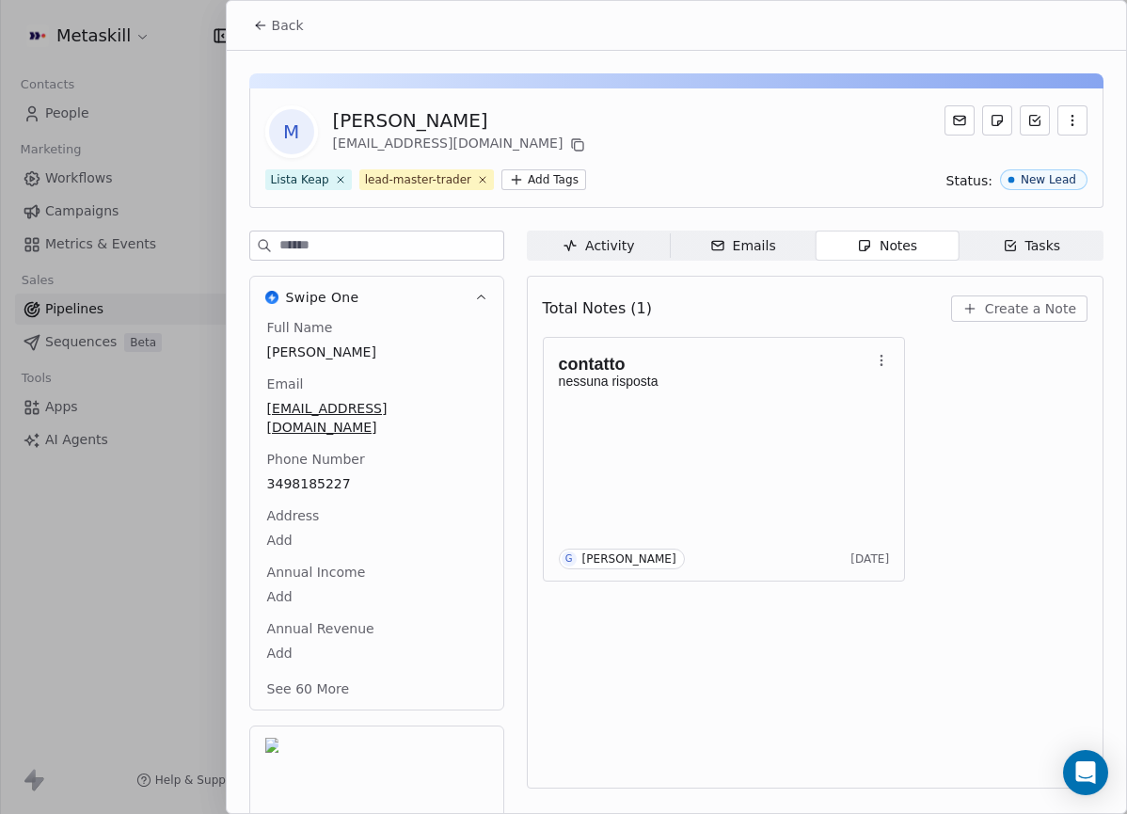
click at [989, 320] on button "Create a Note" at bounding box center [1019, 308] width 136 height 26
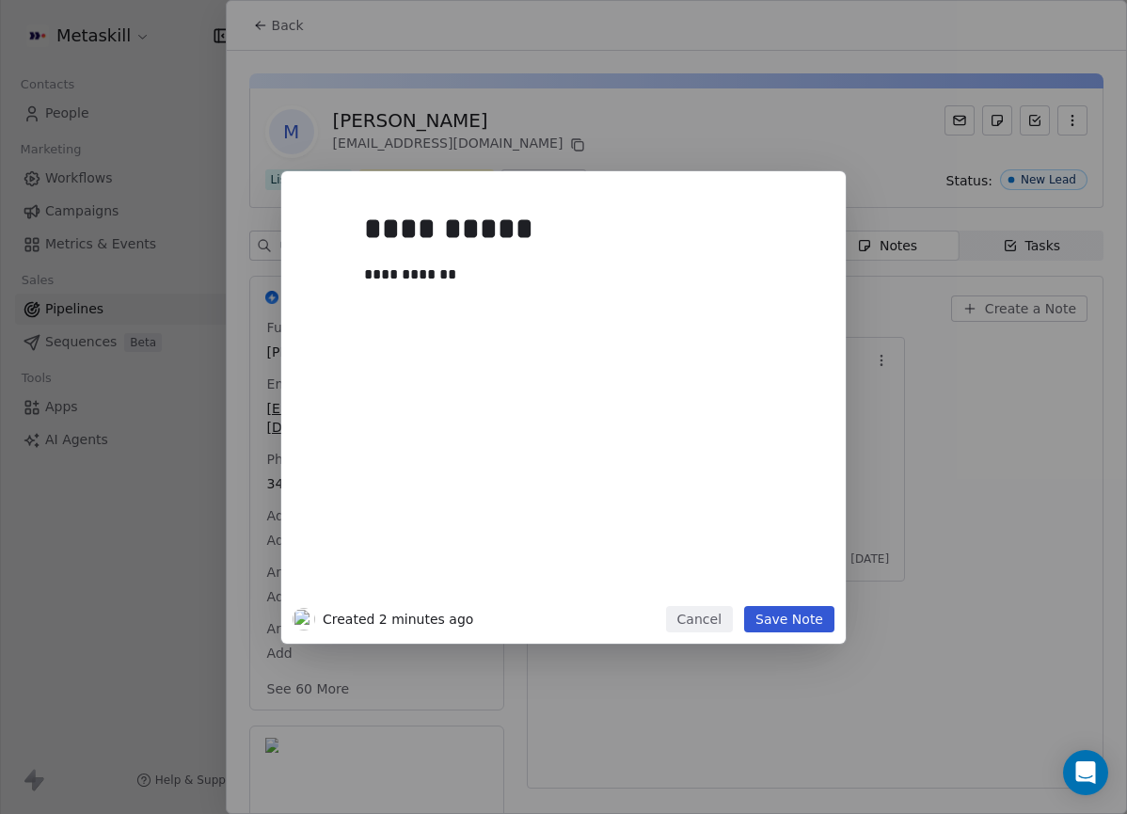
click at [807, 626] on button "Save Note" at bounding box center [789, 619] width 90 height 26
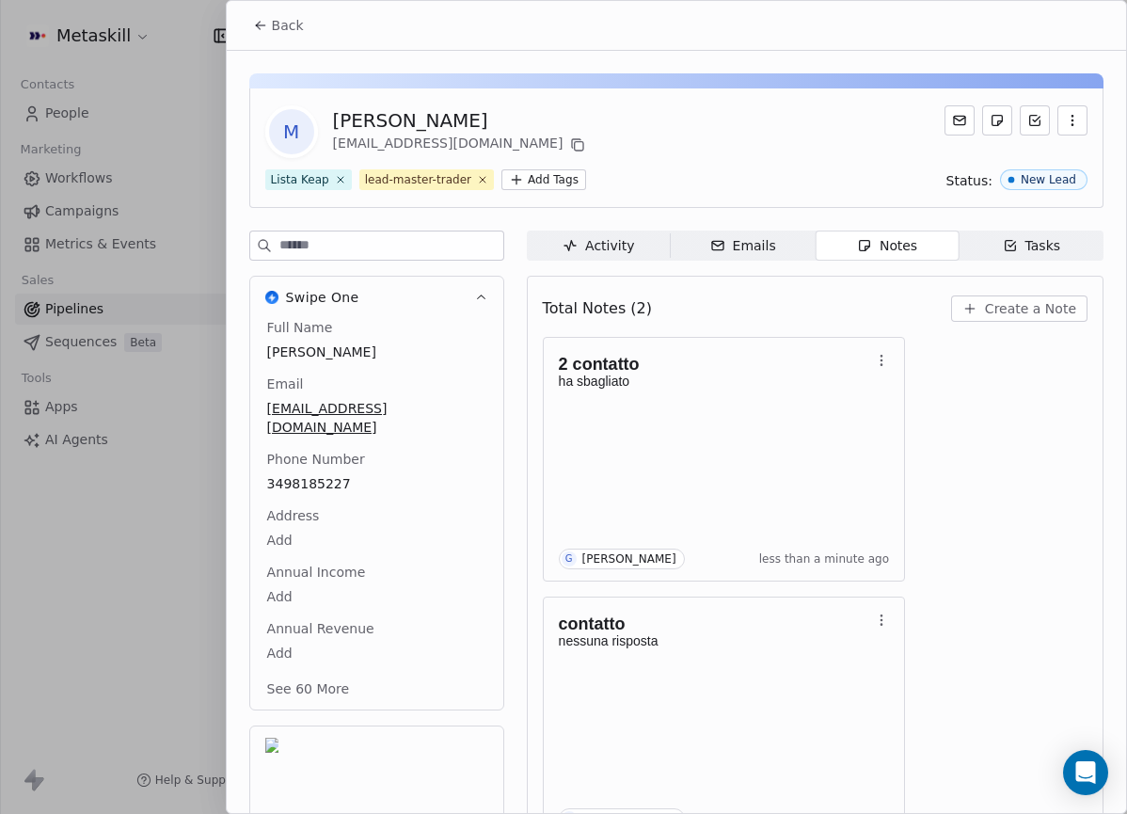
click at [301, 23] on span "Back" at bounding box center [288, 25] width 32 height 19
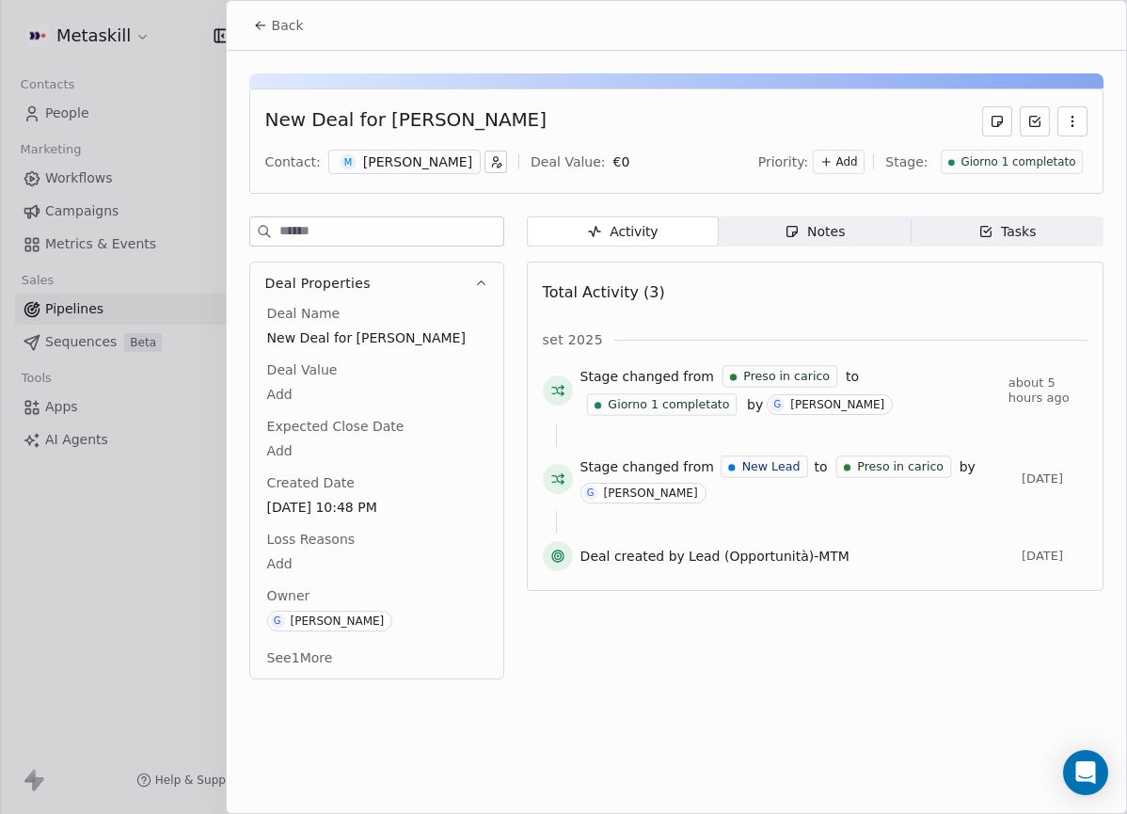
click at [971, 164] on span "Giorno 1 completato" at bounding box center [1018, 162] width 115 height 16
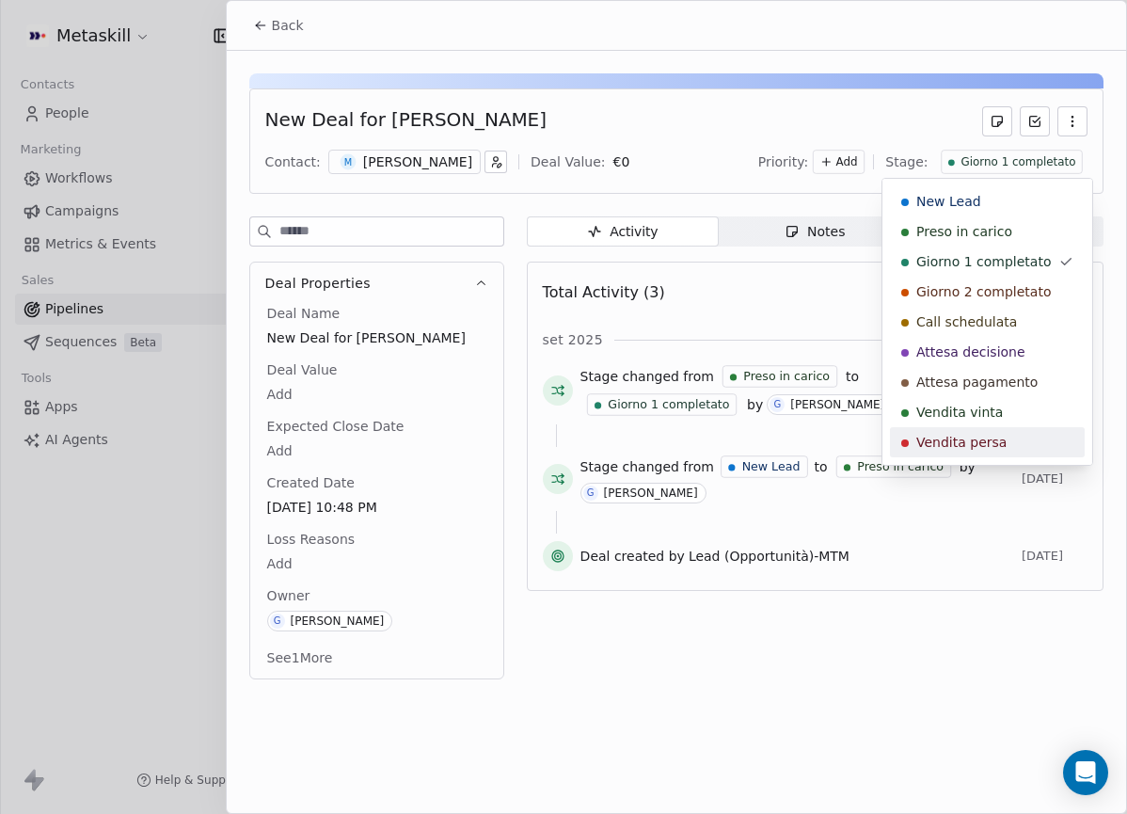
click at [974, 429] on div "Vendita persa" at bounding box center [987, 442] width 195 height 30
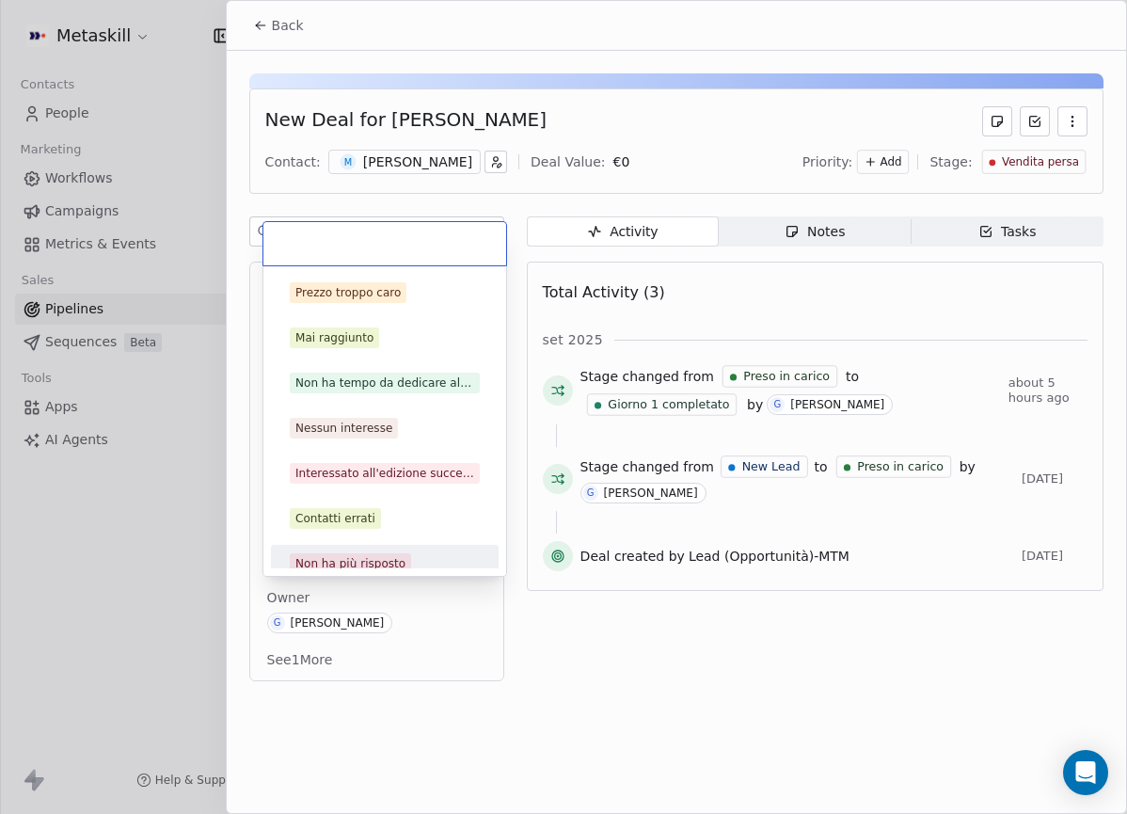
click at [300, 557] on body "Metaskill Contacts People Marketing Workflows Campaigns Metrics & Events Sales …" at bounding box center [563, 407] width 1127 height 814
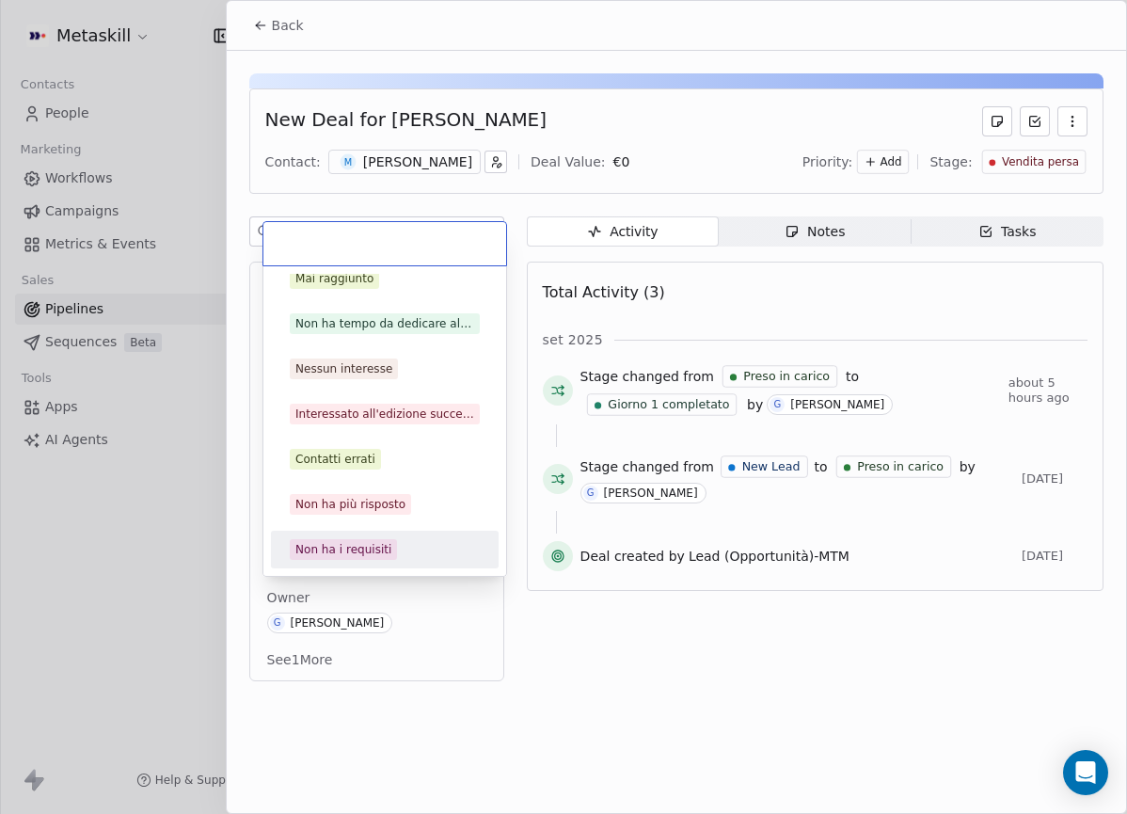
click at [354, 543] on div "Non ha i requisiti" at bounding box center [343, 549] width 96 height 17
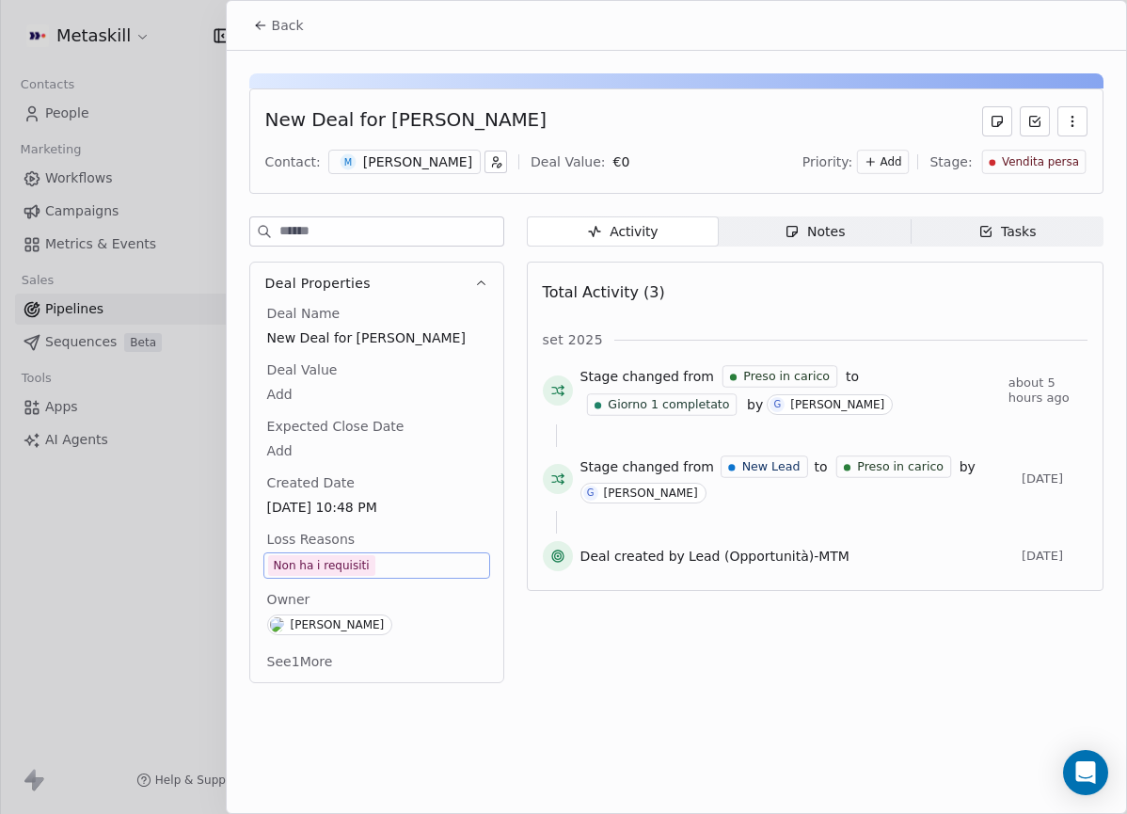
click at [251, 35] on button "Back" at bounding box center [278, 25] width 73 height 34
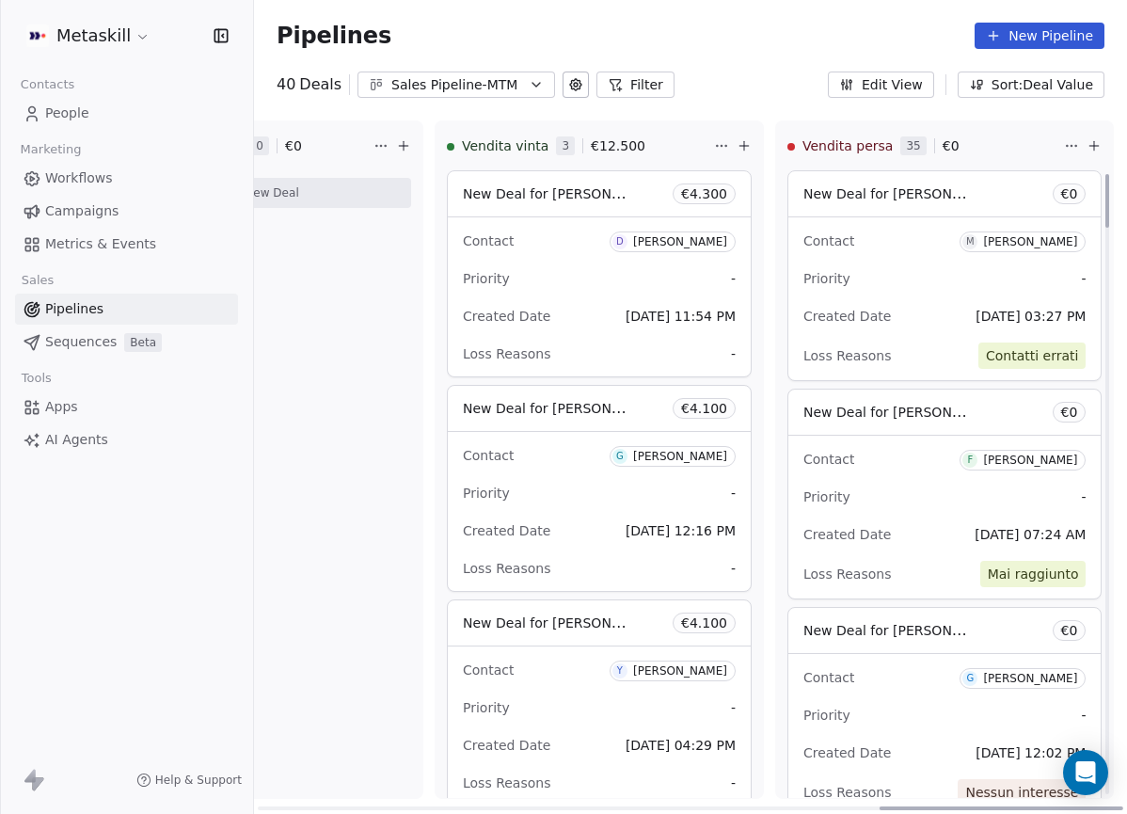
click at [1068, 135] on html "Metaskill Contacts People Marketing Workflows Campaigns Metrics & Events Sales …" at bounding box center [563, 407] width 1127 height 814
click at [1080, 143] on html "Metaskill Contacts People Marketing Workflows Campaigns Metrics & Events Sales …" at bounding box center [563, 407] width 1127 height 814
click at [1087, 143] on icon at bounding box center [1094, 145] width 15 height 15
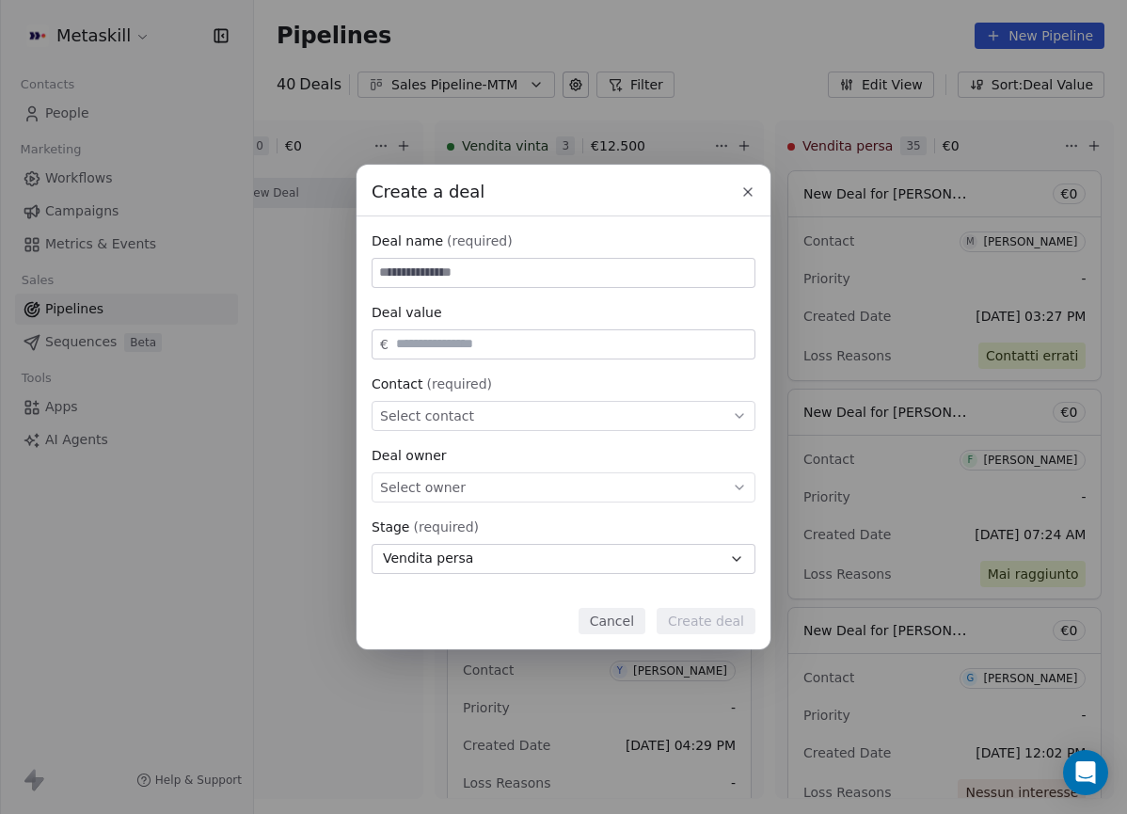
click at [740, 198] on icon at bounding box center [747, 191] width 15 height 15
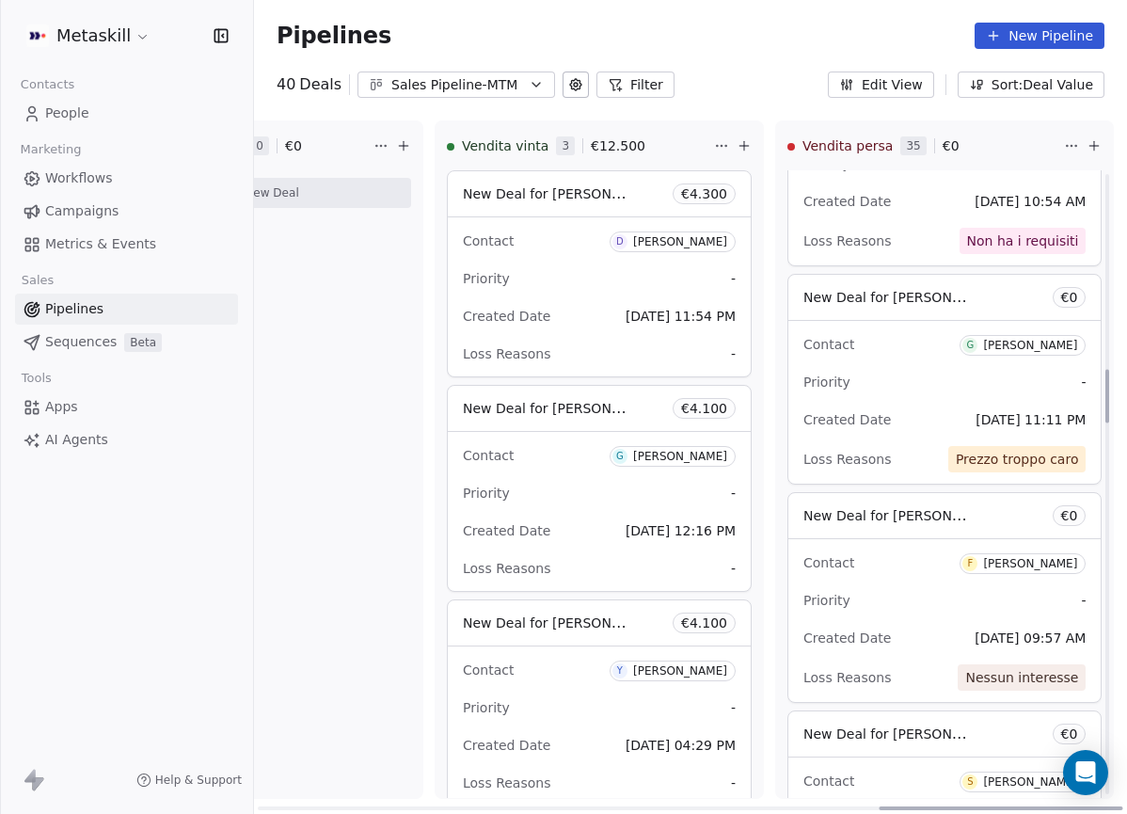
scroll to position [2329, 0]
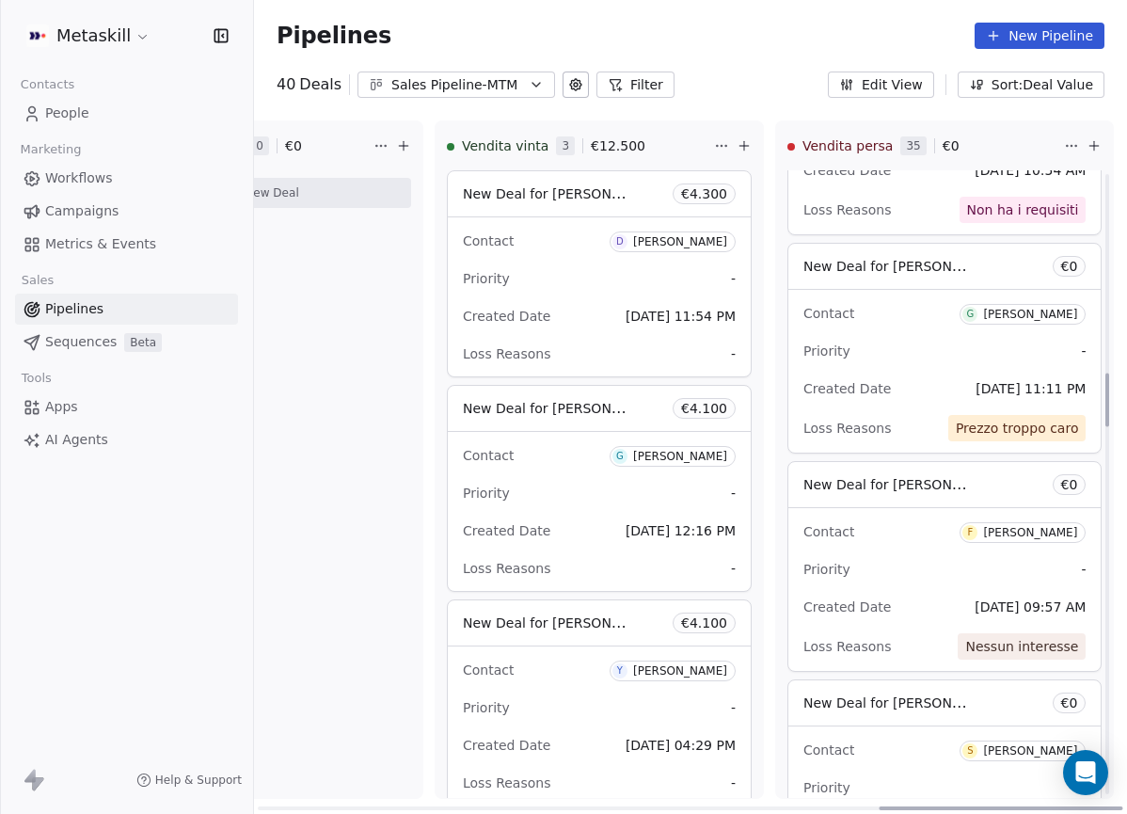
click at [935, 313] on div "Contact [PERSON_NAME]" at bounding box center [945, 312] width 282 height 31
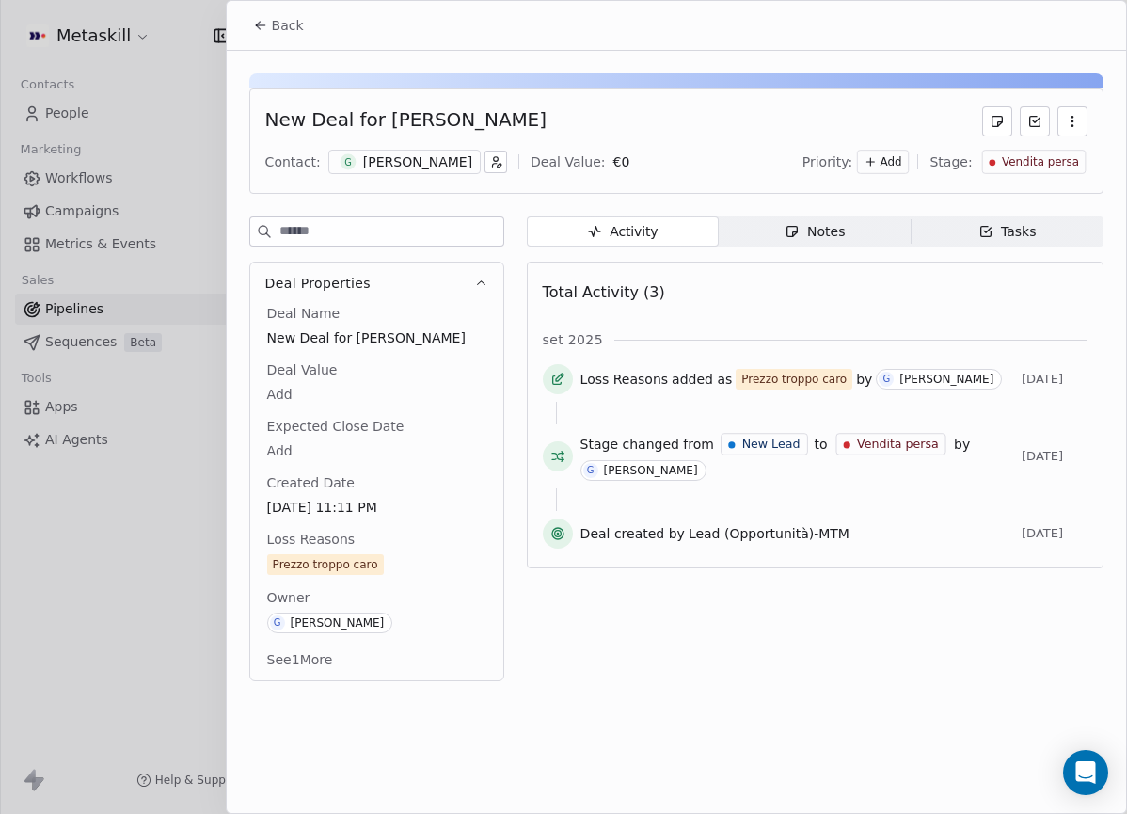
click at [386, 161] on div "[PERSON_NAME]" at bounding box center [417, 161] width 109 height 19
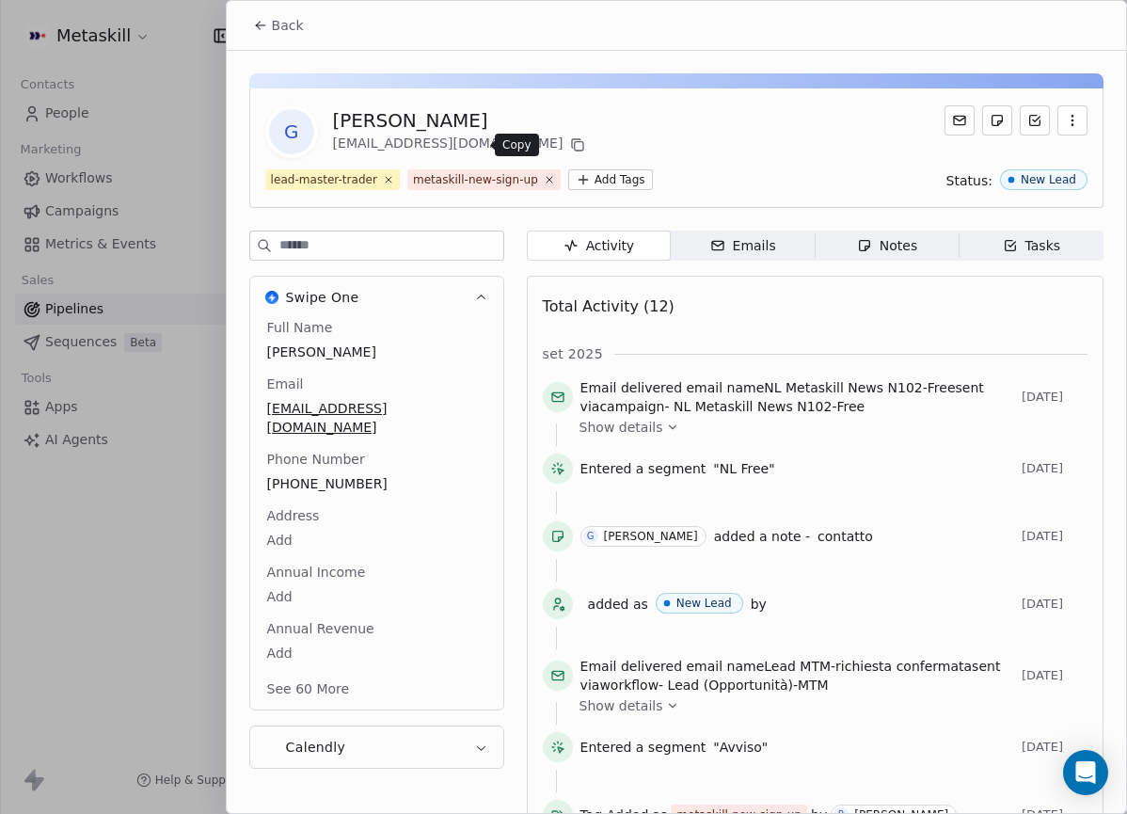
click at [570, 143] on icon at bounding box center [577, 144] width 15 height 15
click at [876, 229] on div "[PERSON_NAME] [EMAIL_ADDRESS][DOMAIN_NAME] lead-master-trader metaskill-new-sig…" at bounding box center [676, 610] width 899 height 1119
click at [883, 239] on div "Notes" at bounding box center [887, 246] width 60 height 20
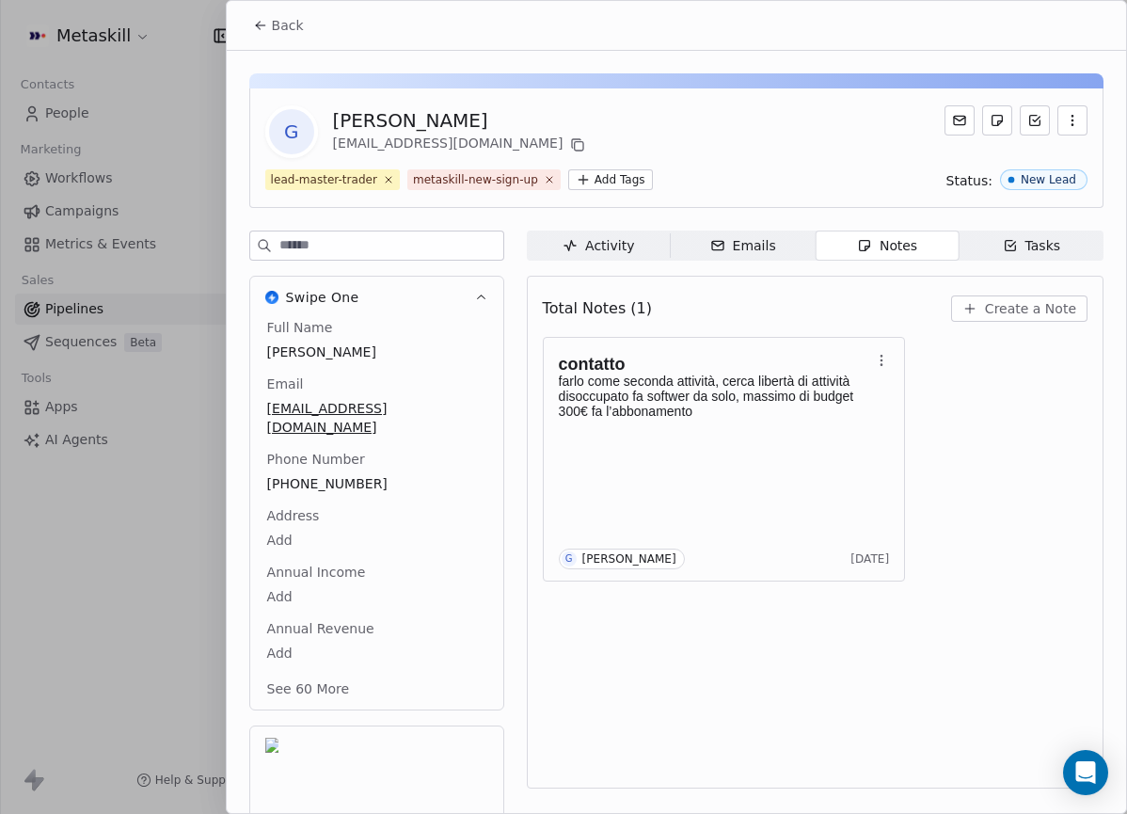
click at [1052, 310] on span "Create a Note" at bounding box center [1030, 308] width 91 height 19
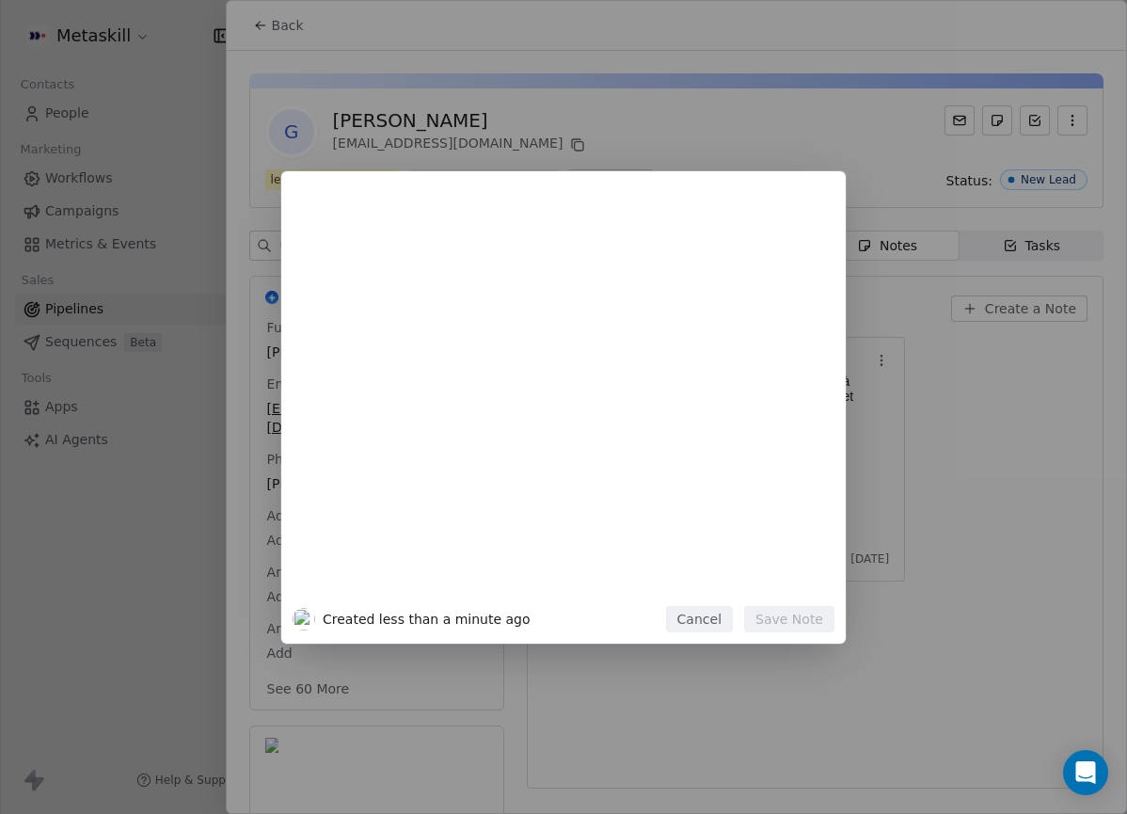
click at [808, 427] on div at bounding box center [564, 394] width 542 height 423
click at [713, 628] on button "Cancel" at bounding box center [699, 619] width 67 height 26
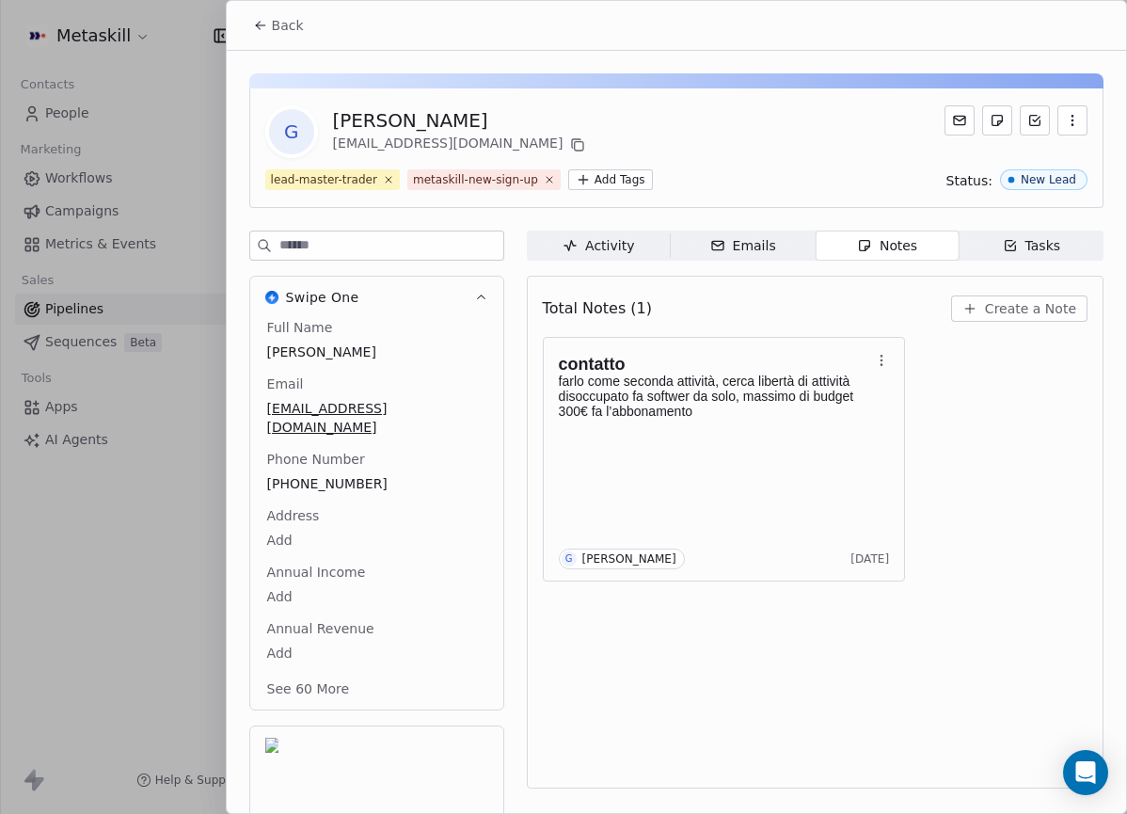
click at [1011, 313] on span "Create a Note" at bounding box center [1030, 308] width 91 height 19
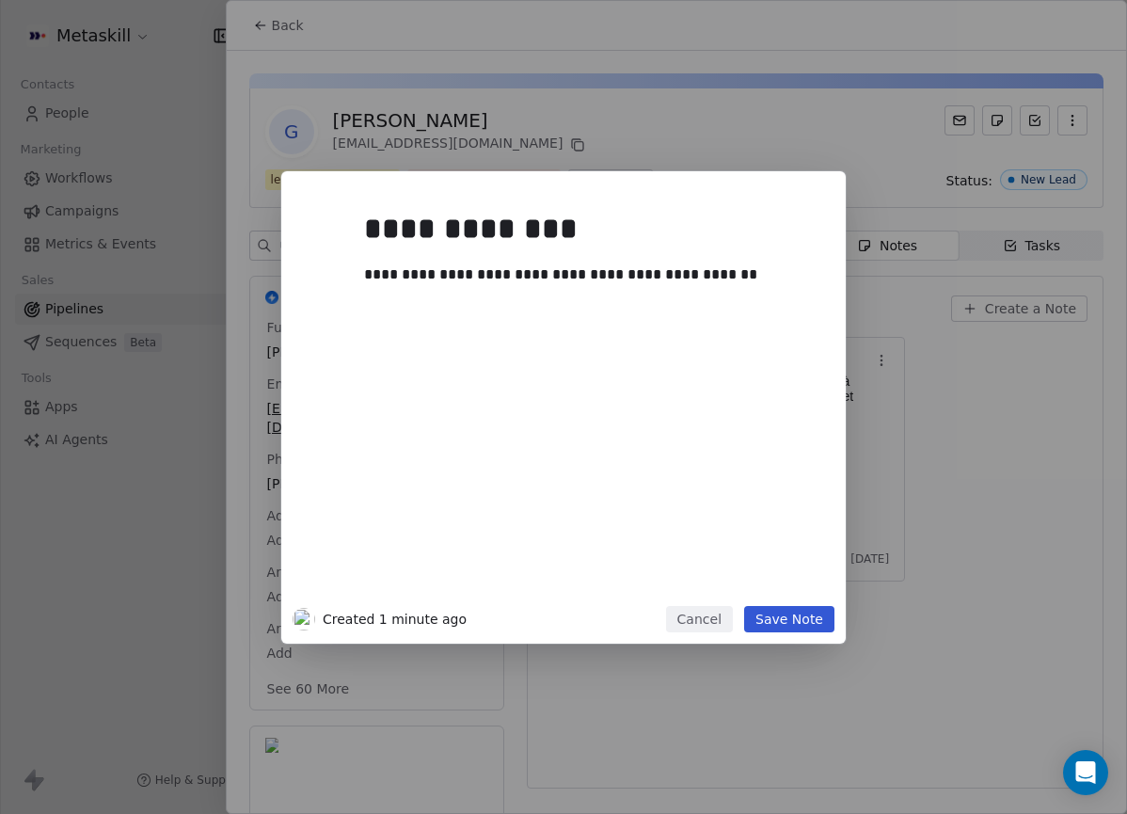
click at [803, 614] on button "Save Note" at bounding box center [789, 619] width 90 height 26
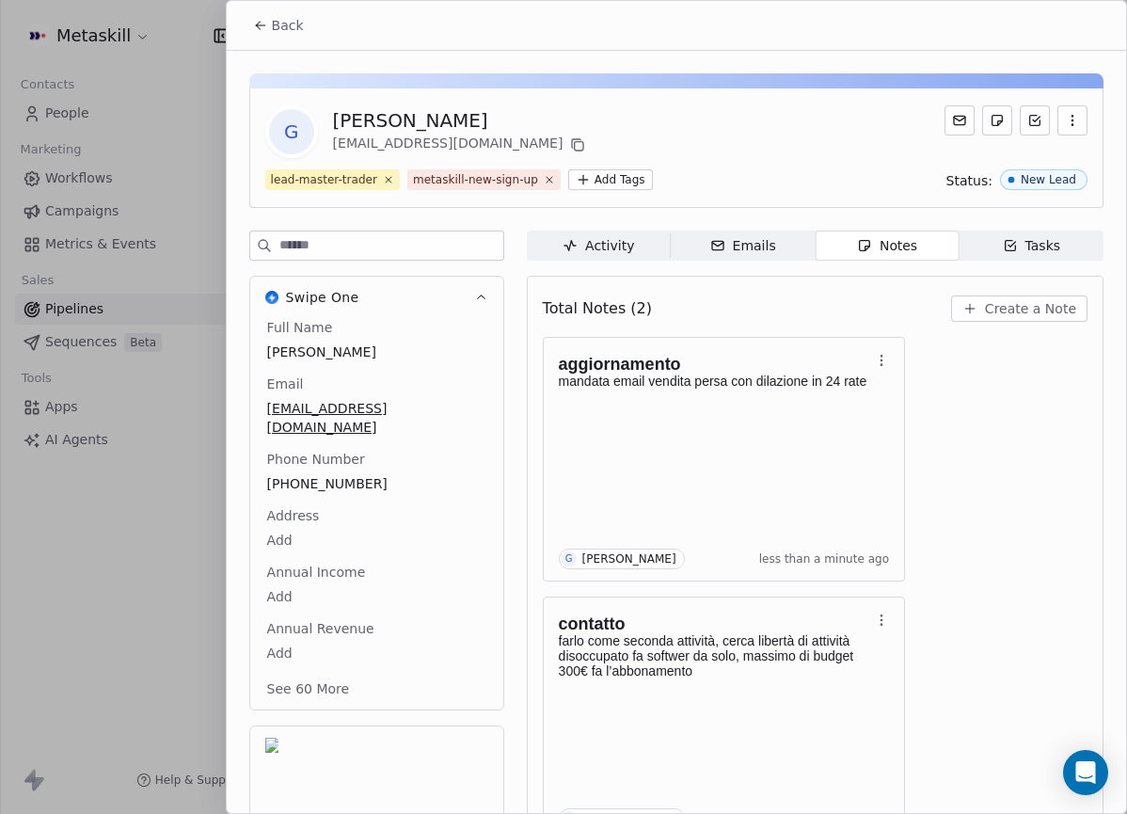
drag, startPoint x: 269, startPoint y: 18, endPoint x: 321, endPoint y: 44, distance: 58.1
click at [269, 19] on button "Back" at bounding box center [278, 25] width 73 height 34
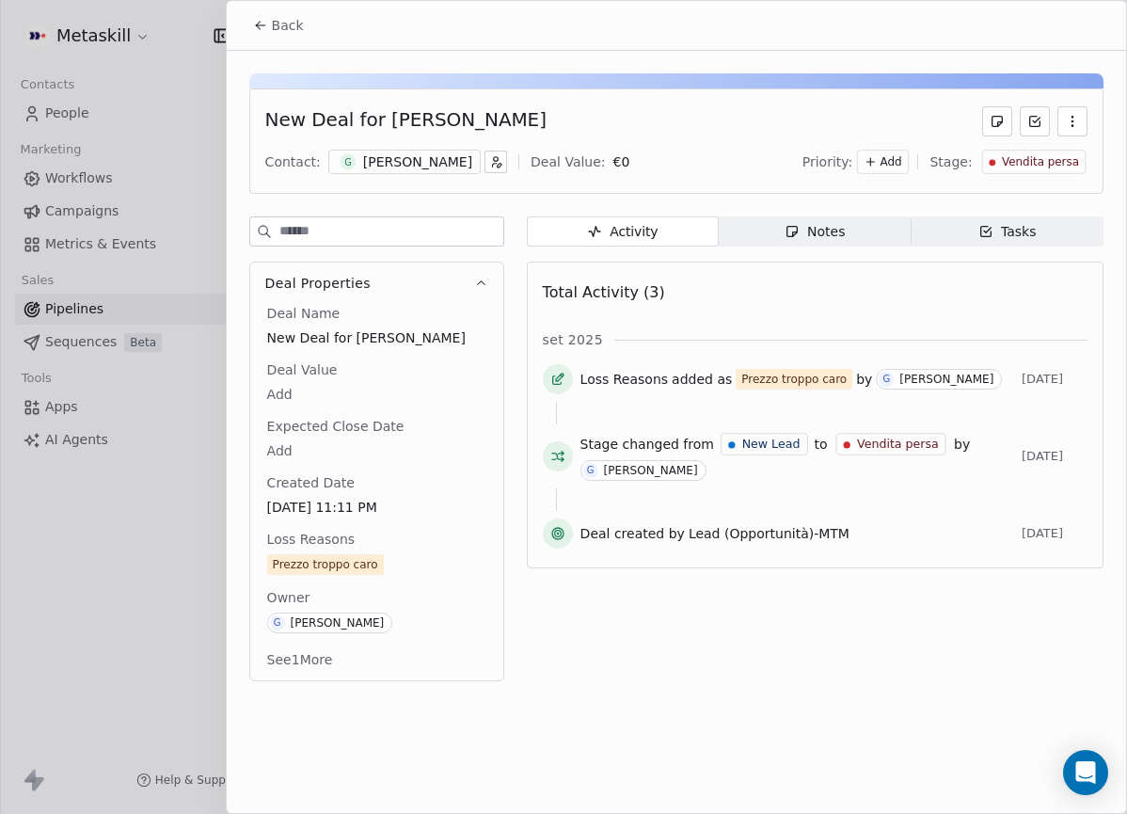
drag, startPoint x: 284, startPoint y: 17, endPoint x: 332, endPoint y: 18, distance: 48.0
click at [284, 17] on span "Back" at bounding box center [288, 25] width 32 height 19
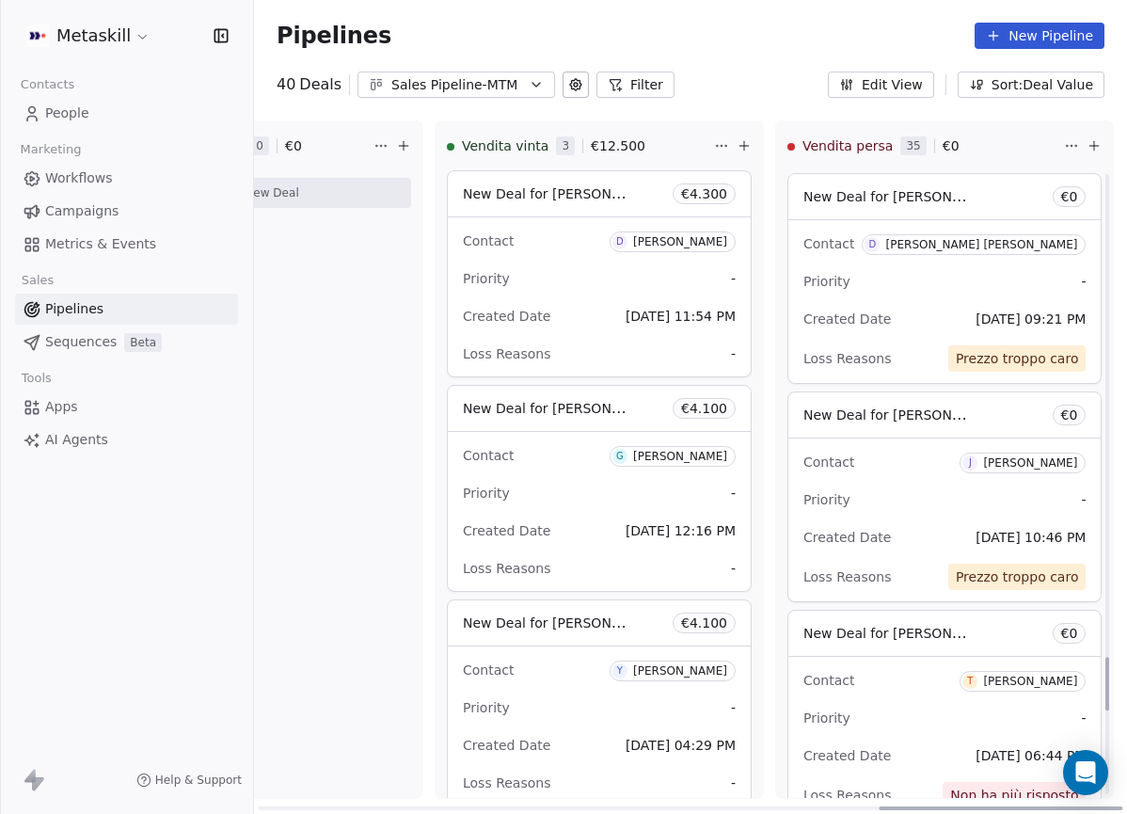
scroll to position [5357, 0]
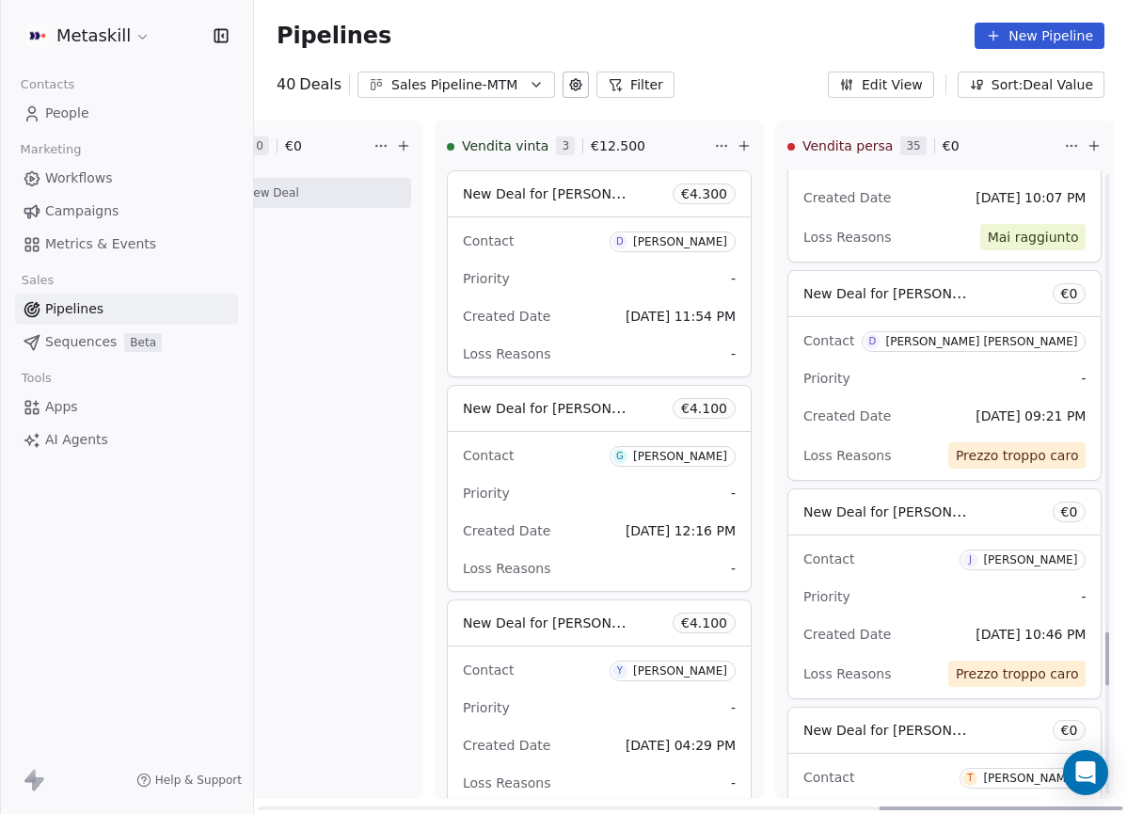
click at [969, 375] on div "Priority -" at bounding box center [945, 378] width 282 height 30
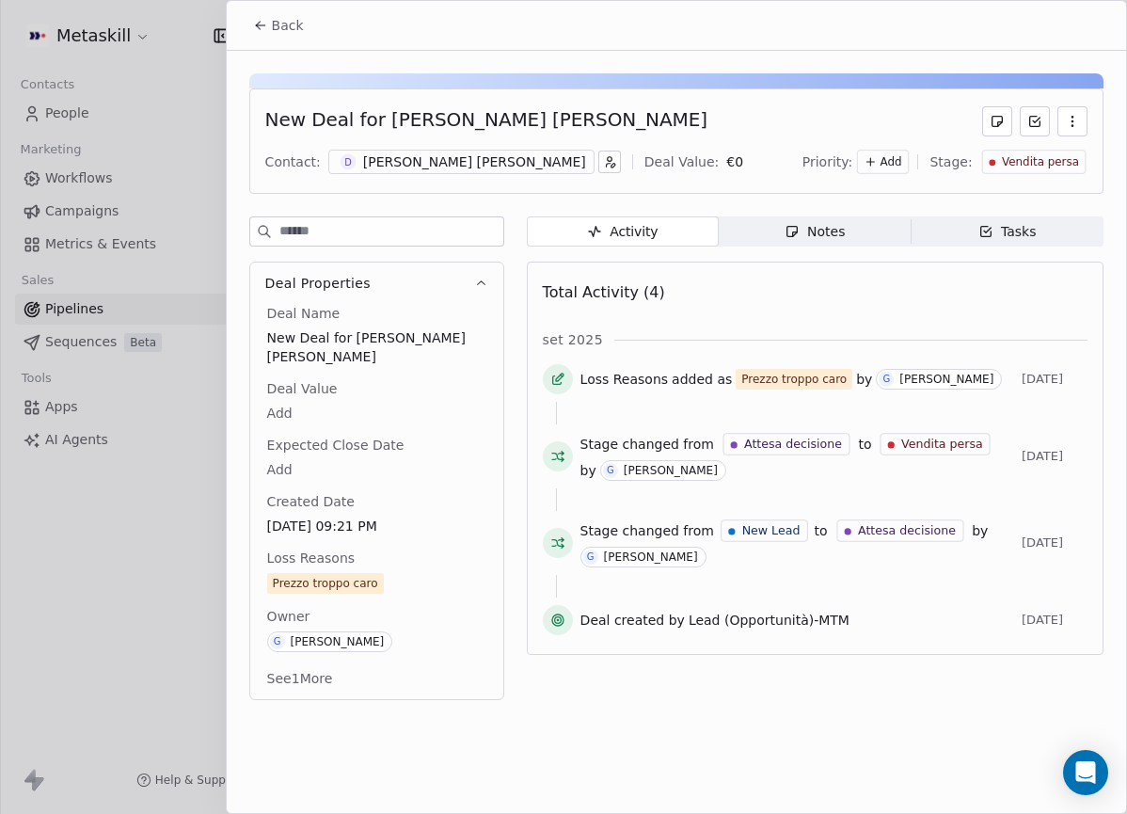
click at [441, 158] on div "[PERSON_NAME] [PERSON_NAME]" at bounding box center [474, 161] width 223 height 19
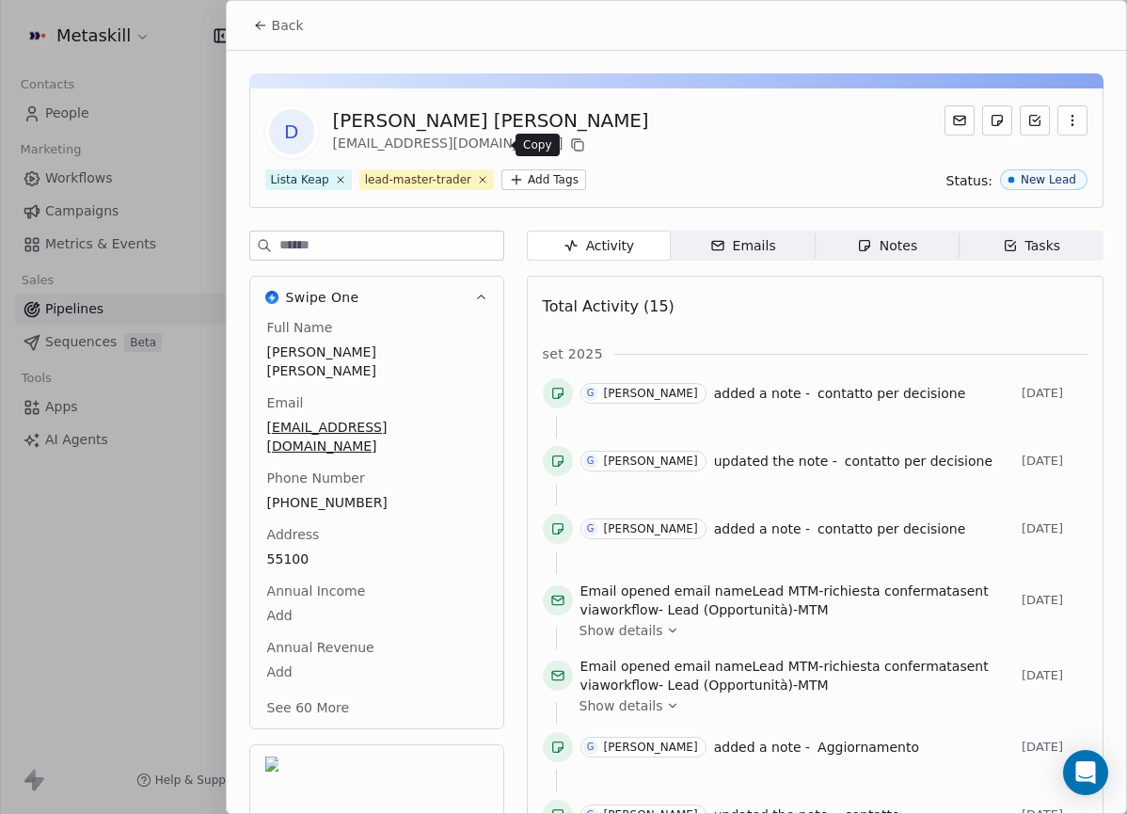
click at [575, 143] on icon at bounding box center [579, 146] width 8 height 8
click at [919, 247] on span "Notes Notes" at bounding box center [887, 246] width 144 height 30
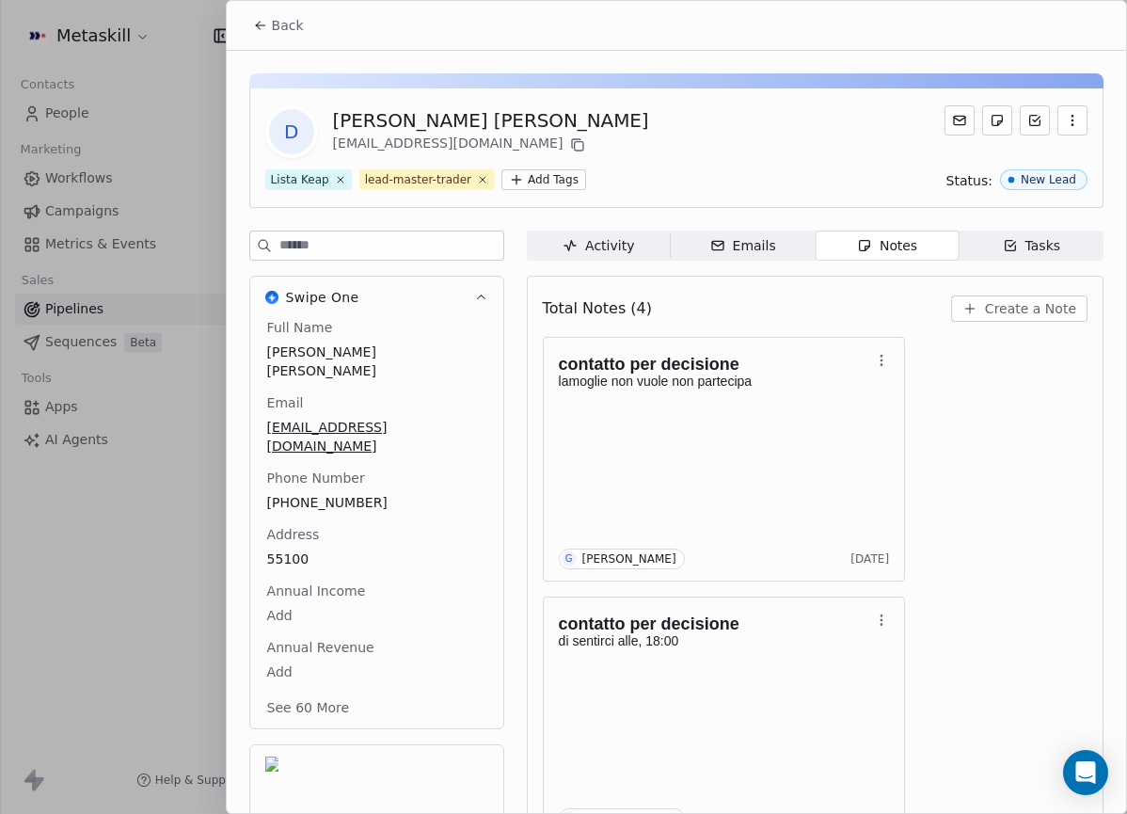
click at [988, 305] on span "Create a Note" at bounding box center [1030, 308] width 91 height 19
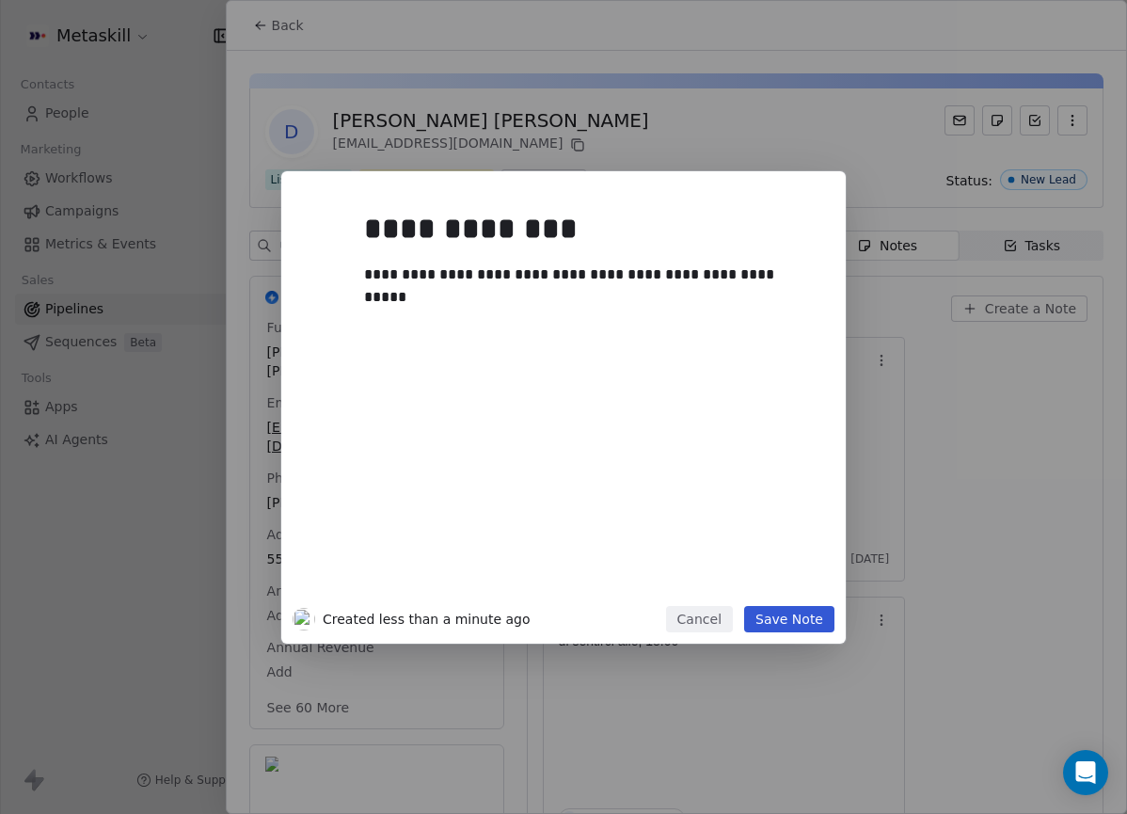
click at [755, 606] on button "Save Note" at bounding box center [789, 619] width 90 height 26
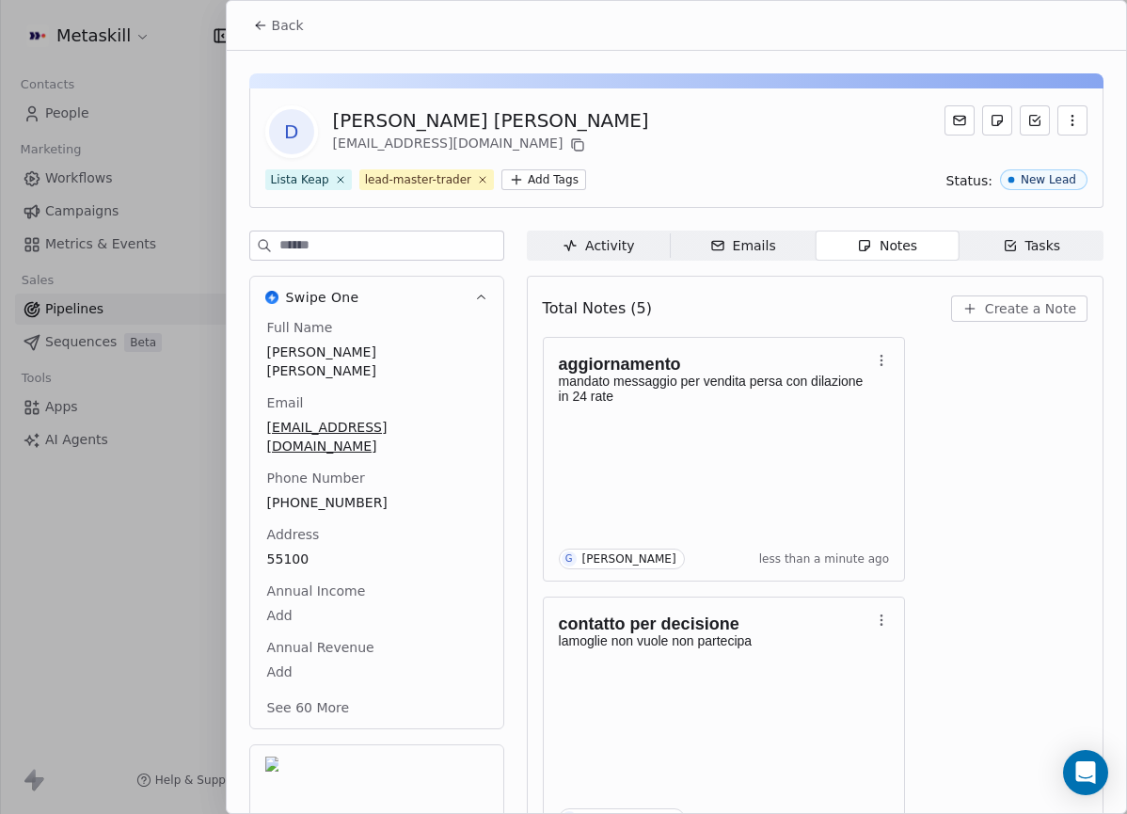
click at [227, 19] on div "Back" at bounding box center [676, 25] width 899 height 49
click at [254, 24] on icon at bounding box center [260, 25] width 15 height 15
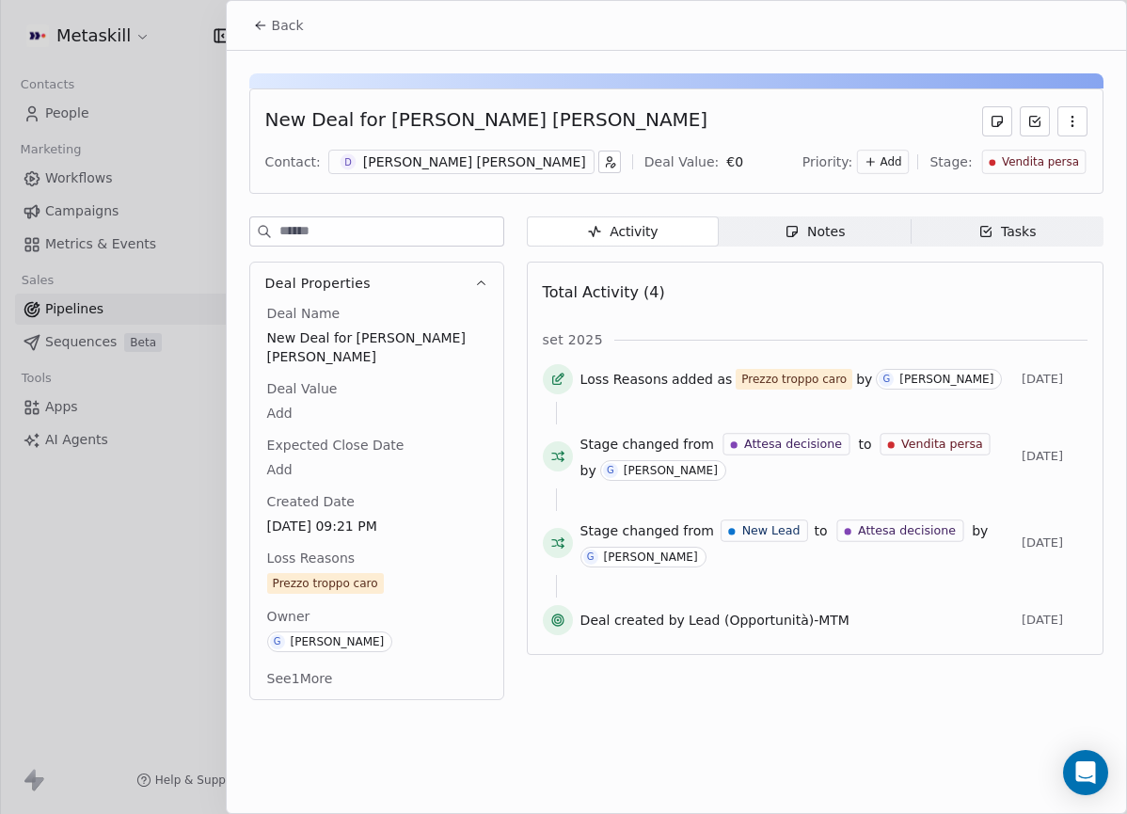
click at [277, 35] on button "Back" at bounding box center [278, 25] width 73 height 34
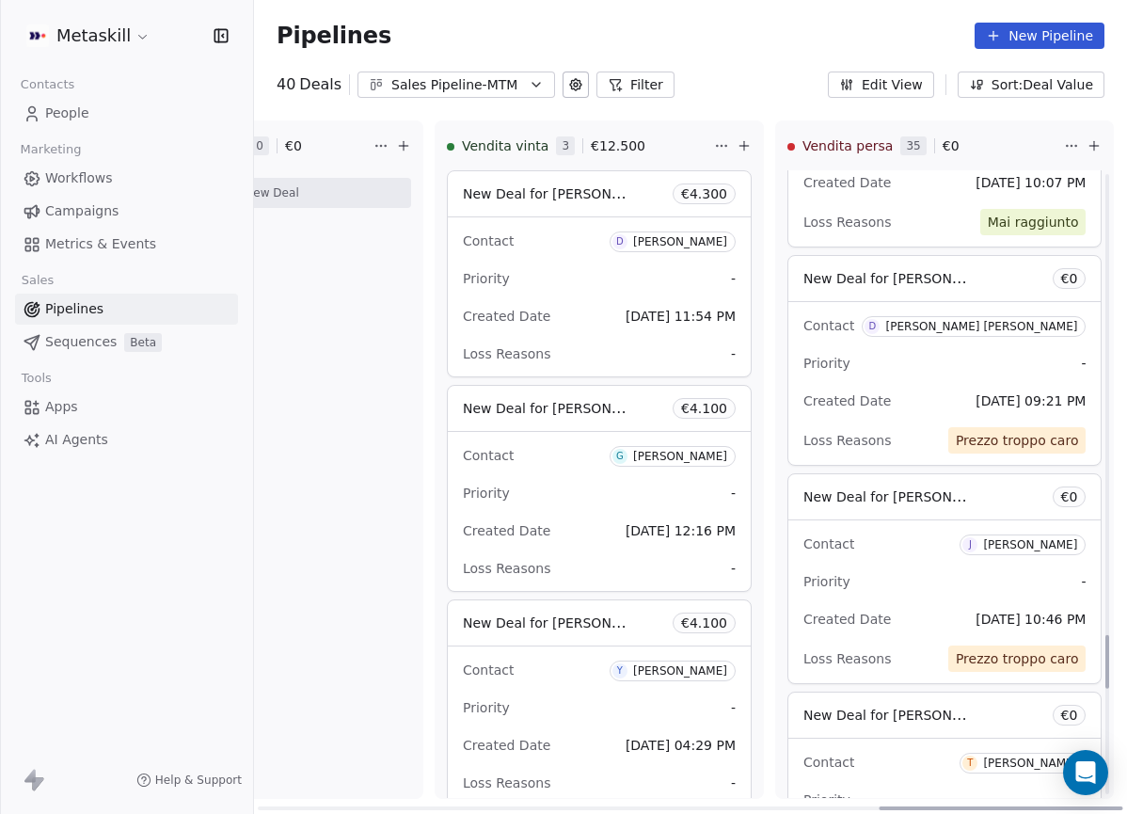
scroll to position [5410, 0]
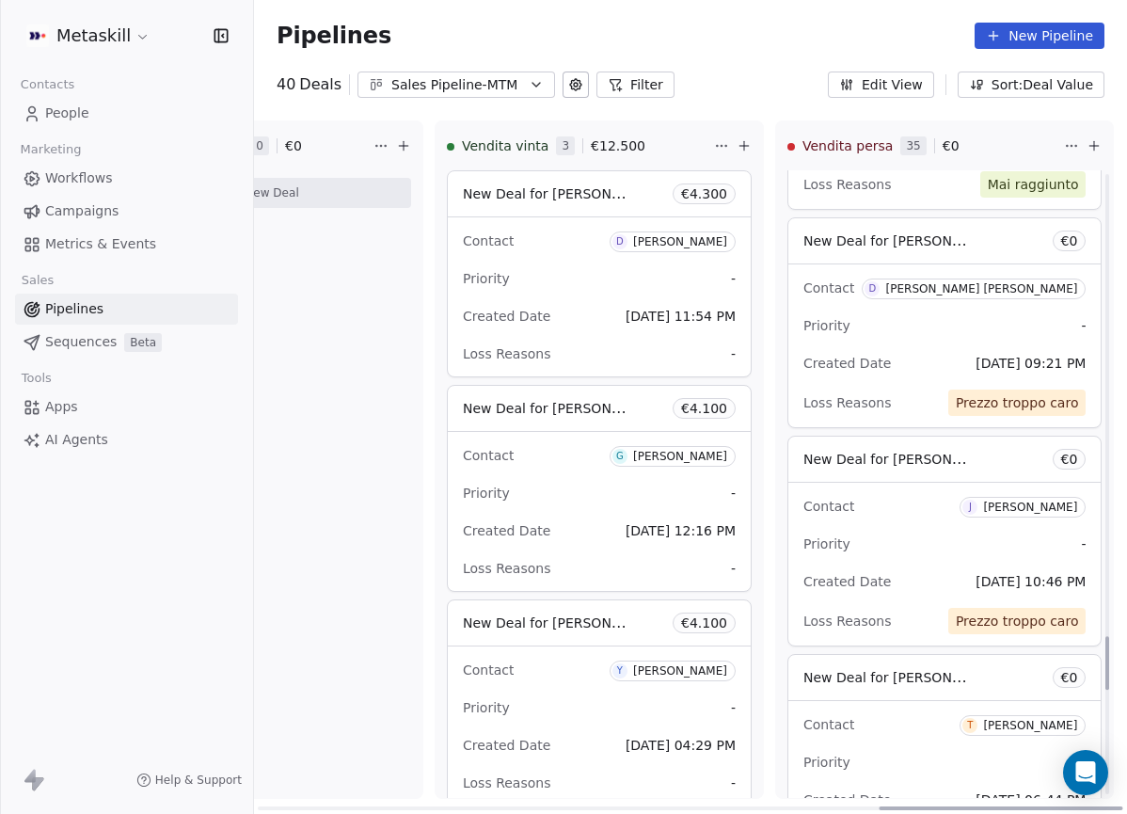
click at [931, 545] on div "Priority -" at bounding box center [945, 544] width 282 height 30
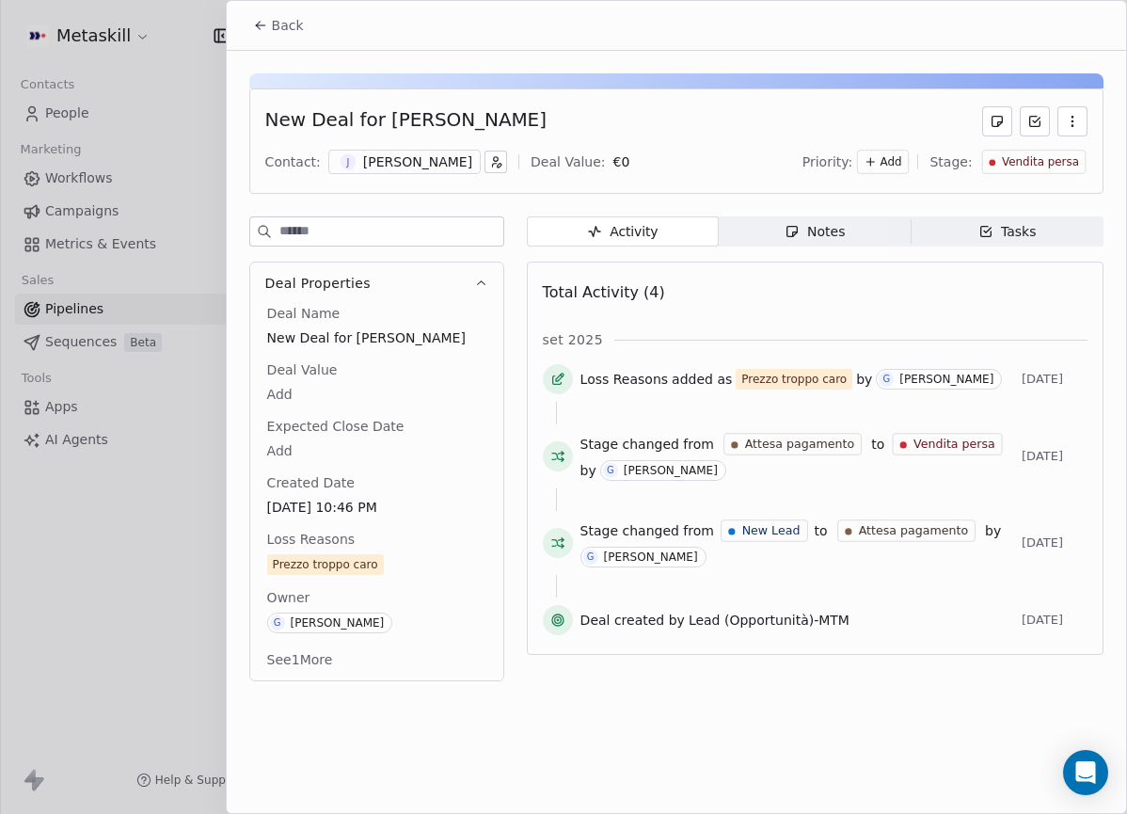
click at [437, 162] on div "[PERSON_NAME]" at bounding box center [417, 161] width 109 height 19
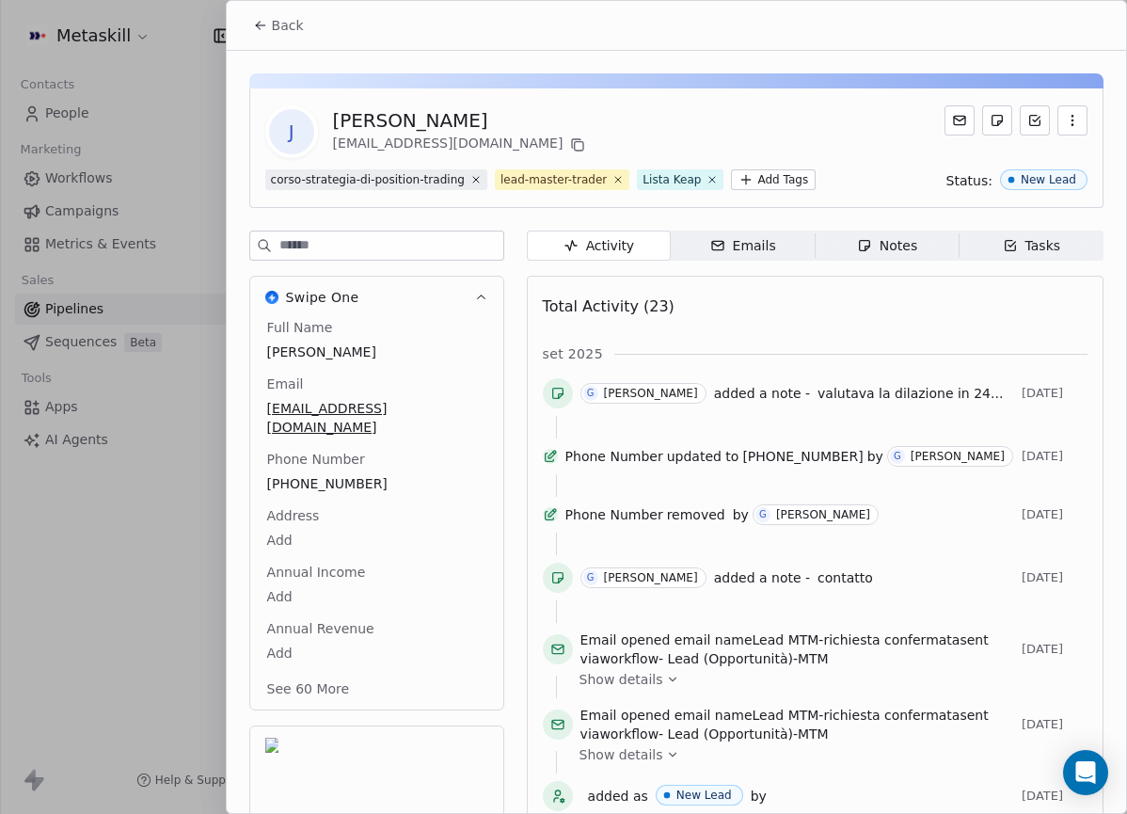
scroll to position [59, 0]
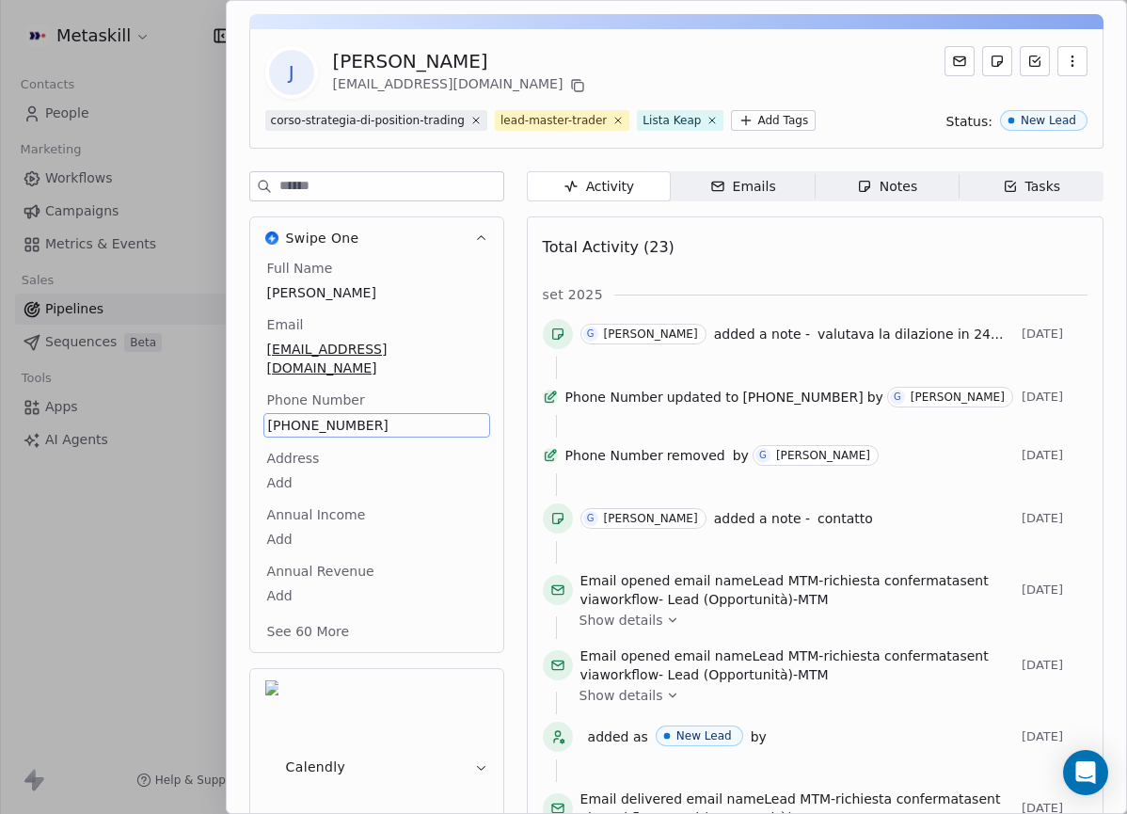
click at [287, 416] on span "[PHONE_NUMBER]" at bounding box center [376, 425] width 217 height 19
drag, startPoint x: 288, startPoint y: 406, endPoint x: 299, endPoint y: 407, distance: 11.3
click at [288, 416] on span "[PHONE_NUMBER]" at bounding box center [376, 425] width 217 height 19
click at [331, 416] on span "[PHONE_NUMBER]" at bounding box center [376, 425] width 217 height 19
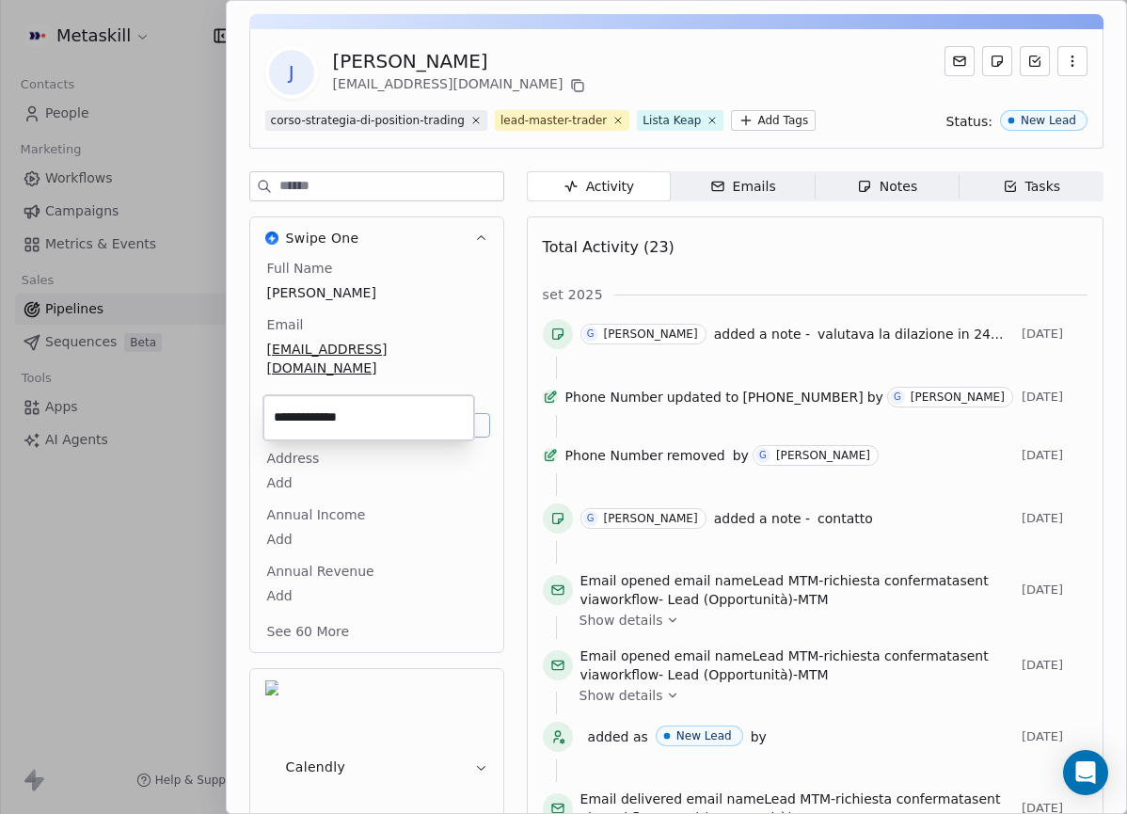
click at [331, 408] on input "**********" at bounding box center [368, 418] width 203 height 38
click at [466, 79] on html "Metaskill Contacts People Marketing Workflows Campaigns Metrics & Events Sales …" at bounding box center [563, 407] width 1127 height 814
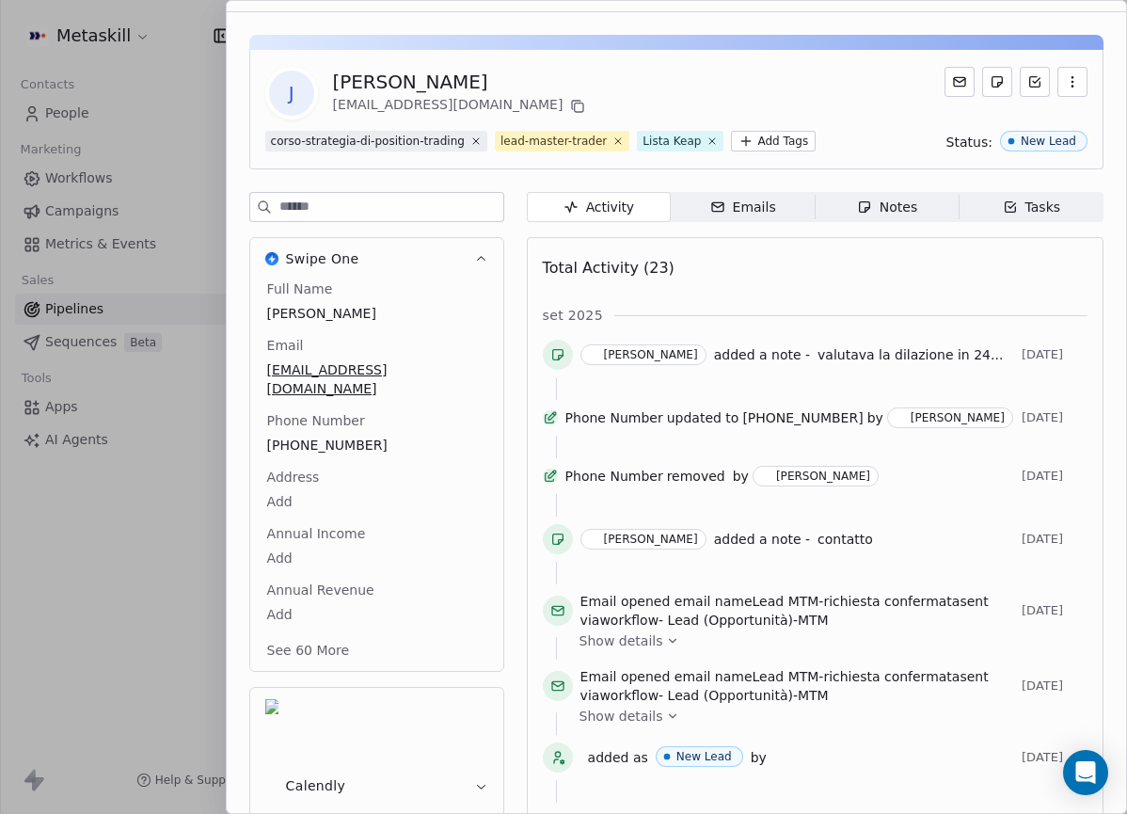
scroll to position [0, 0]
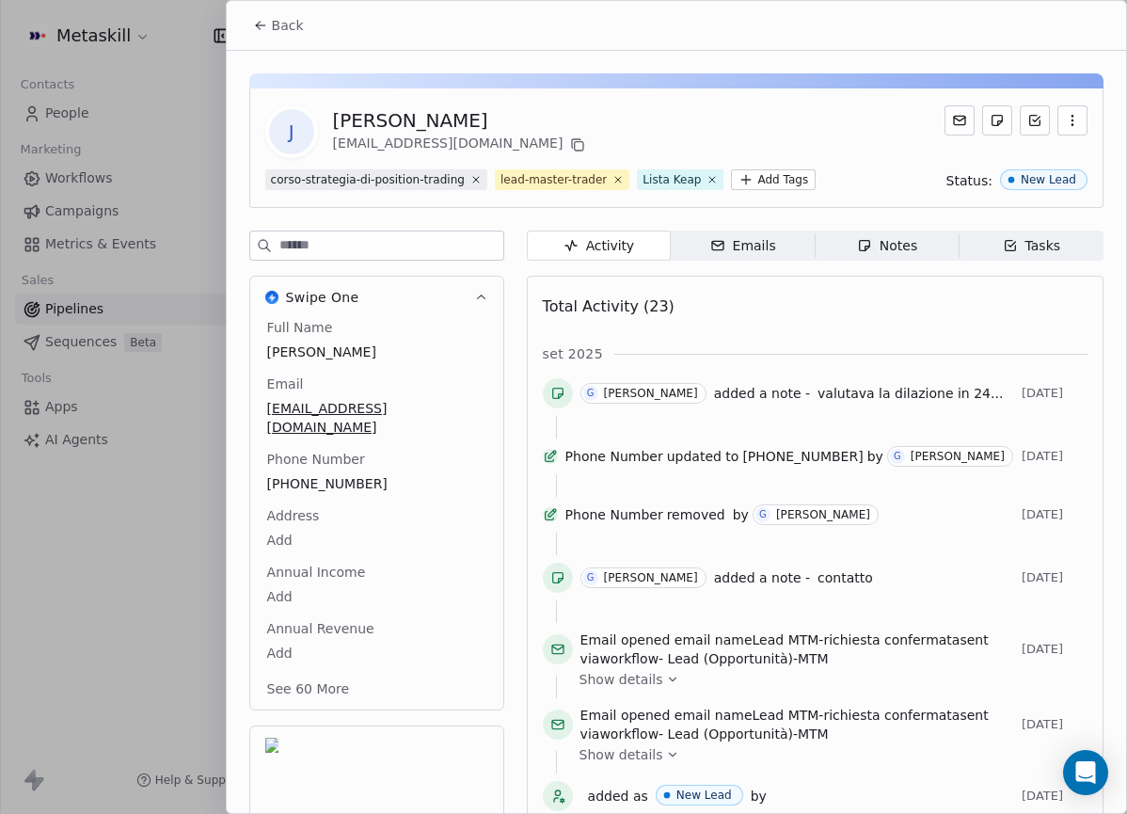
click at [312, 38] on div "Back" at bounding box center [676, 25] width 899 height 49
click at [292, 38] on button "Back" at bounding box center [278, 25] width 73 height 34
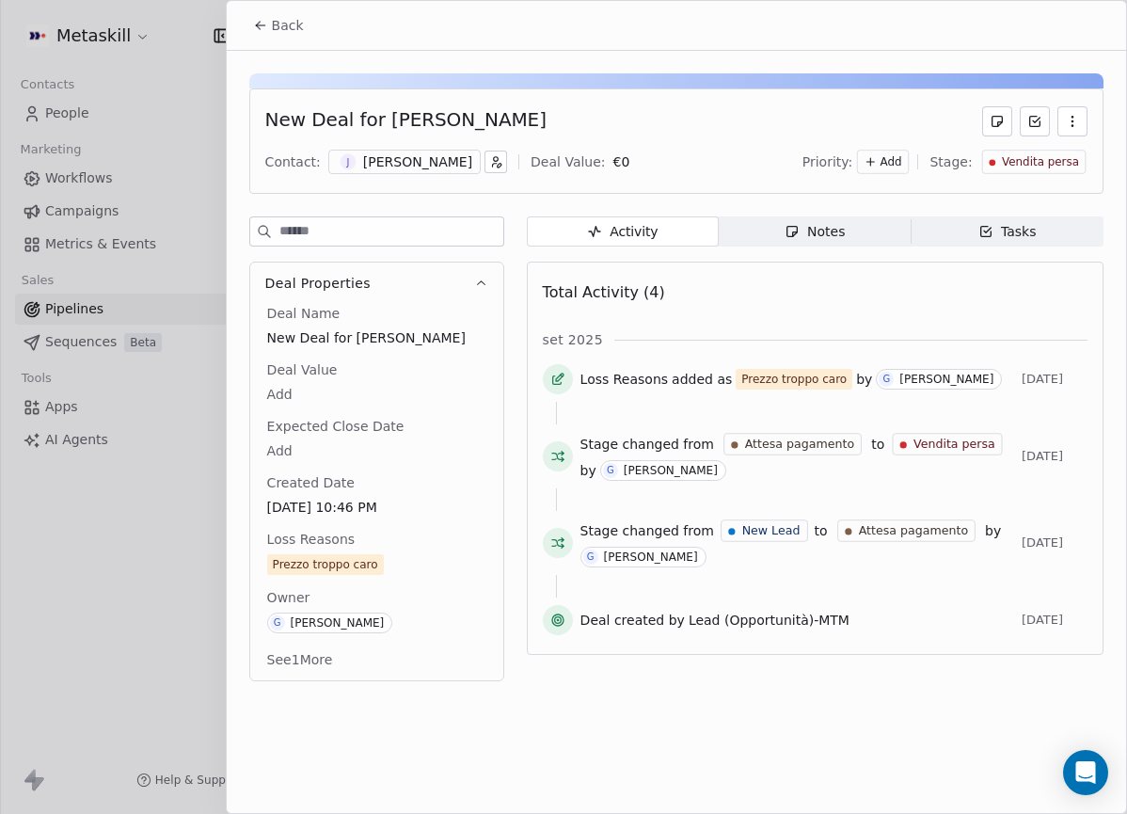
click at [270, 23] on button "Back" at bounding box center [278, 25] width 73 height 34
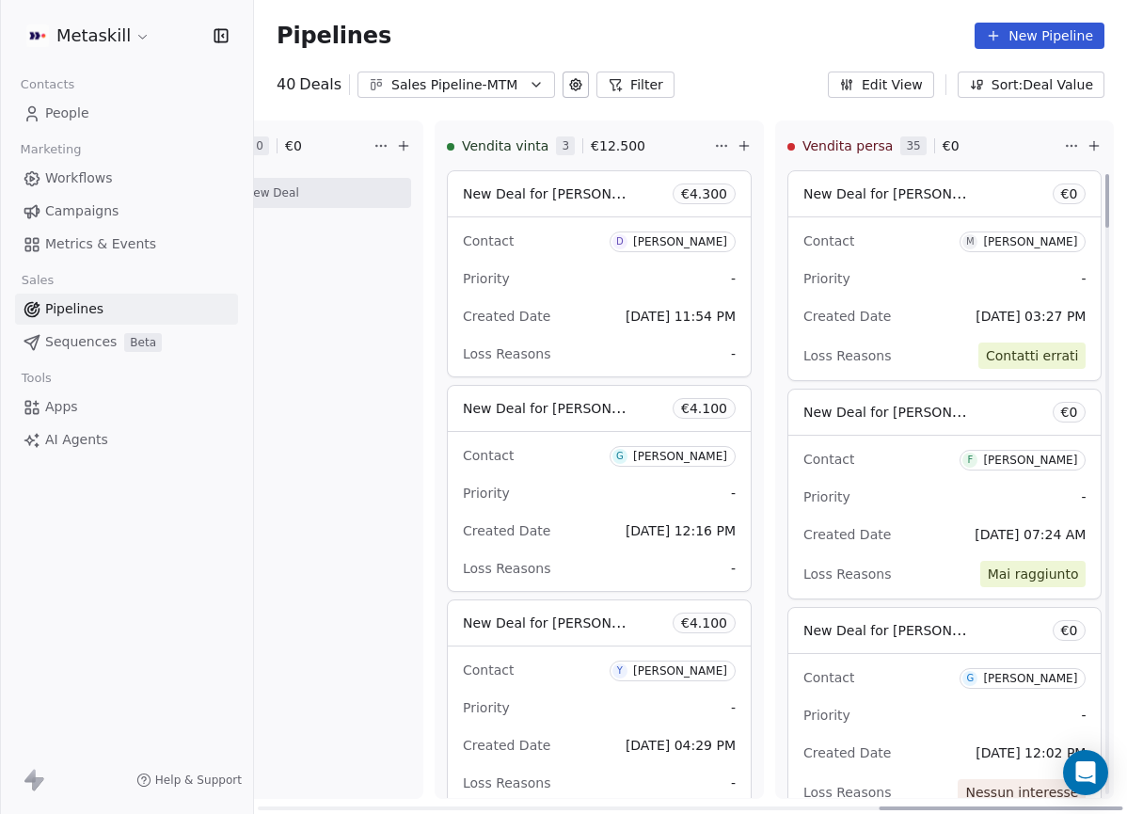
click at [763, 43] on div "Pipelines New Pipeline" at bounding box center [691, 36] width 828 height 26
